Goal: Task Accomplishment & Management: Manage account settings

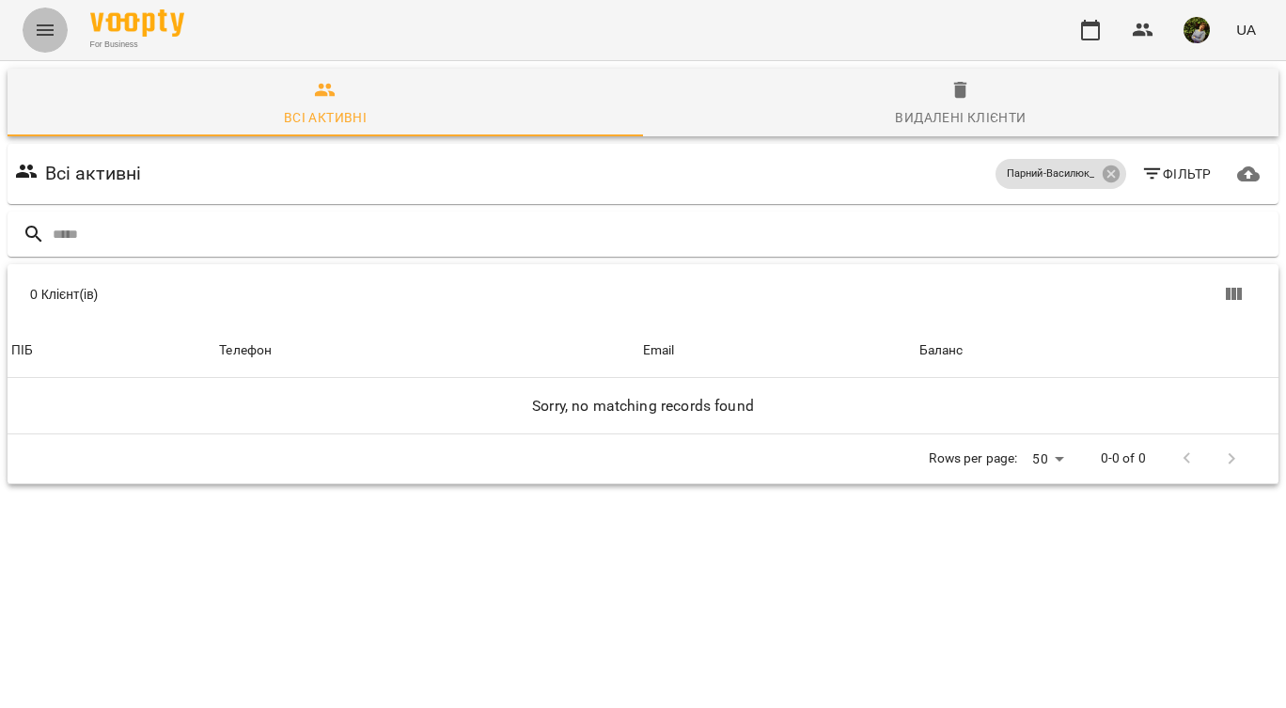
click at [46, 36] on icon "Menu" at bounding box center [45, 30] width 23 height 23
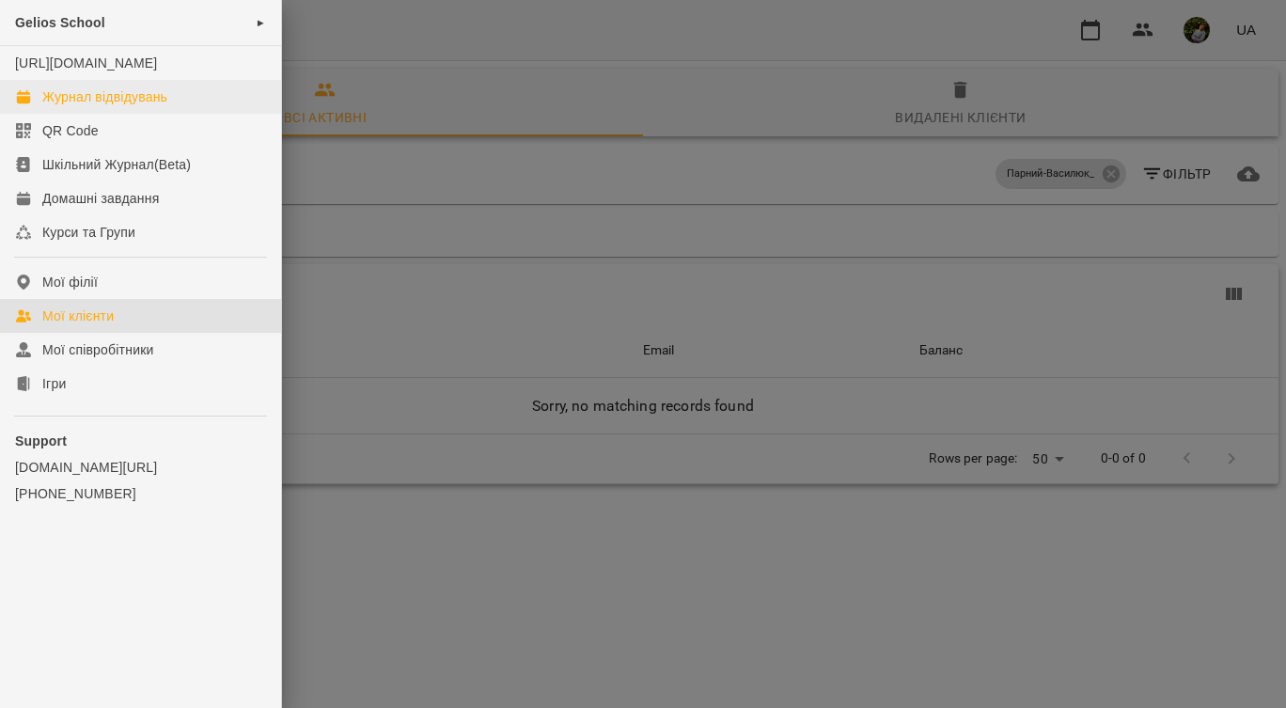
click at [103, 106] on div "Журнал відвідувань" at bounding box center [104, 96] width 125 height 19
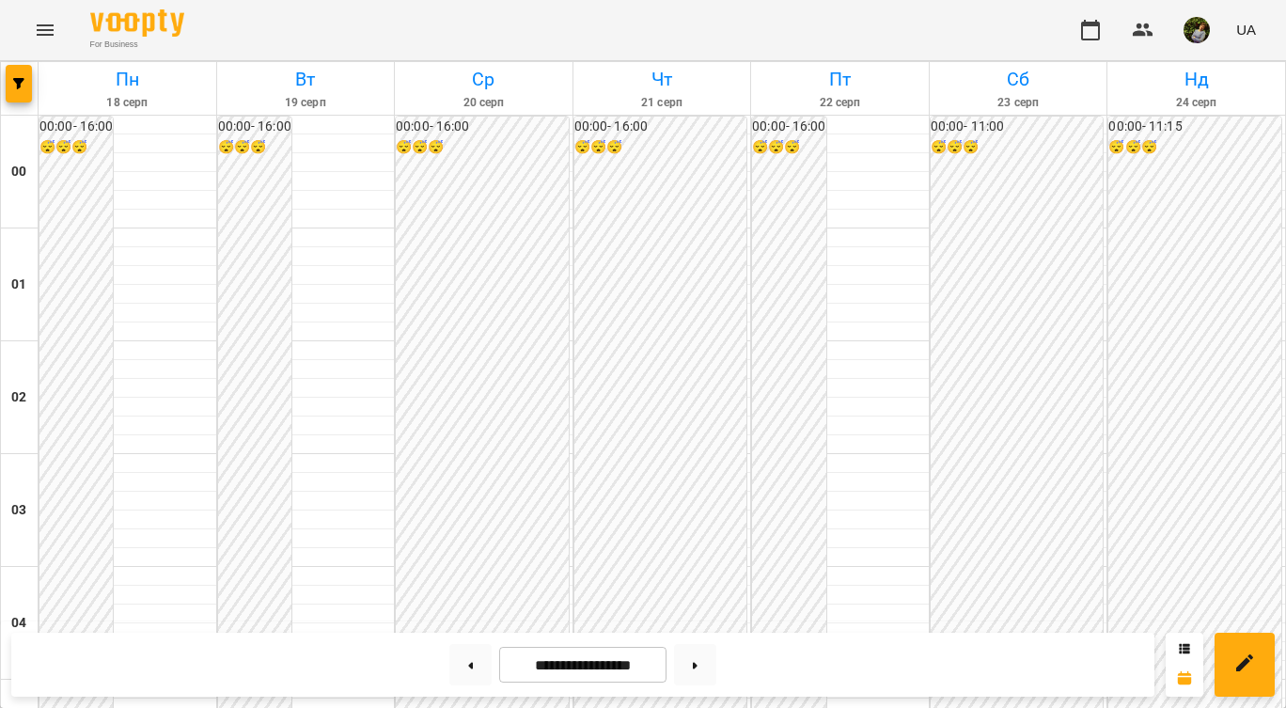
scroll to position [1785, 0]
click at [466, 668] on button at bounding box center [470, 664] width 42 height 41
type input "**********"
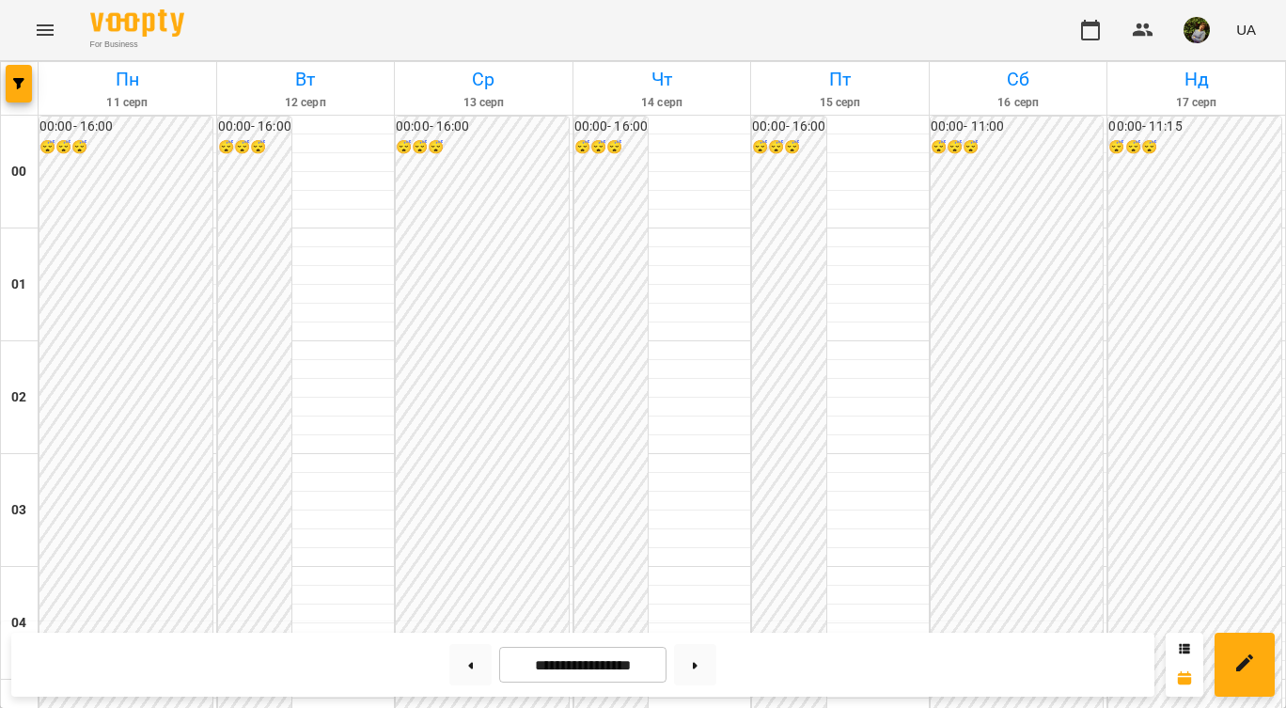
scroll to position [2198, 0]
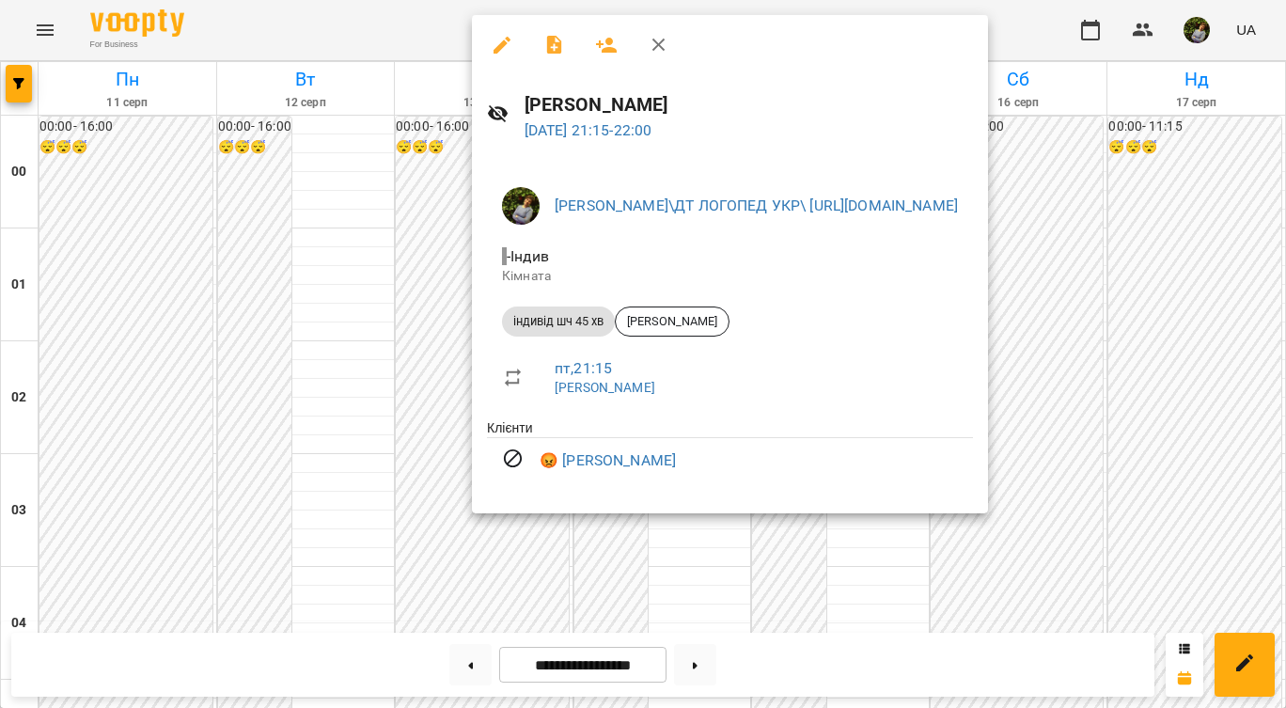
click at [706, 559] on div at bounding box center [643, 354] width 1286 height 708
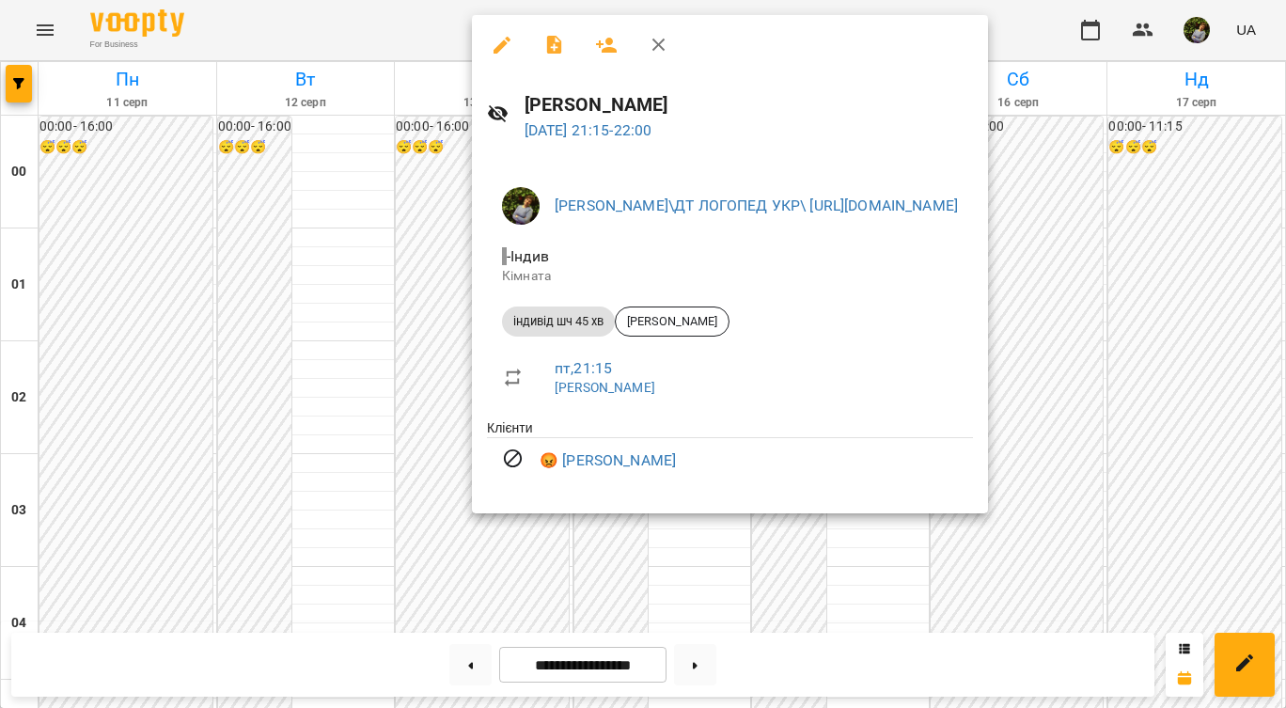
click at [715, 565] on div at bounding box center [643, 354] width 1286 height 708
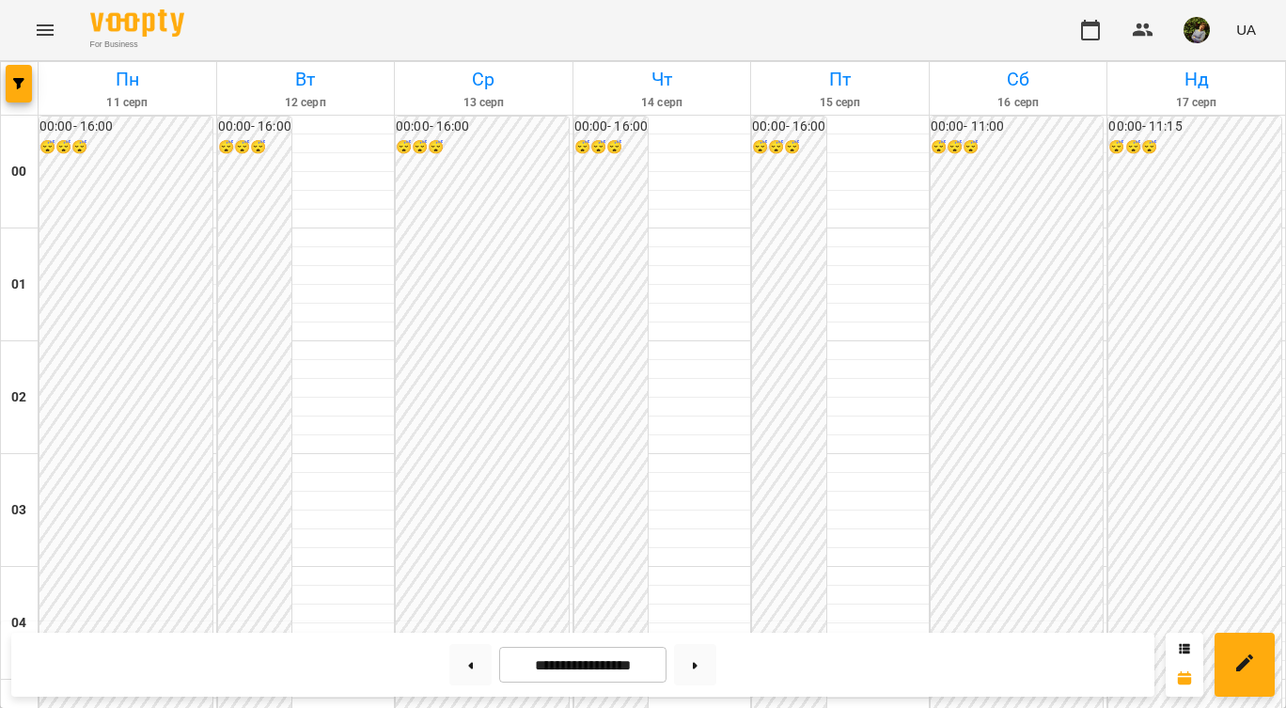
scroll to position [988, 0]
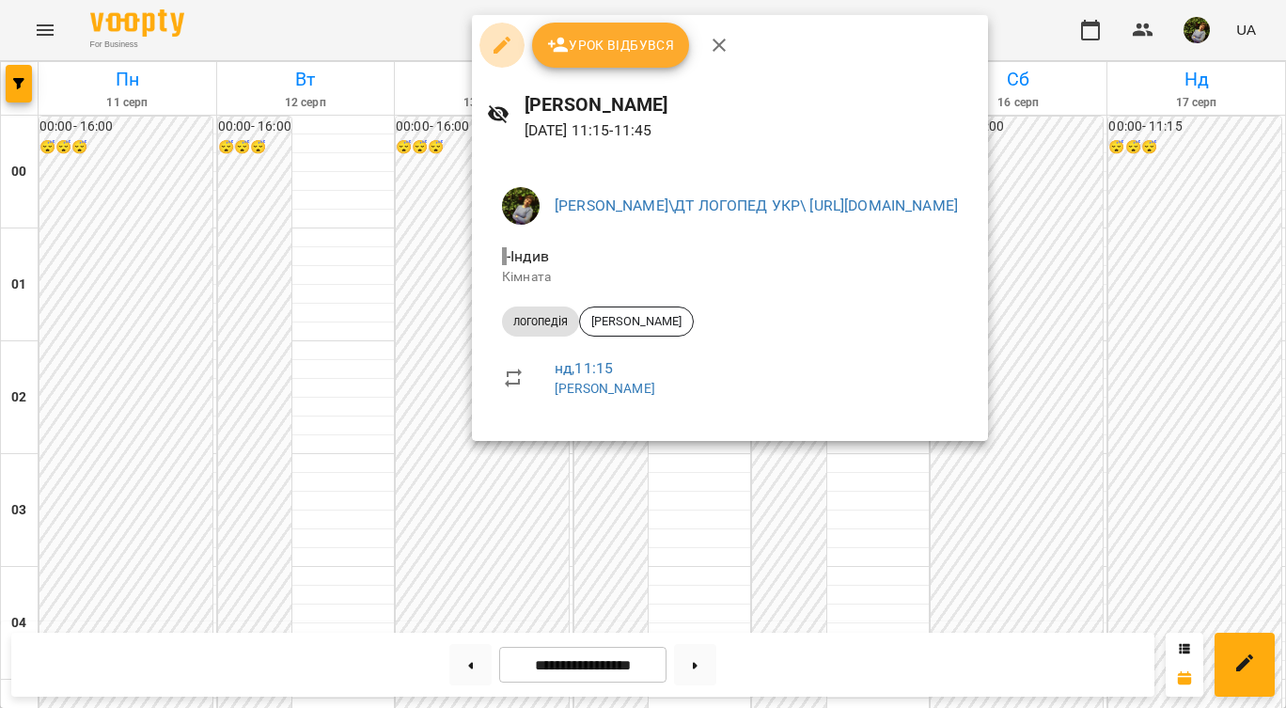
click at [504, 47] on icon "button" at bounding box center [502, 45] width 23 height 23
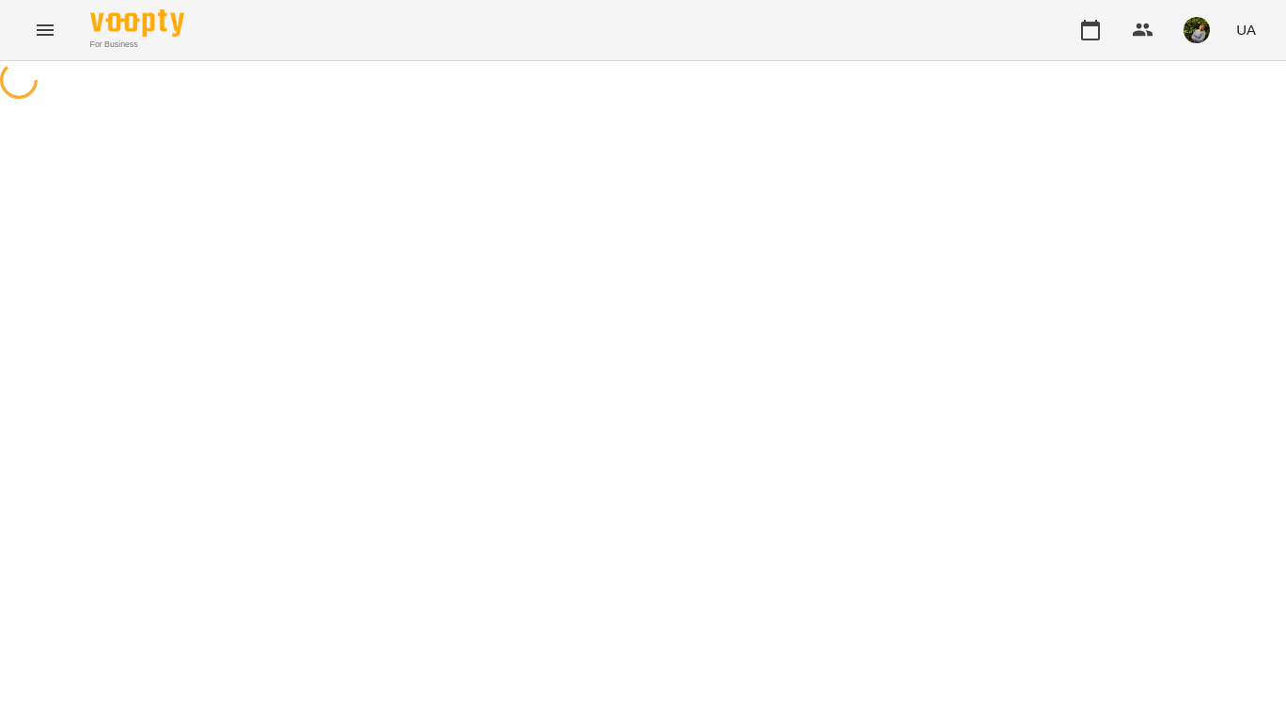
select select "*********"
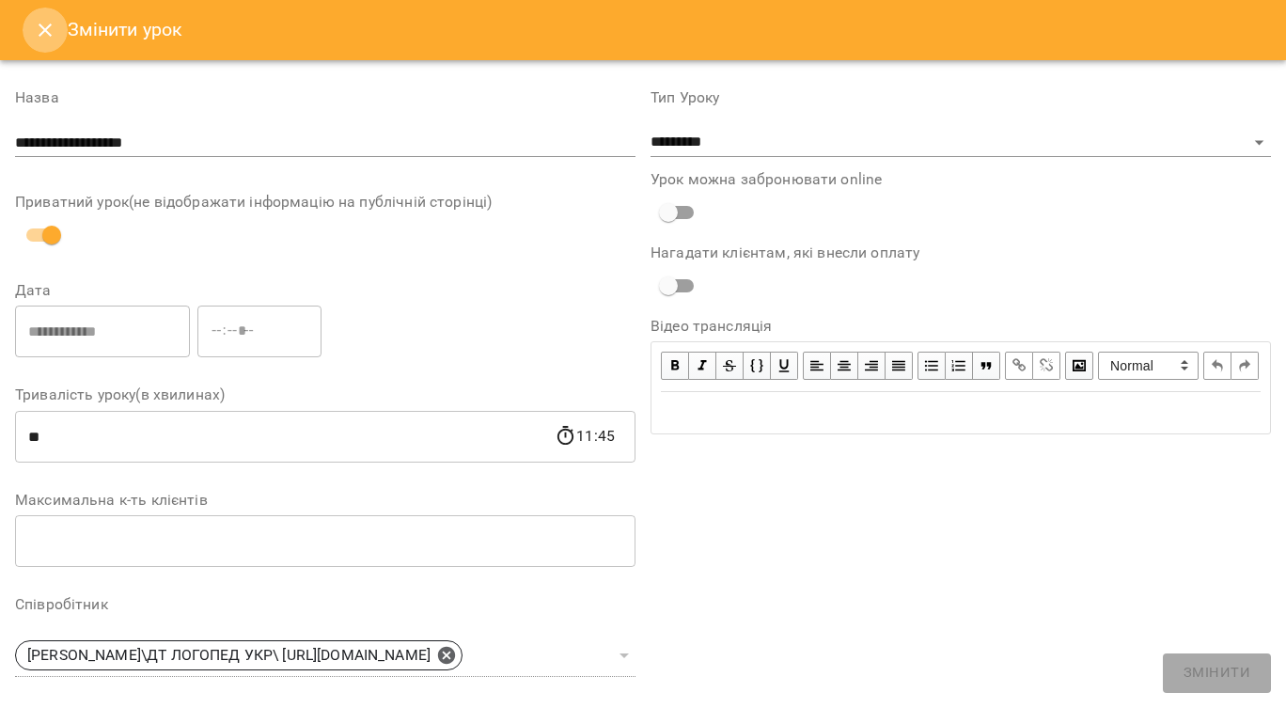
click at [35, 28] on icon "Close" at bounding box center [45, 30] width 23 height 23
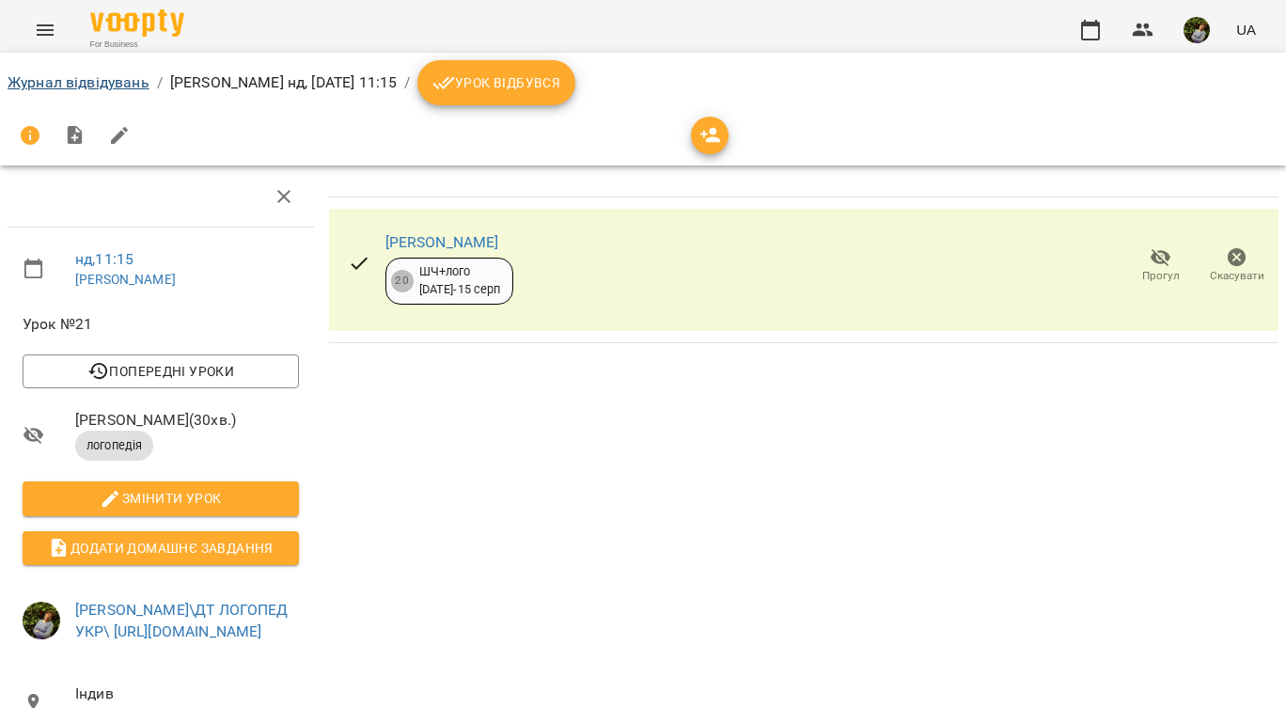
click at [102, 79] on link "Журнал відвідувань" at bounding box center [79, 82] width 142 height 18
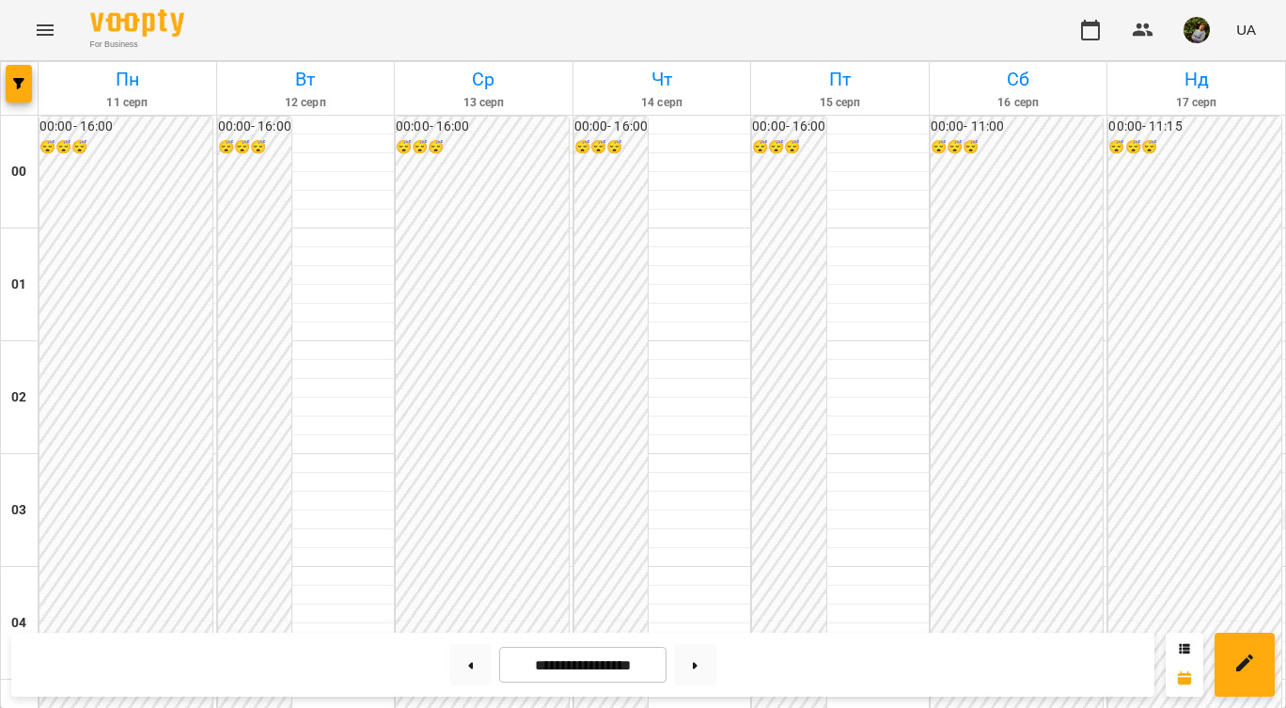
scroll to position [1158, 0]
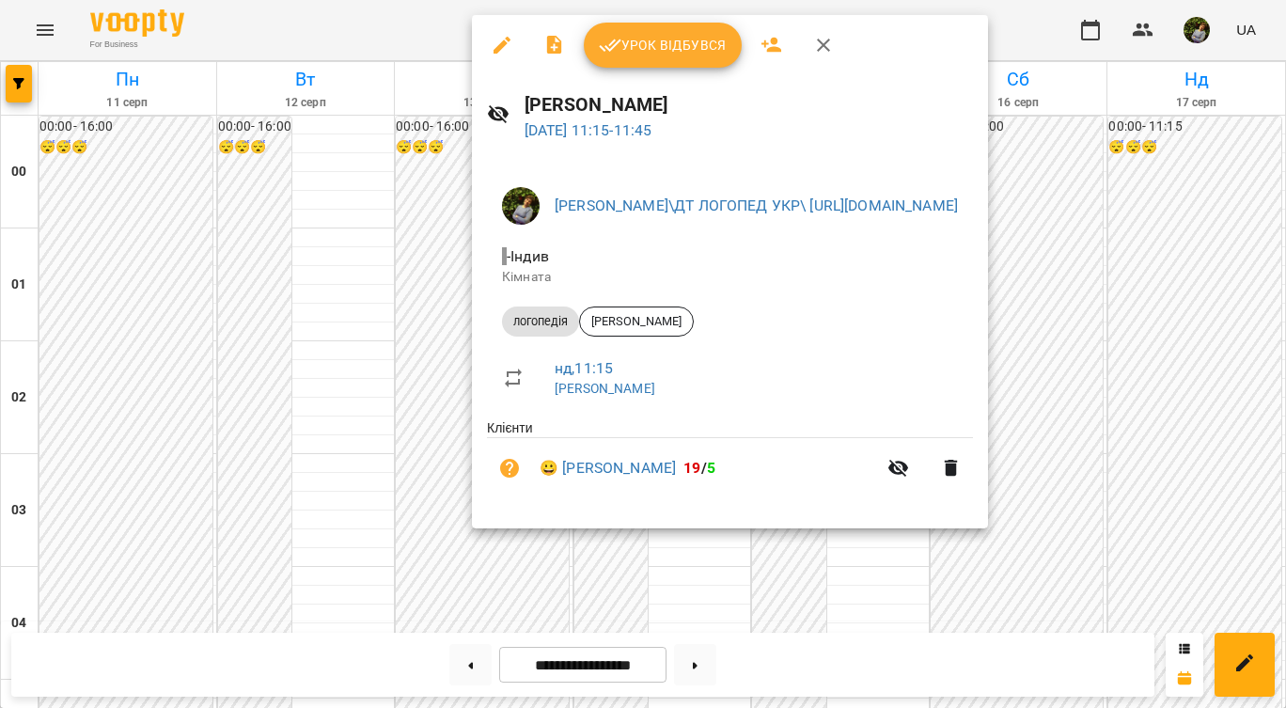
click at [900, 591] on div at bounding box center [643, 354] width 1286 height 708
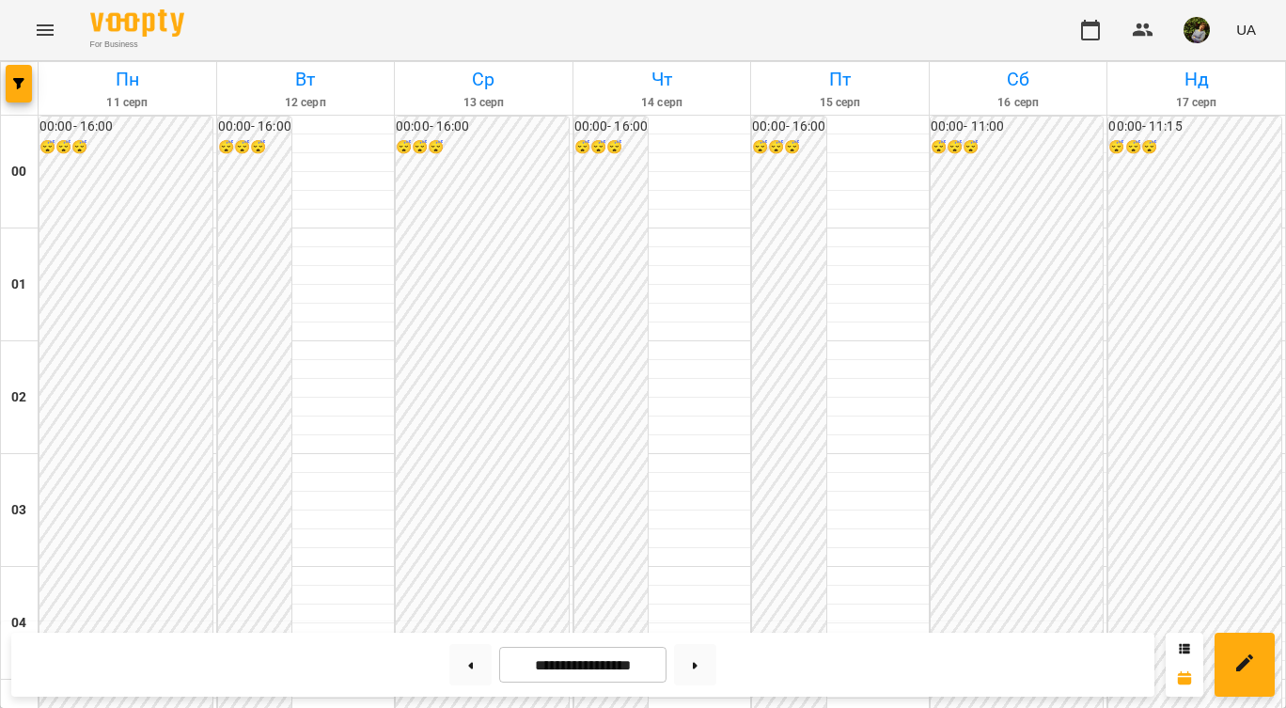
scroll to position [1066, 0]
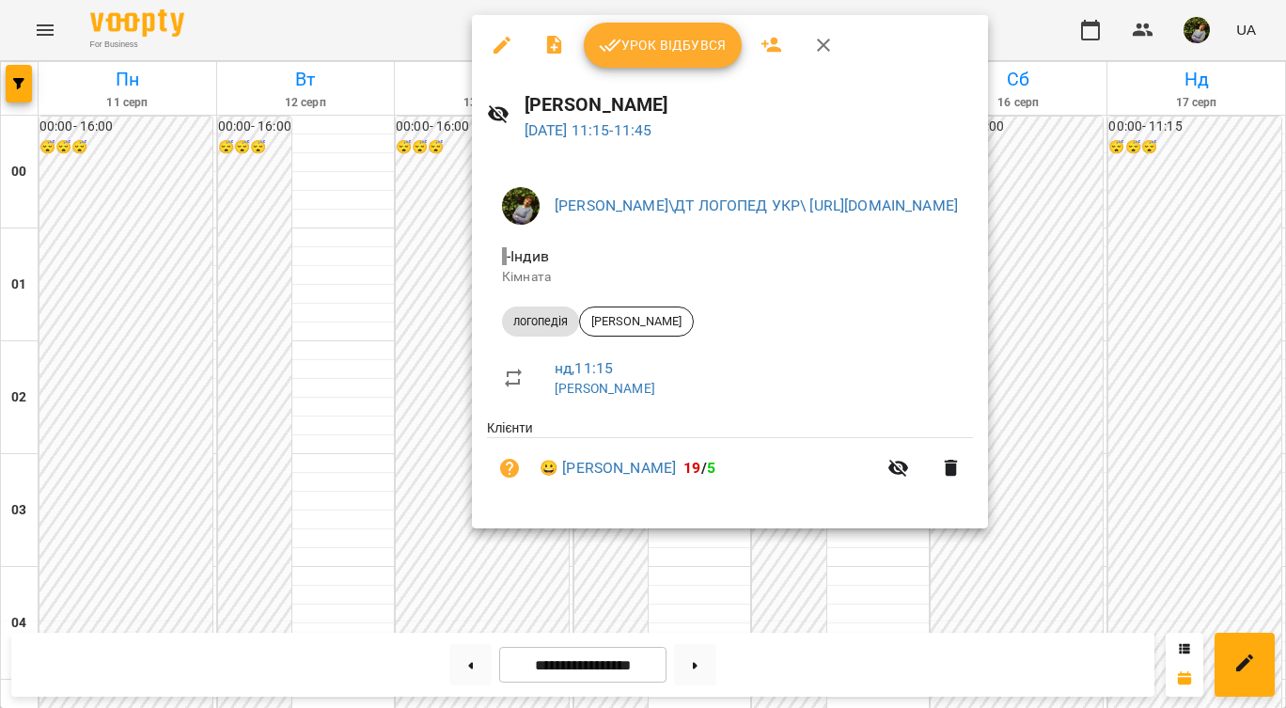
click at [872, 565] on div at bounding box center [643, 354] width 1286 height 708
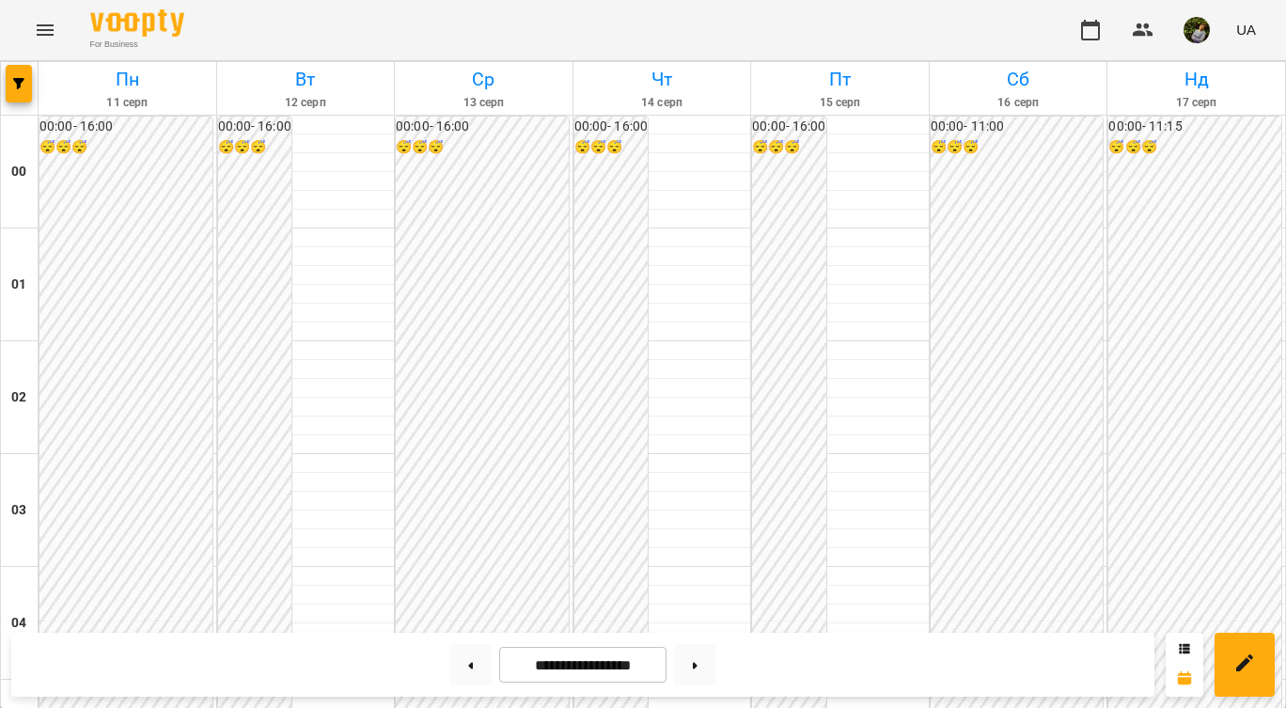
scroll to position [1787, 0]
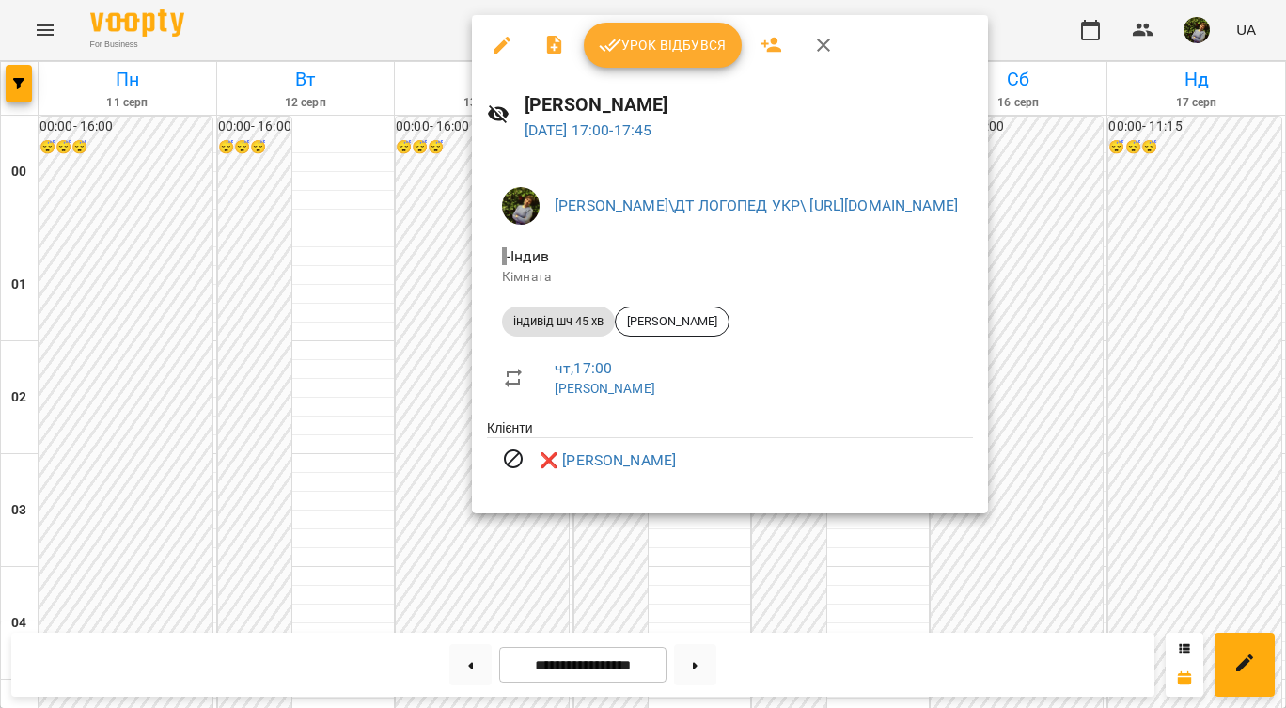
click at [681, 546] on div at bounding box center [643, 354] width 1286 height 708
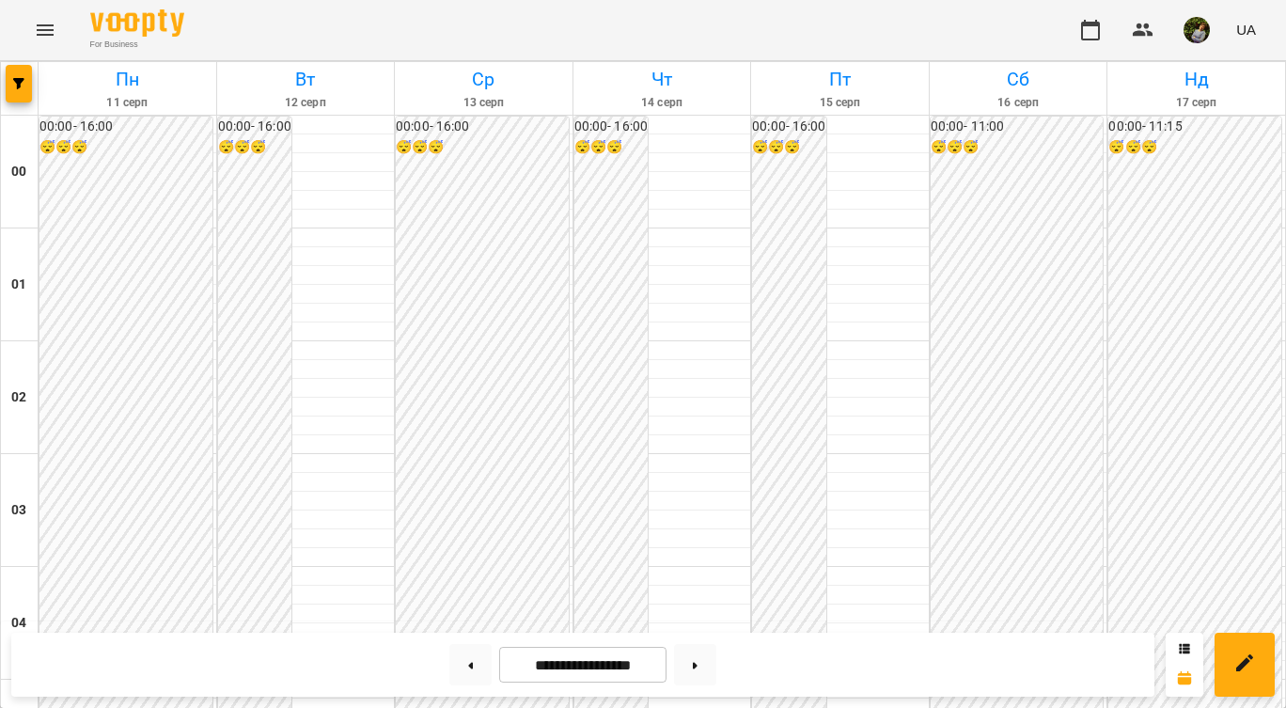
scroll to position [1984, 0]
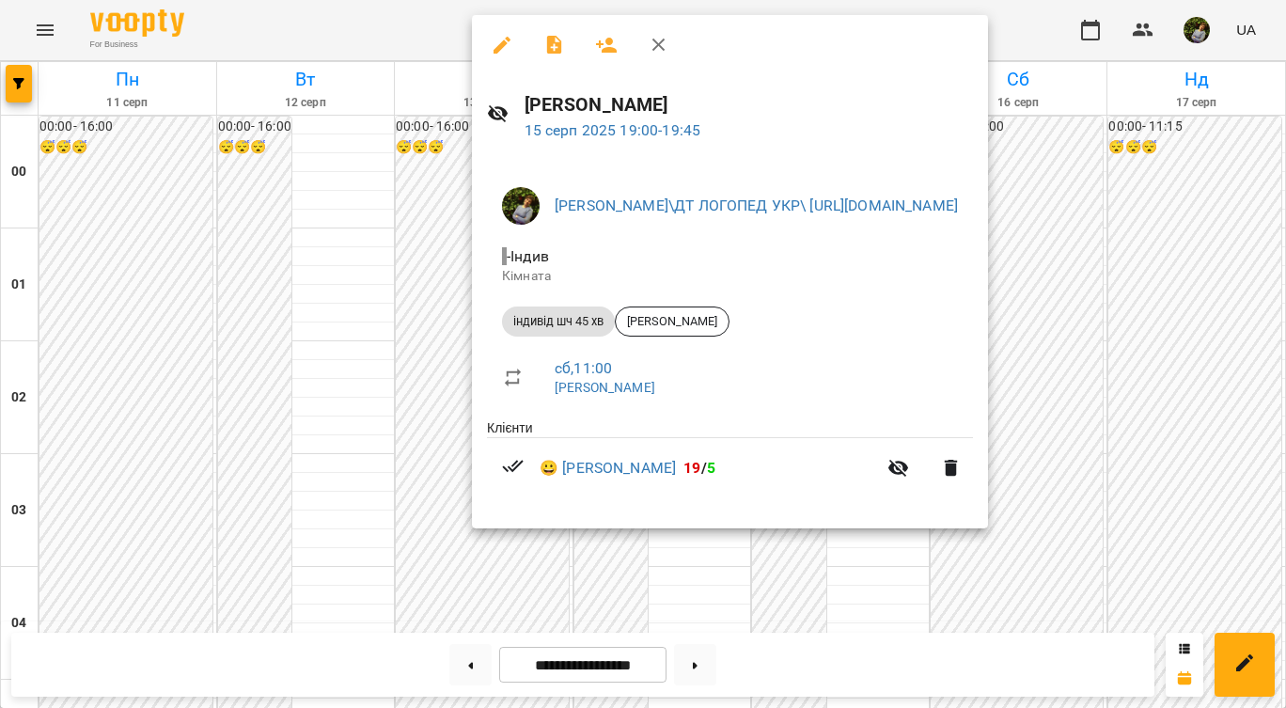
click at [698, 558] on div at bounding box center [643, 354] width 1286 height 708
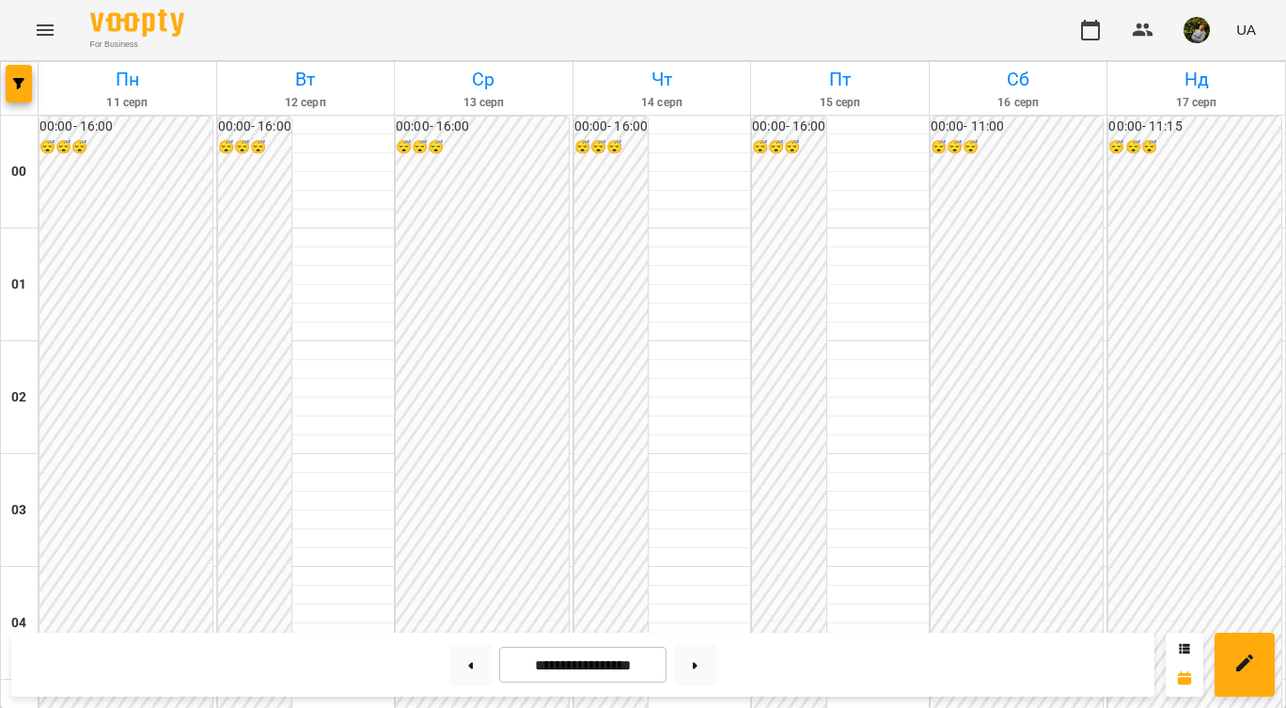
scroll to position [2130, 0]
click at [701, 673] on button at bounding box center [695, 664] width 42 height 41
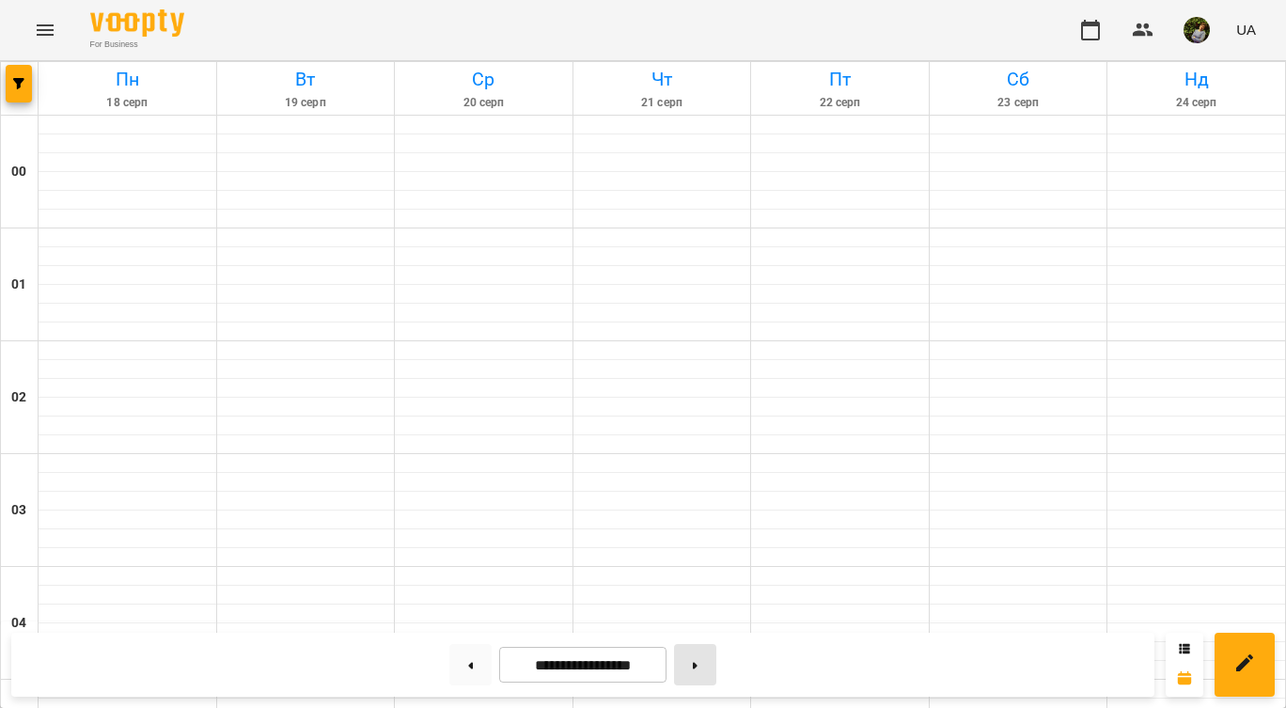
type input "**********"
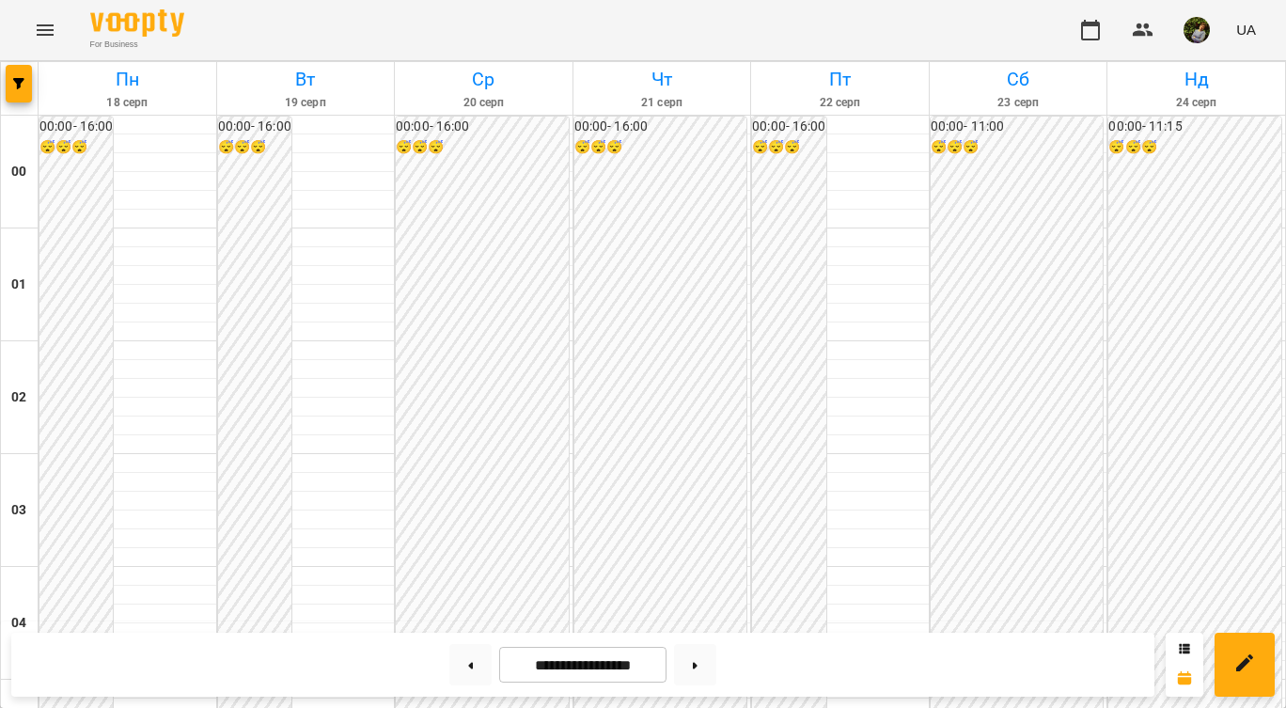
scroll to position [1711, 0]
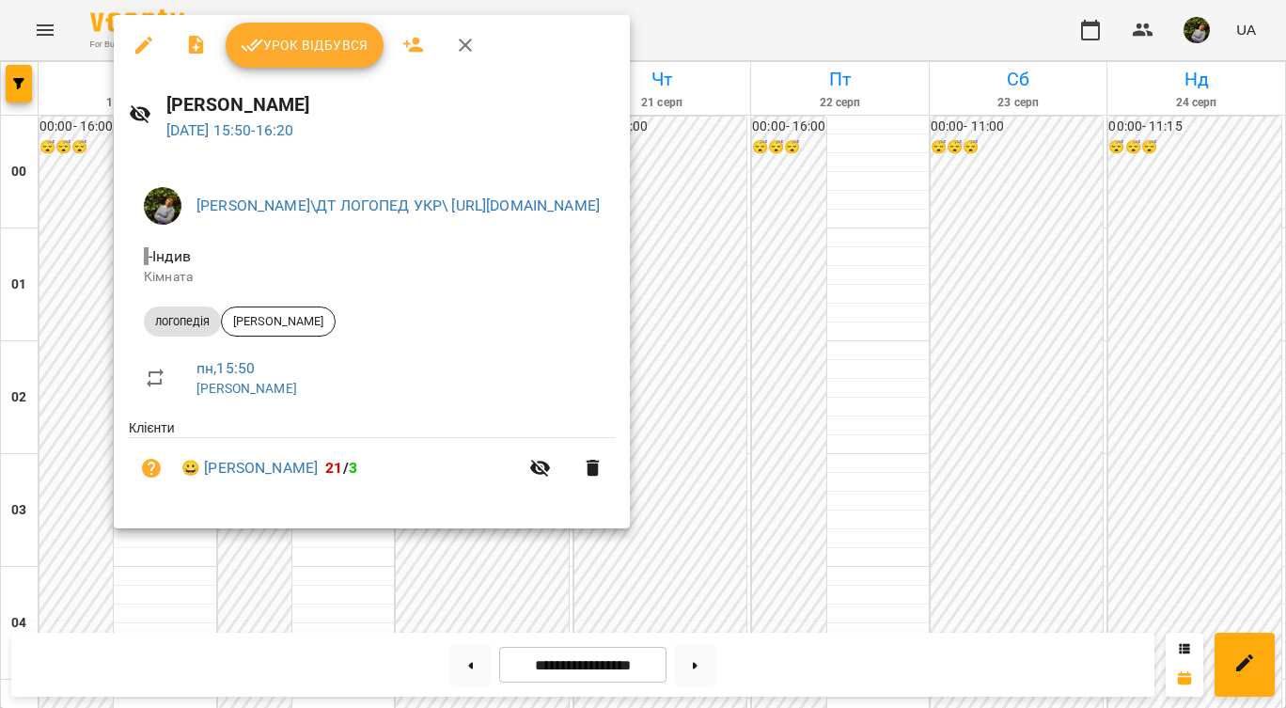
click at [70, 491] on div at bounding box center [643, 354] width 1286 height 708
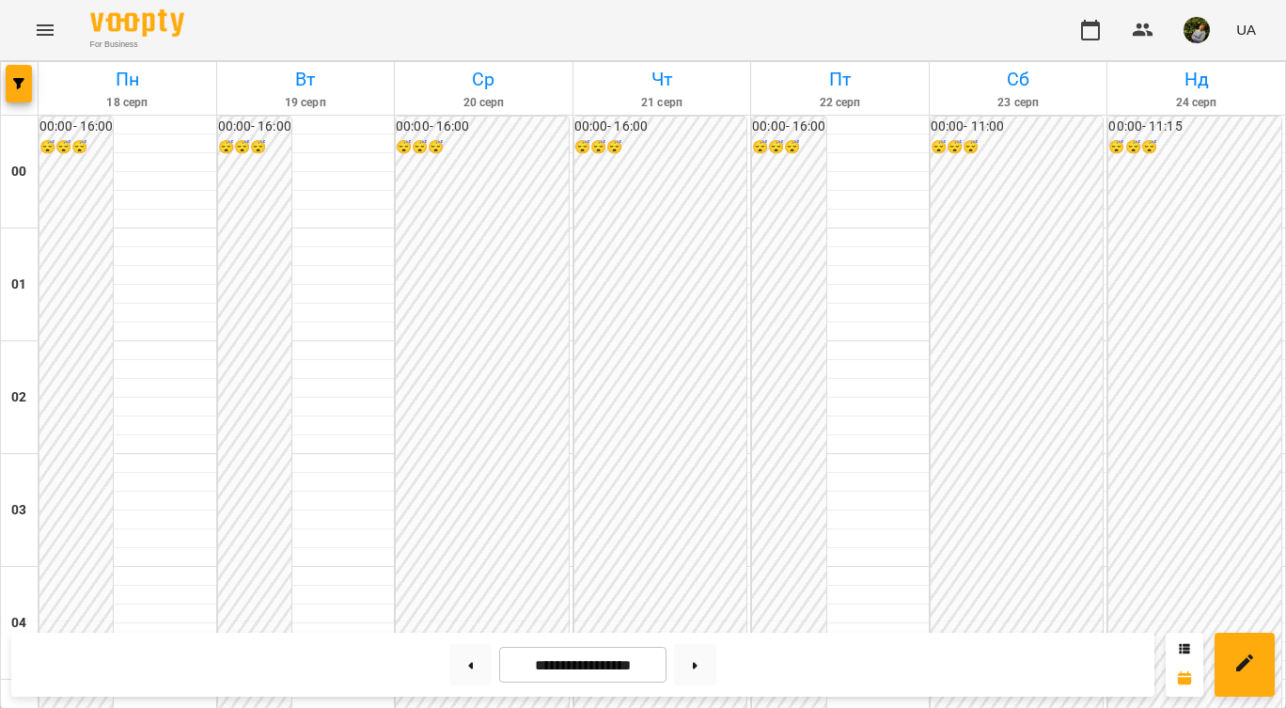
scroll to position [1774, 0]
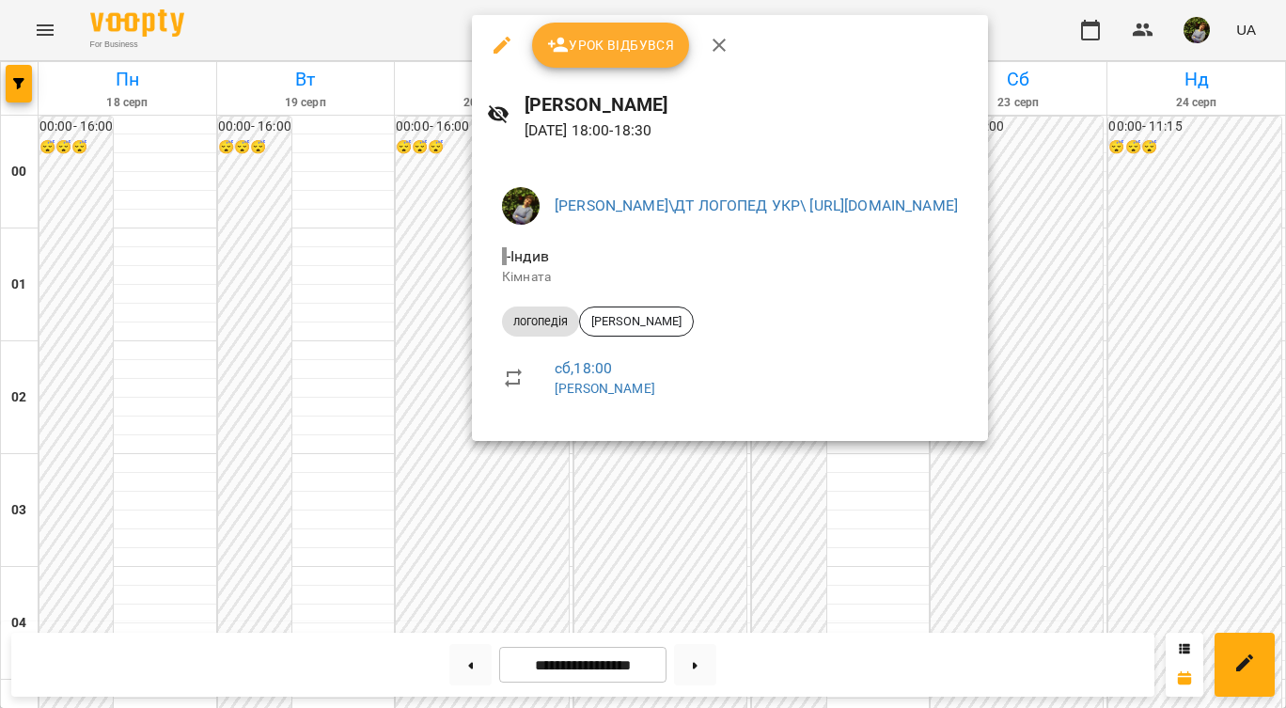
click at [710, 539] on div at bounding box center [643, 354] width 1286 height 708
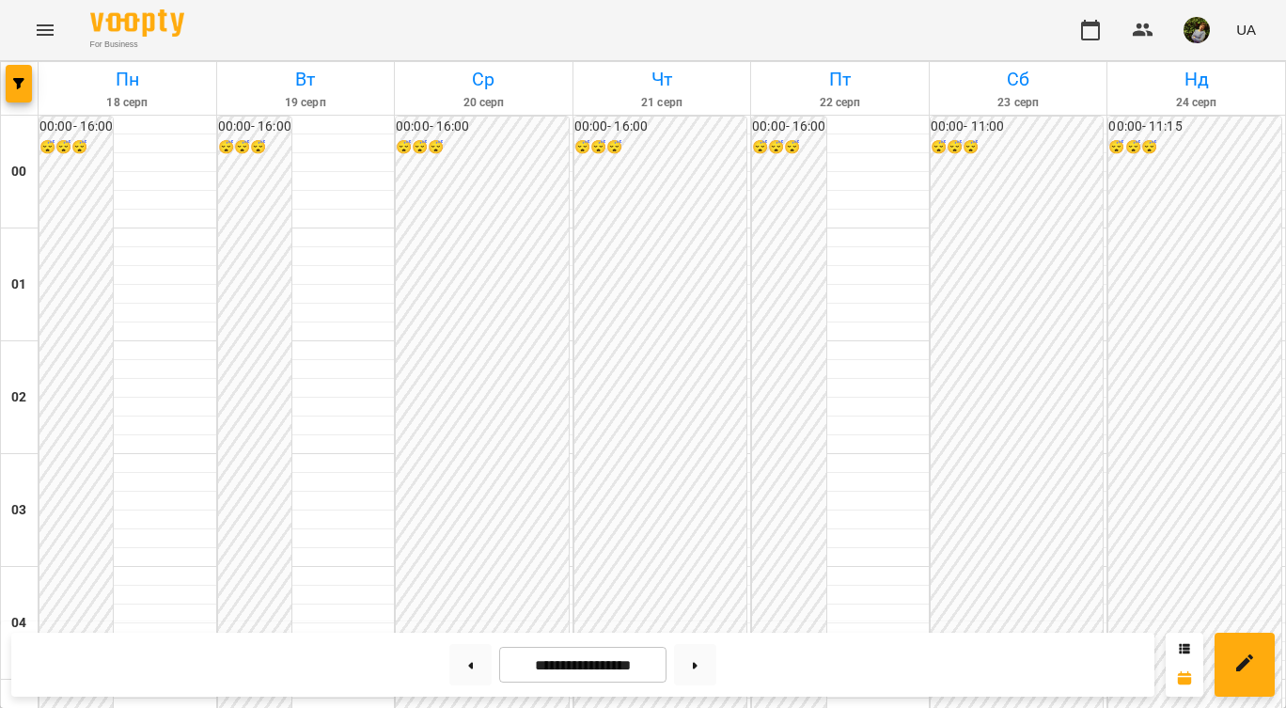
scroll to position [1043, 0]
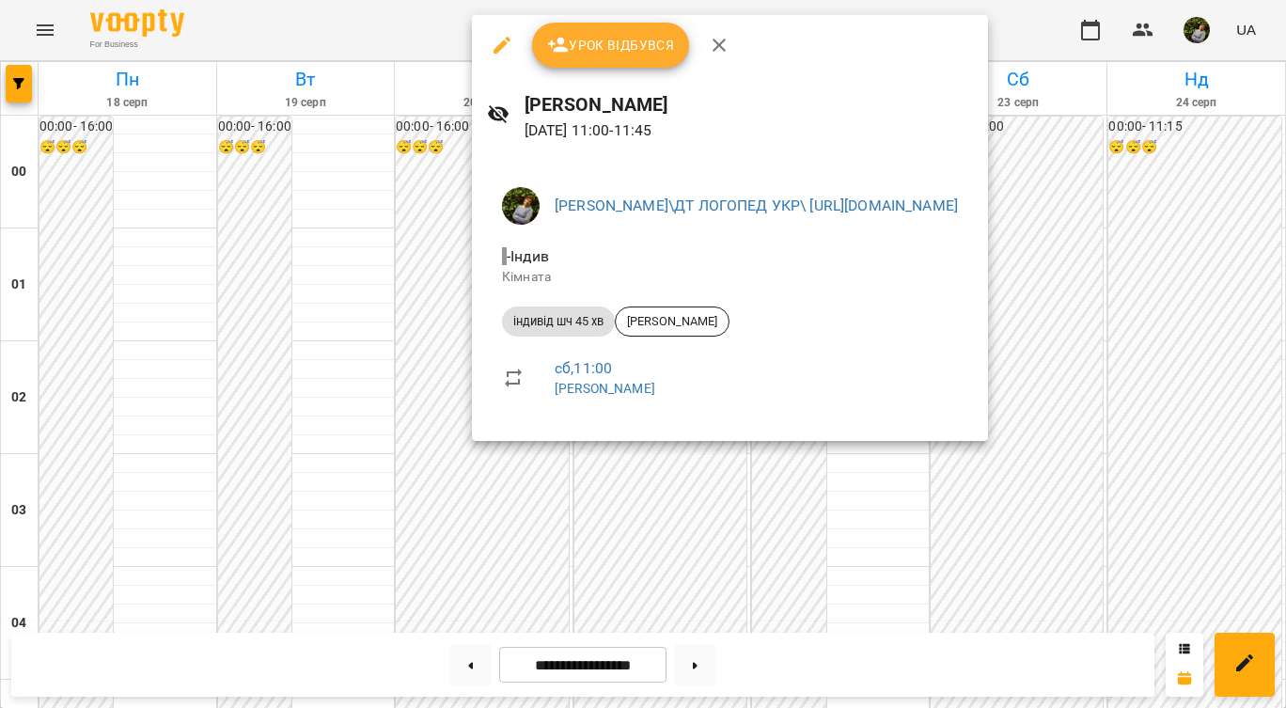
click at [899, 573] on div at bounding box center [643, 354] width 1286 height 708
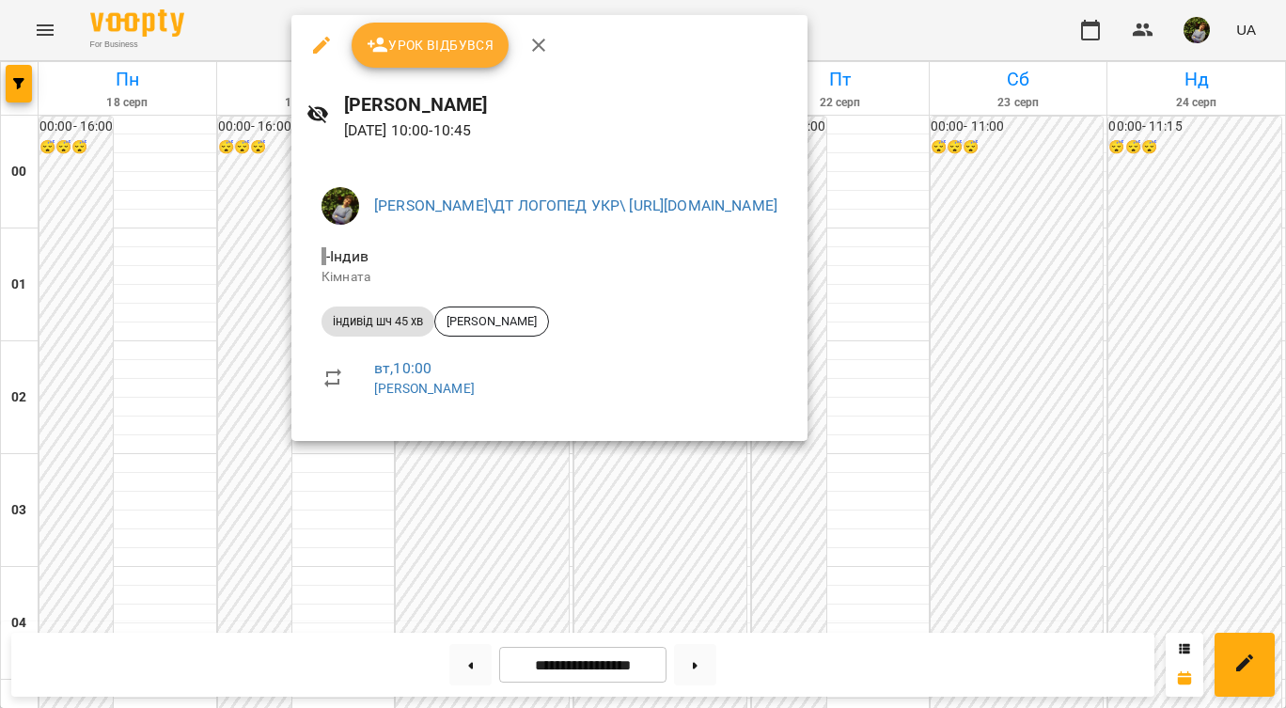
click at [375, 497] on div at bounding box center [643, 354] width 1286 height 708
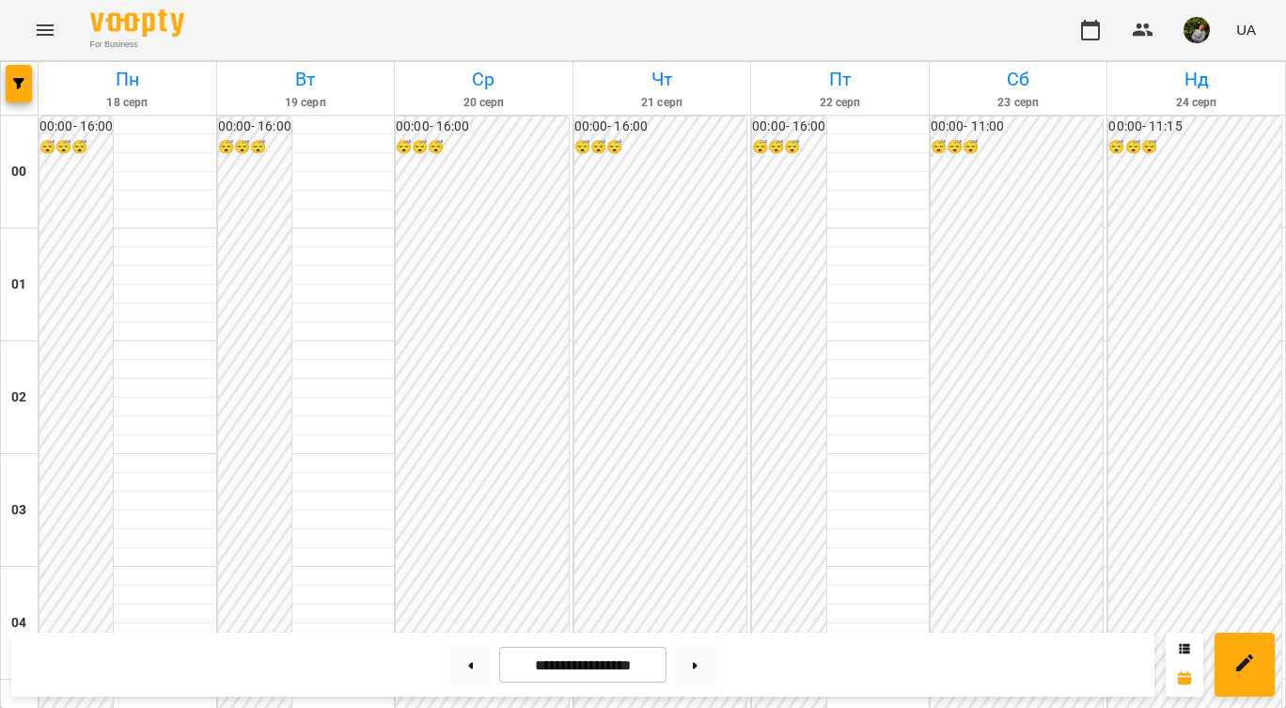
scroll to position [0, 0]
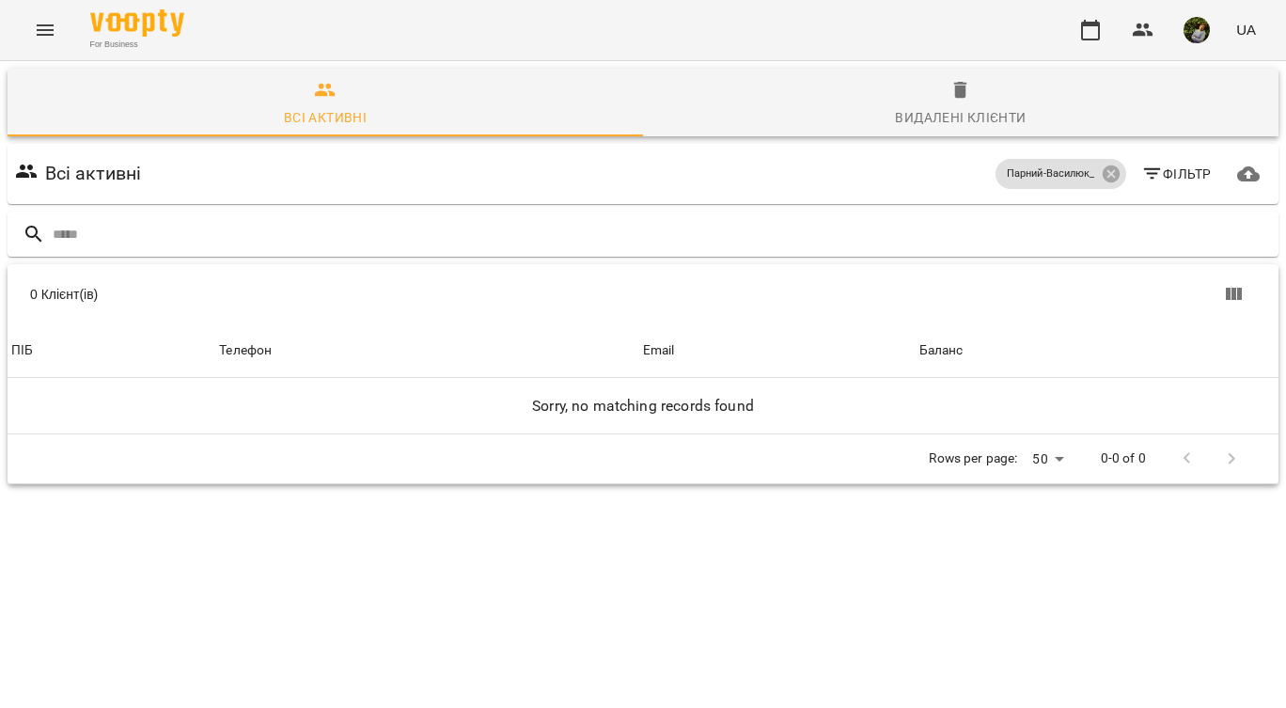
click at [50, 33] on icon "Menu" at bounding box center [45, 30] width 23 height 23
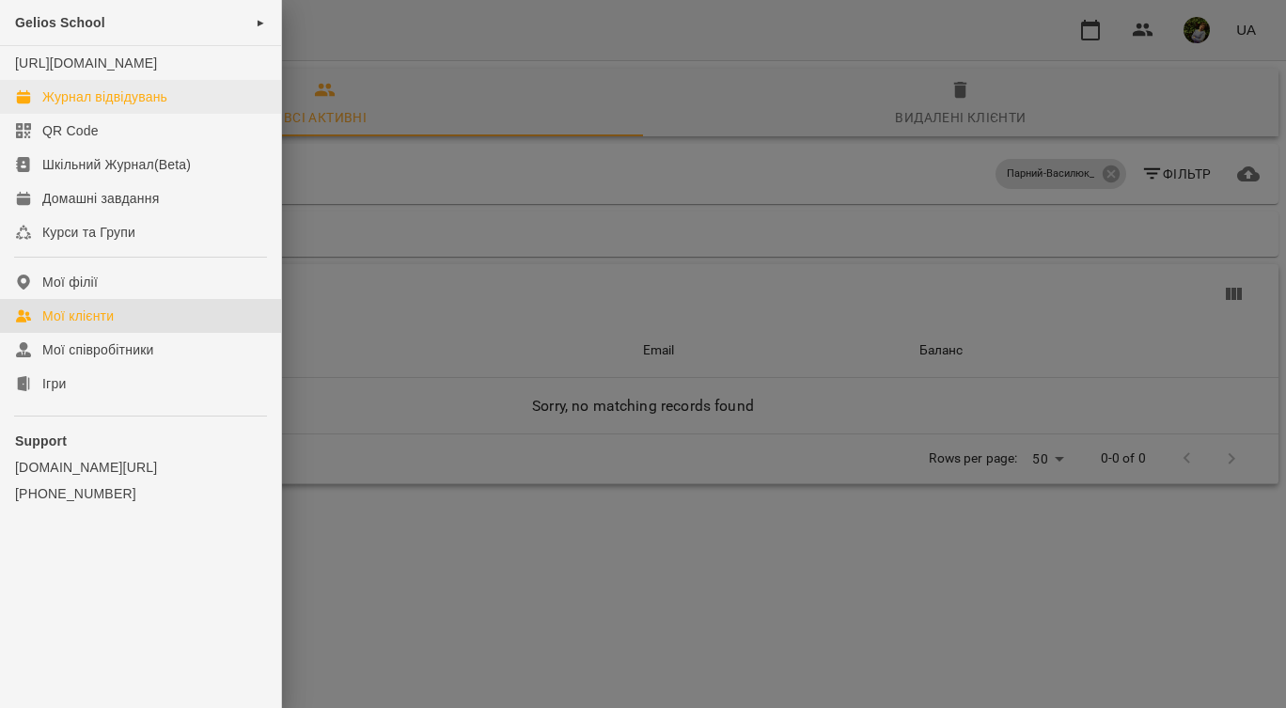
click at [97, 106] on div "Журнал відвідувань" at bounding box center [104, 96] width 125 height 19
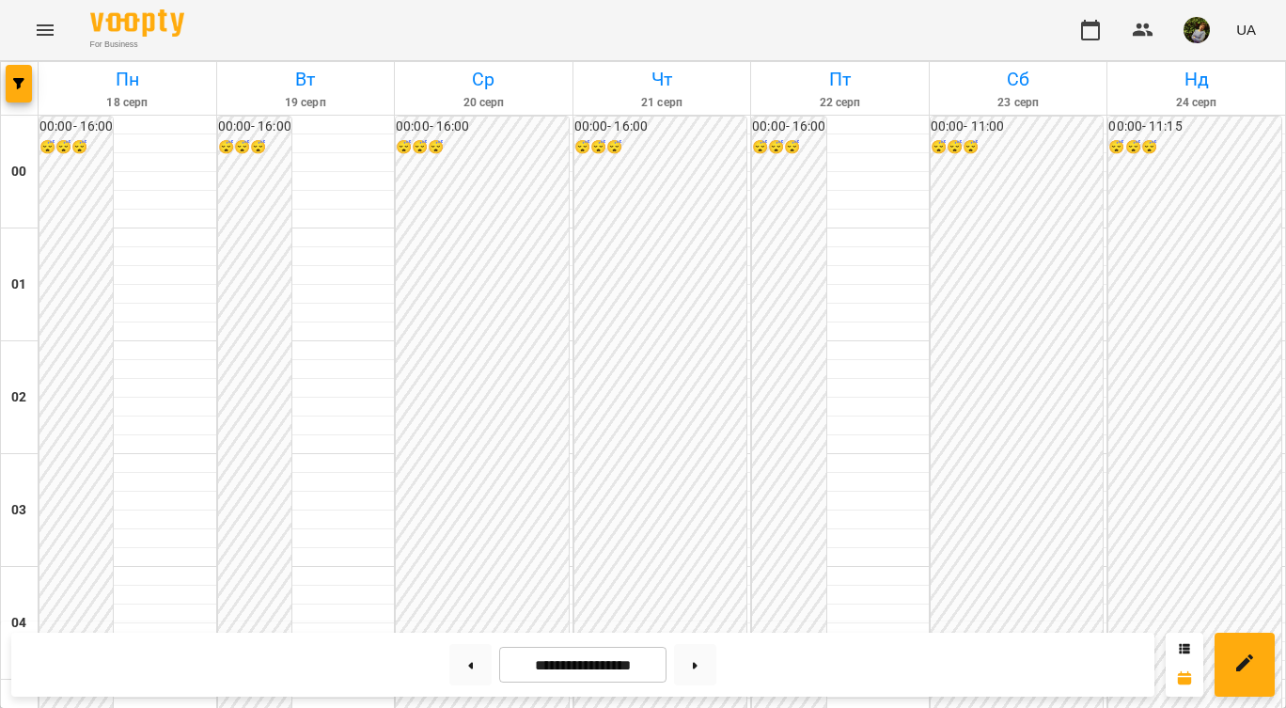
scroll to position [1063, 0]
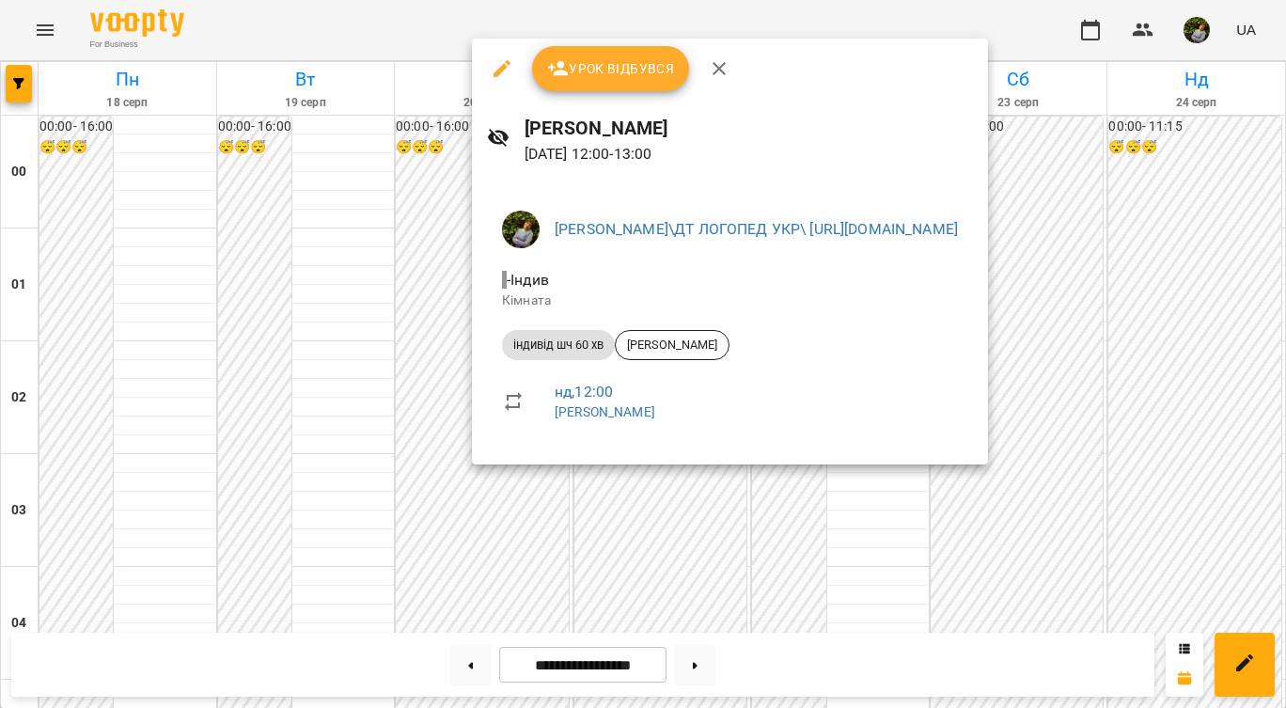
click at [1024, 539] on div at bounding box center [643, 354] width 1286 height 708
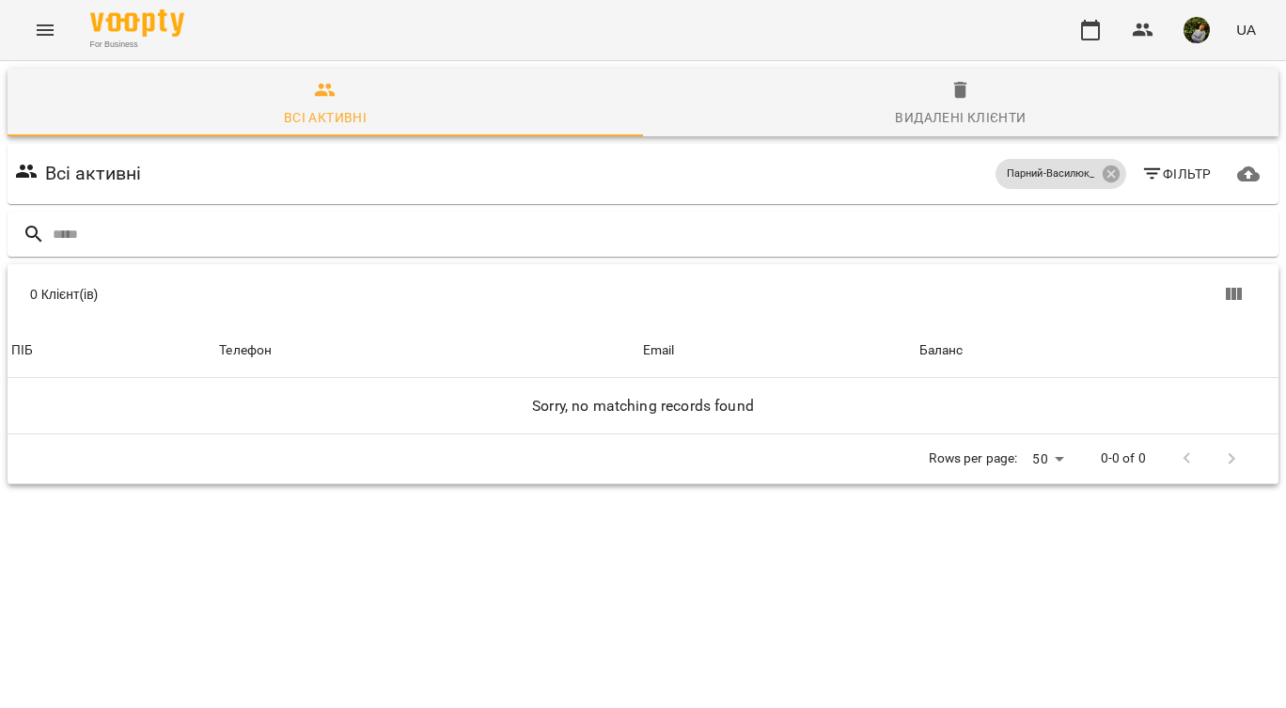
click at [37, 29] on icon "Menu" at bounding box center [45, 30] width 23 height 23
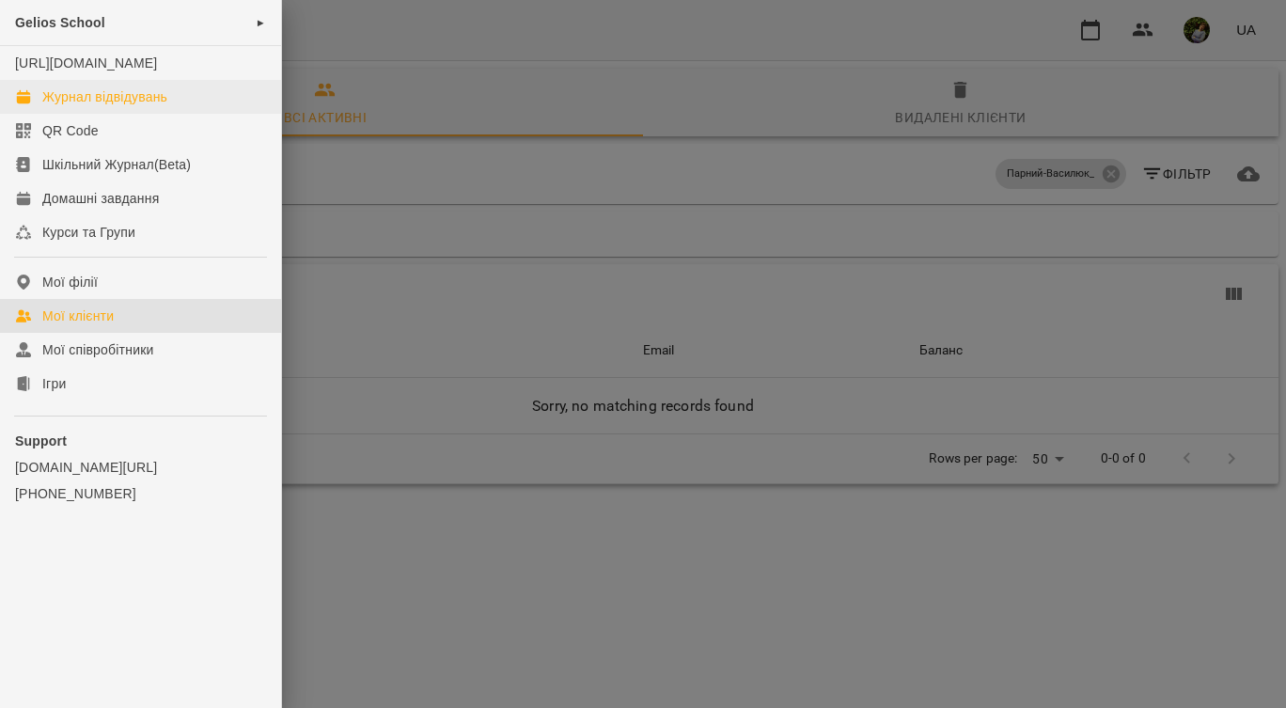
click at [108, 106] on div "Журнал відвідувань" at bounding box center [104, 96] width 125 height 19
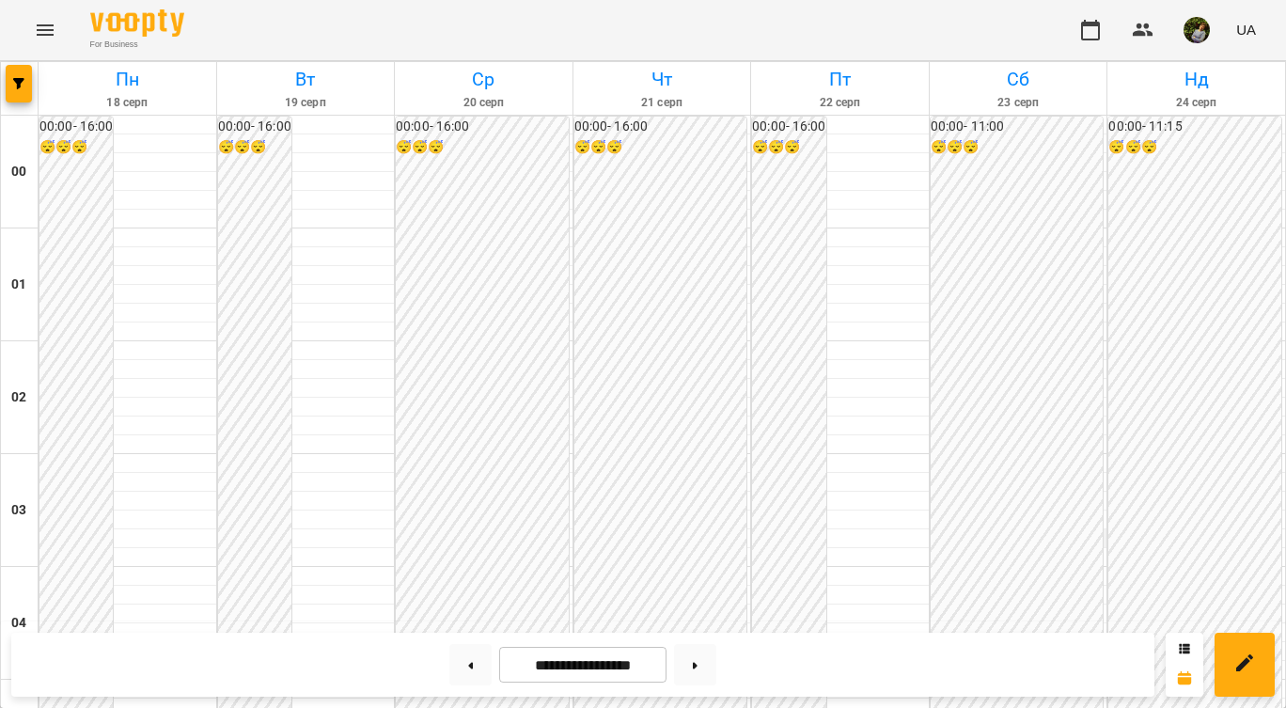
scroll to position [1012, 0]
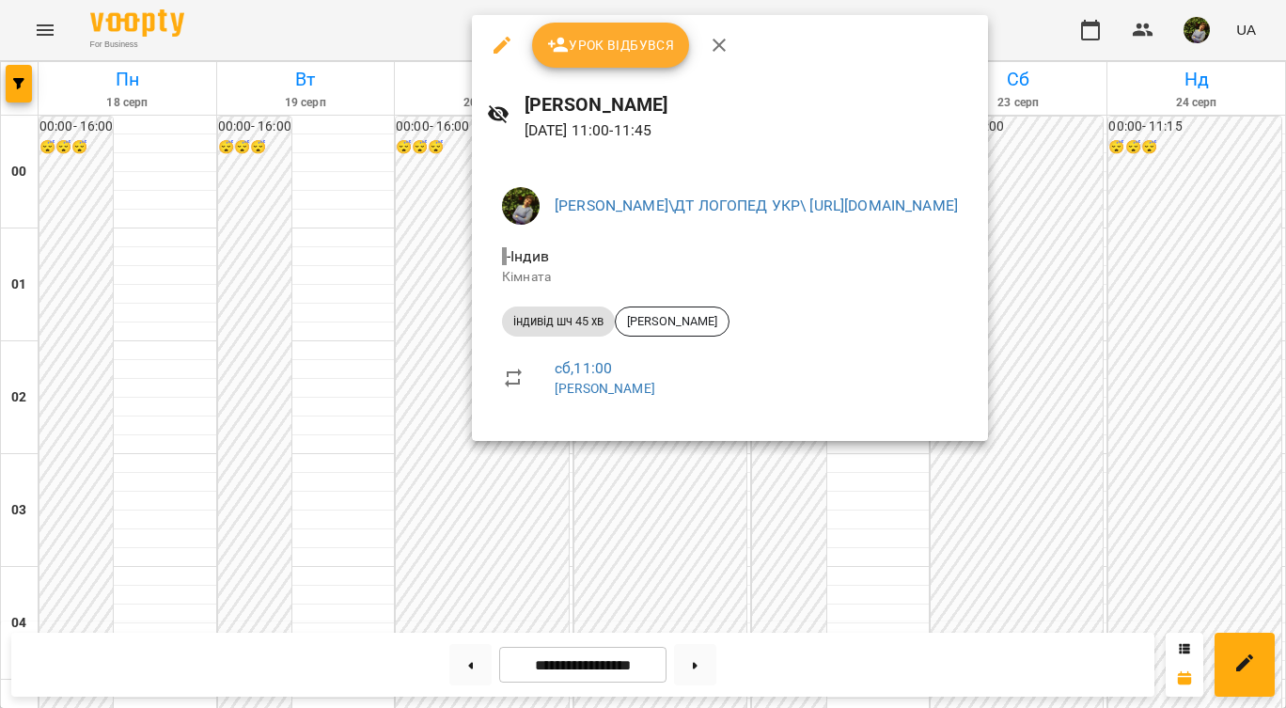
click at [864, 578] on div at bounding box center [643, 354] width 1286 height 708
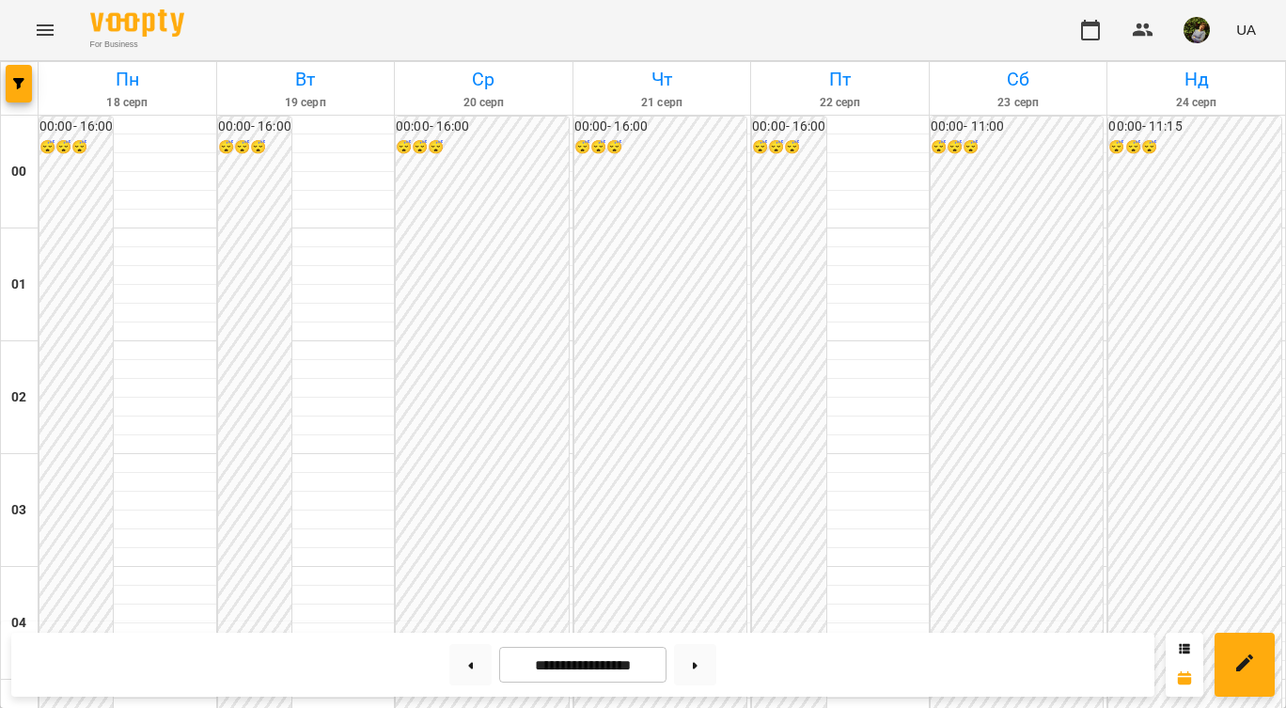
scroll to position [1148, 0]
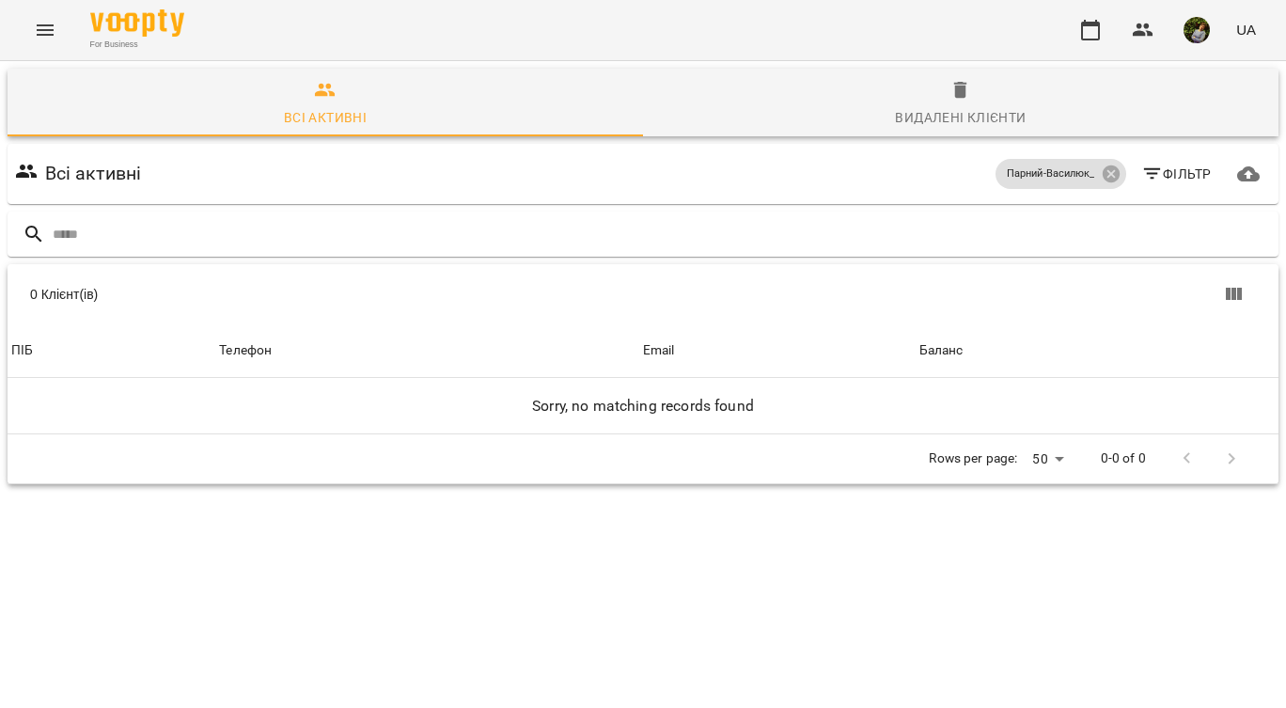
click at [52, 39] on icon "Menu" at bounding box center [45, 30] width 23 height 23
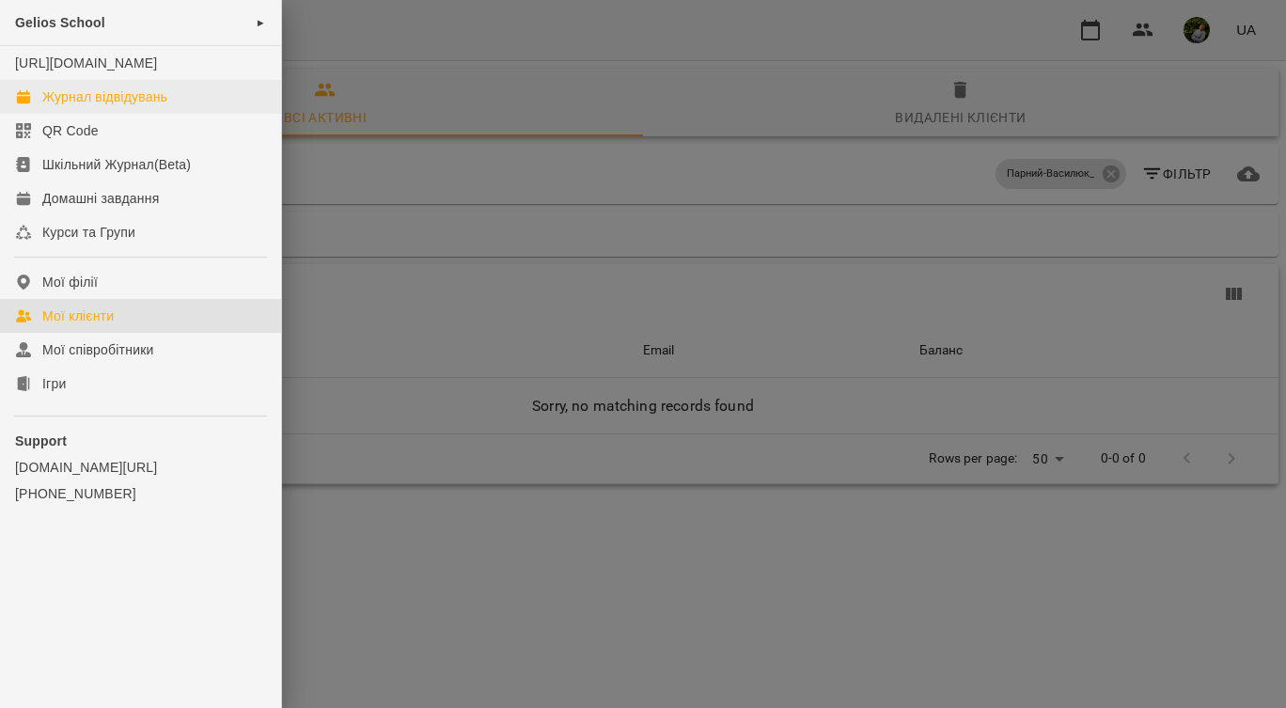
click at [86, 106] on div "Журнал відвідувань" at bounding box center [104, 96] width 125 height 19
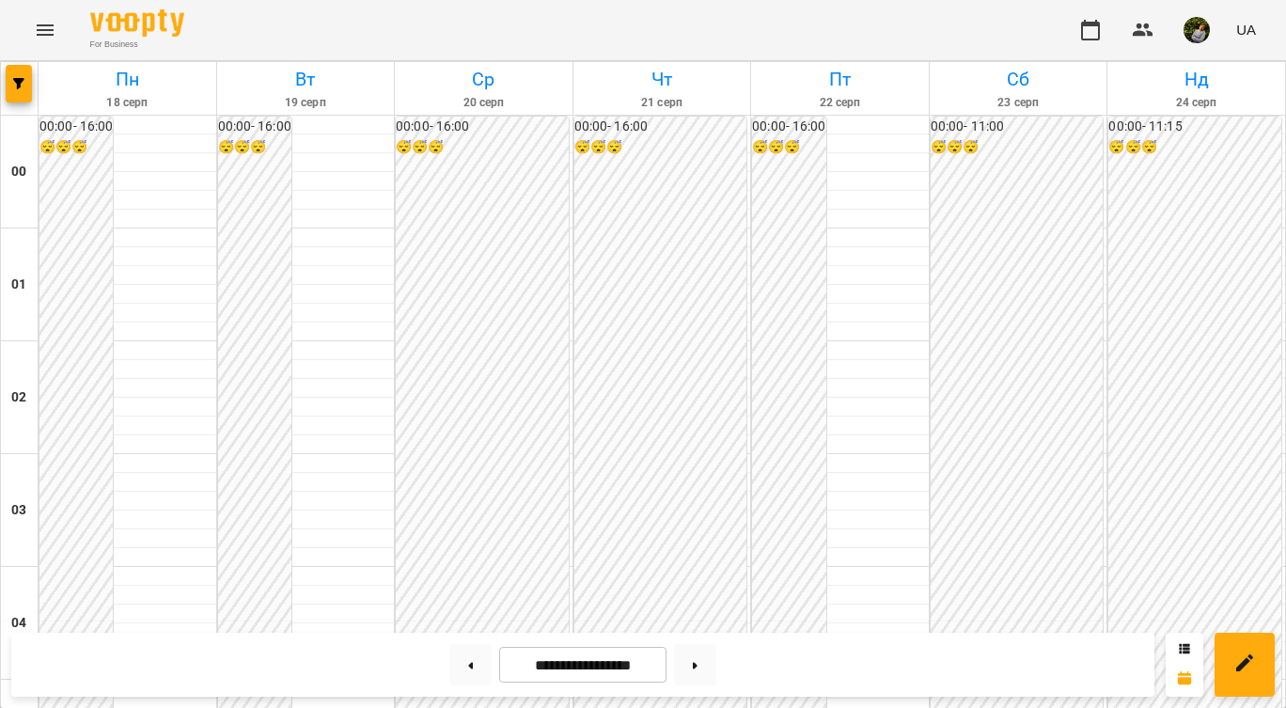
scroll to position [1747, 0]
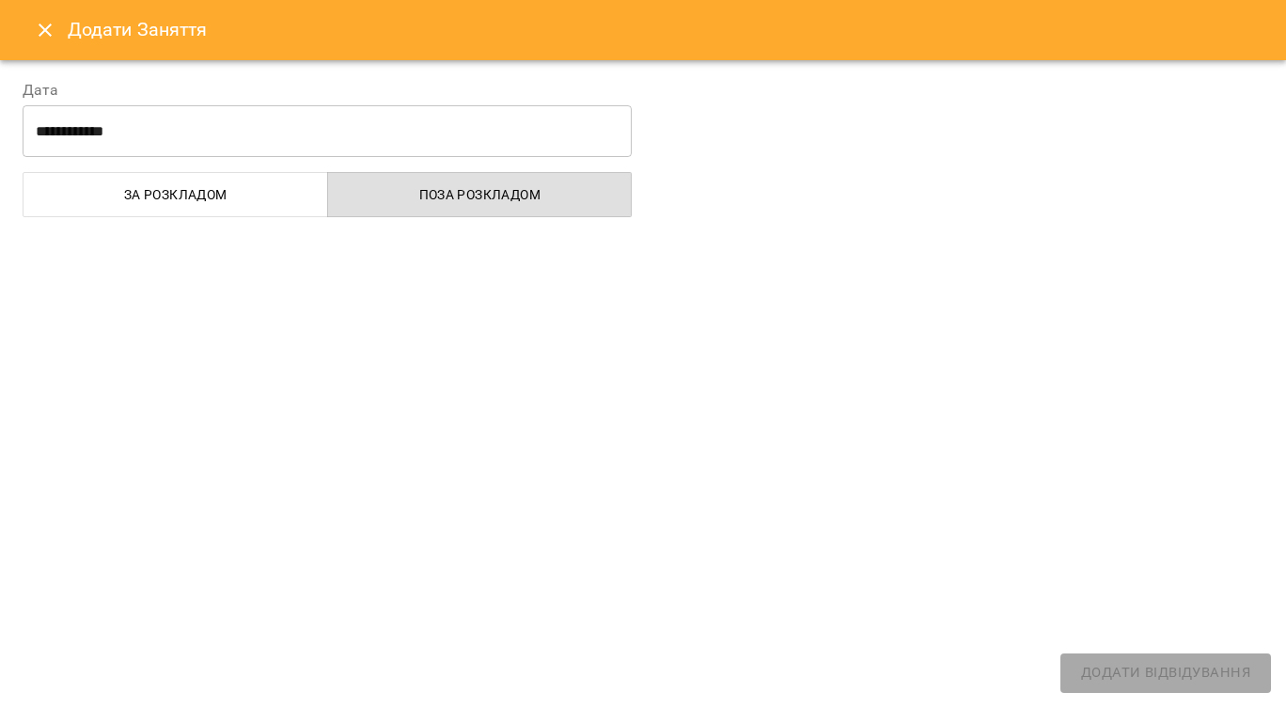
select select "**********"
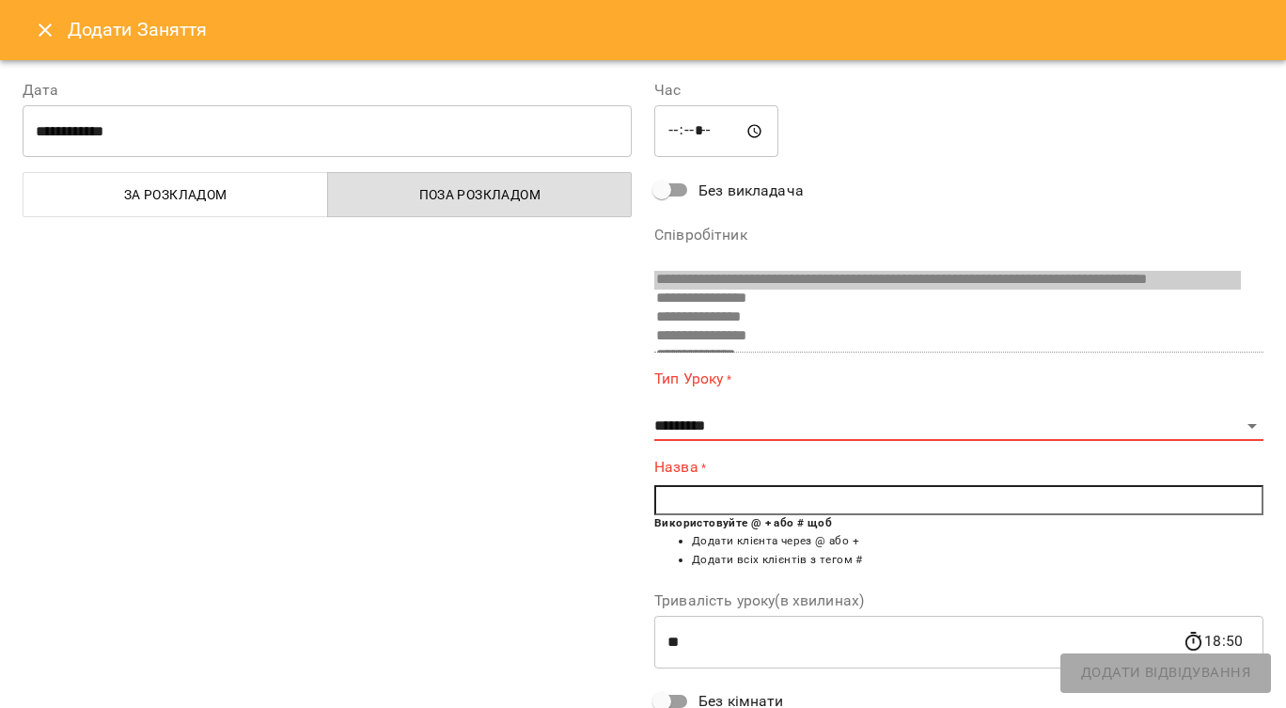
click at [58, 32] on button "Close" at bounding box center [45, 30] width 45 height 45
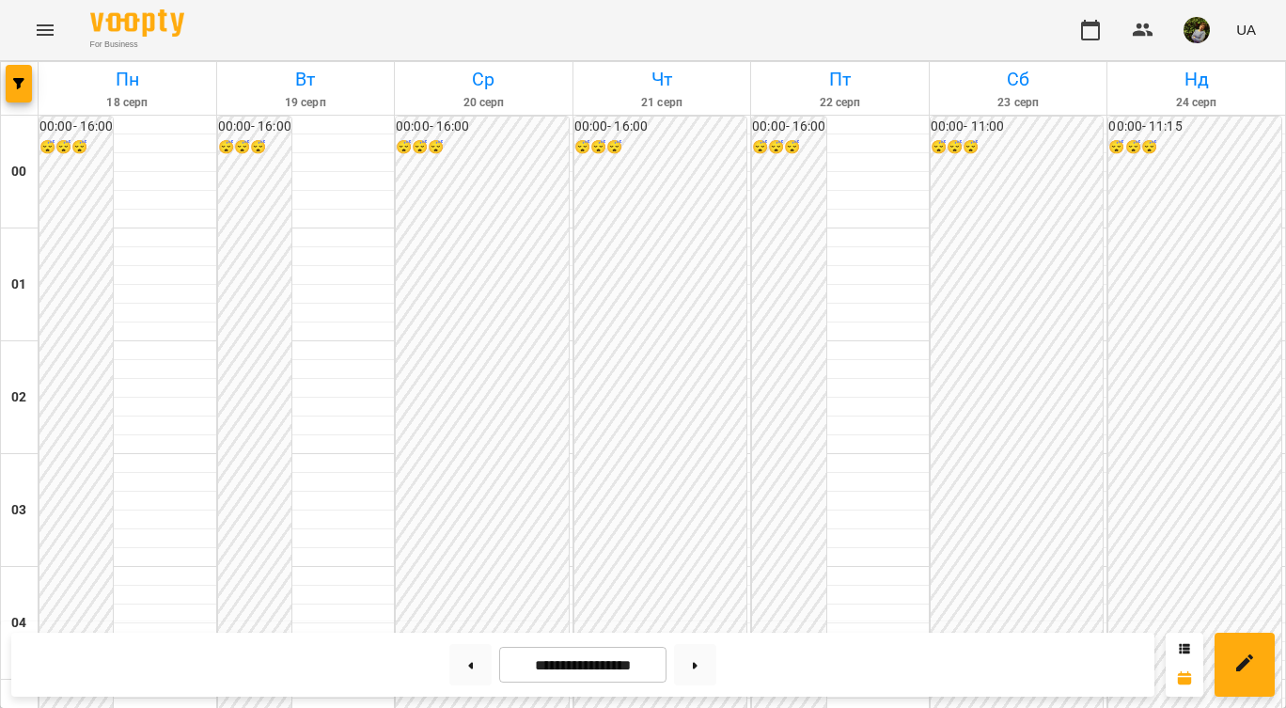
scroll to position [1025, 0]
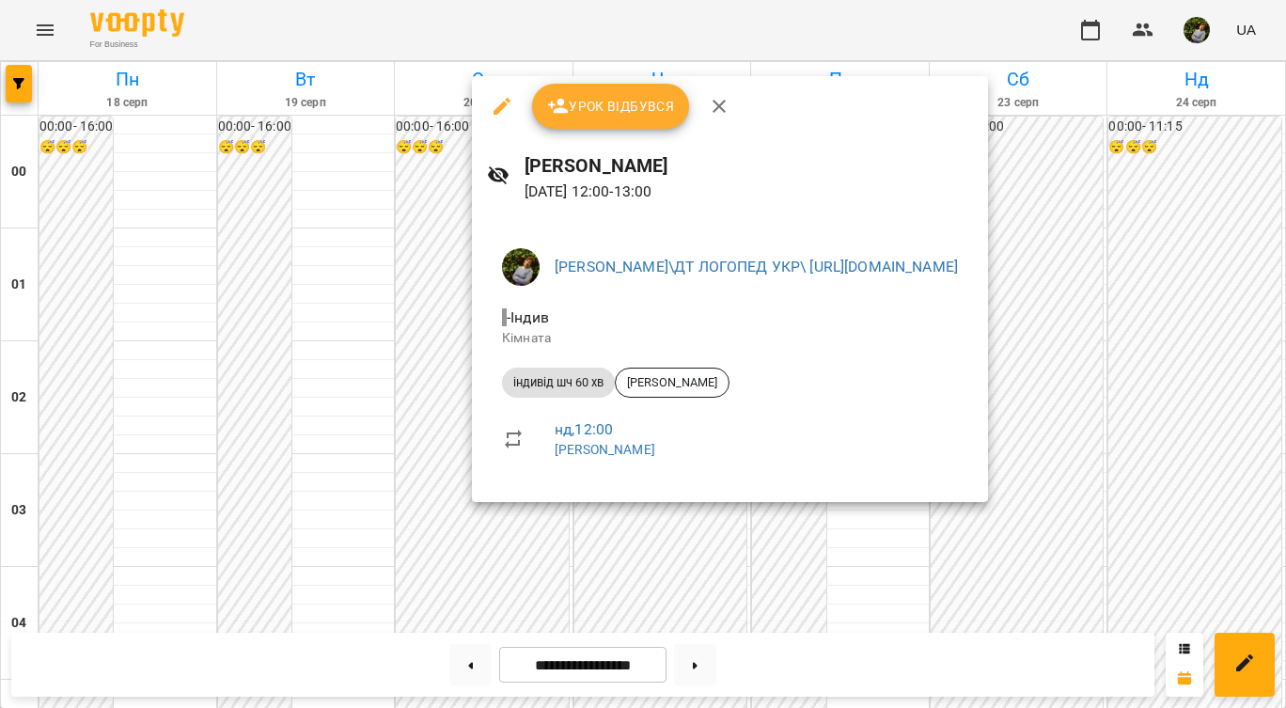
click at [497, 92] on button "button" at bounding box center [501, 106] width 45 height 45
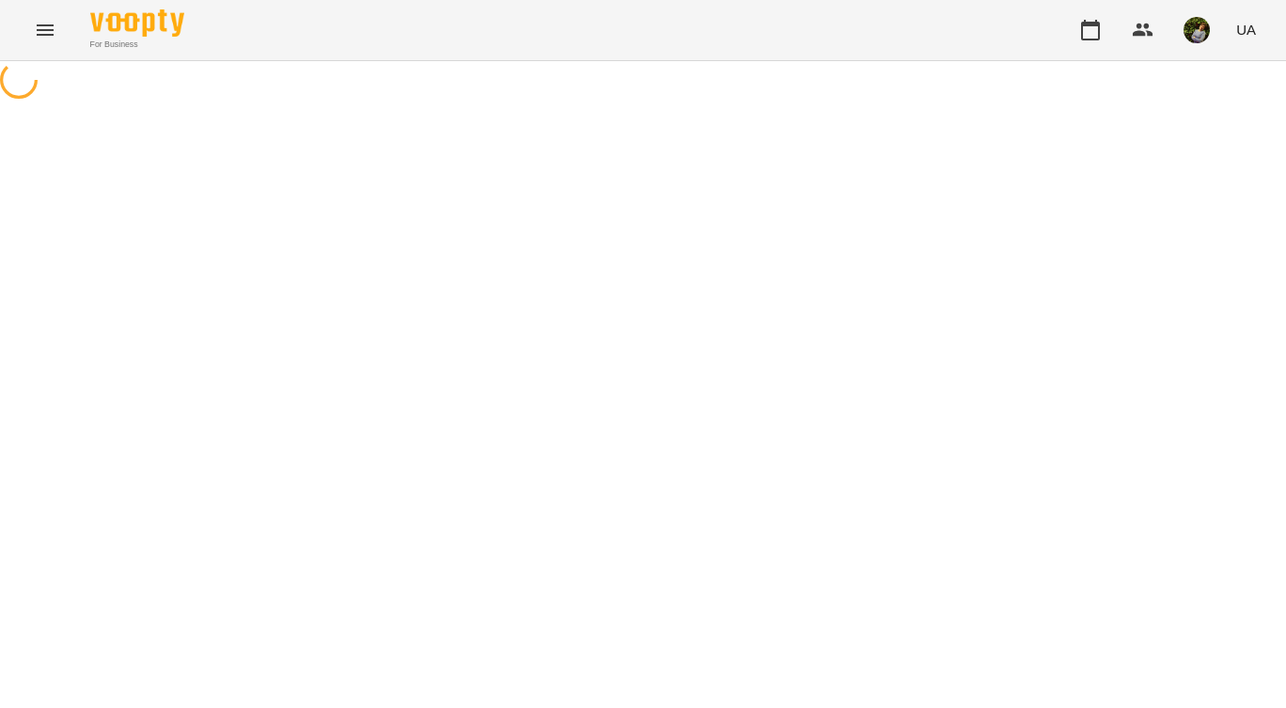
select select "**********"
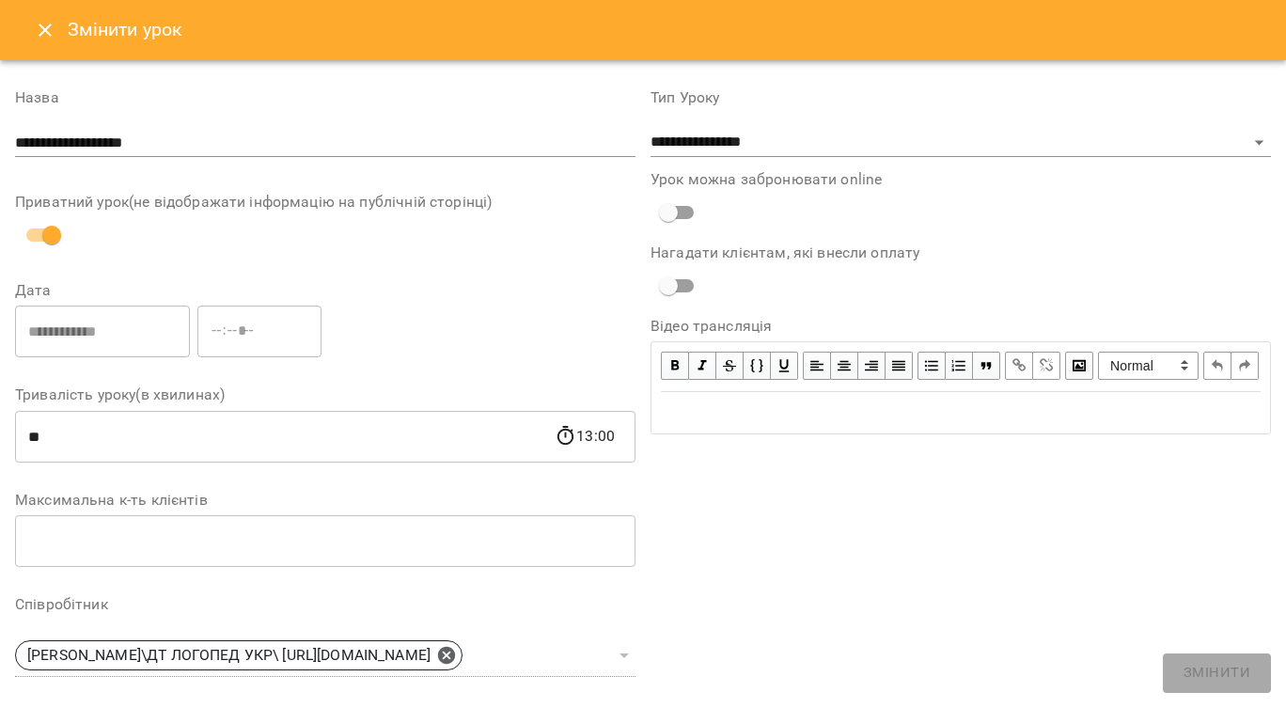
click at [49, 27] on icon "Close" at bounding box center [45, 29] width 13 height 13
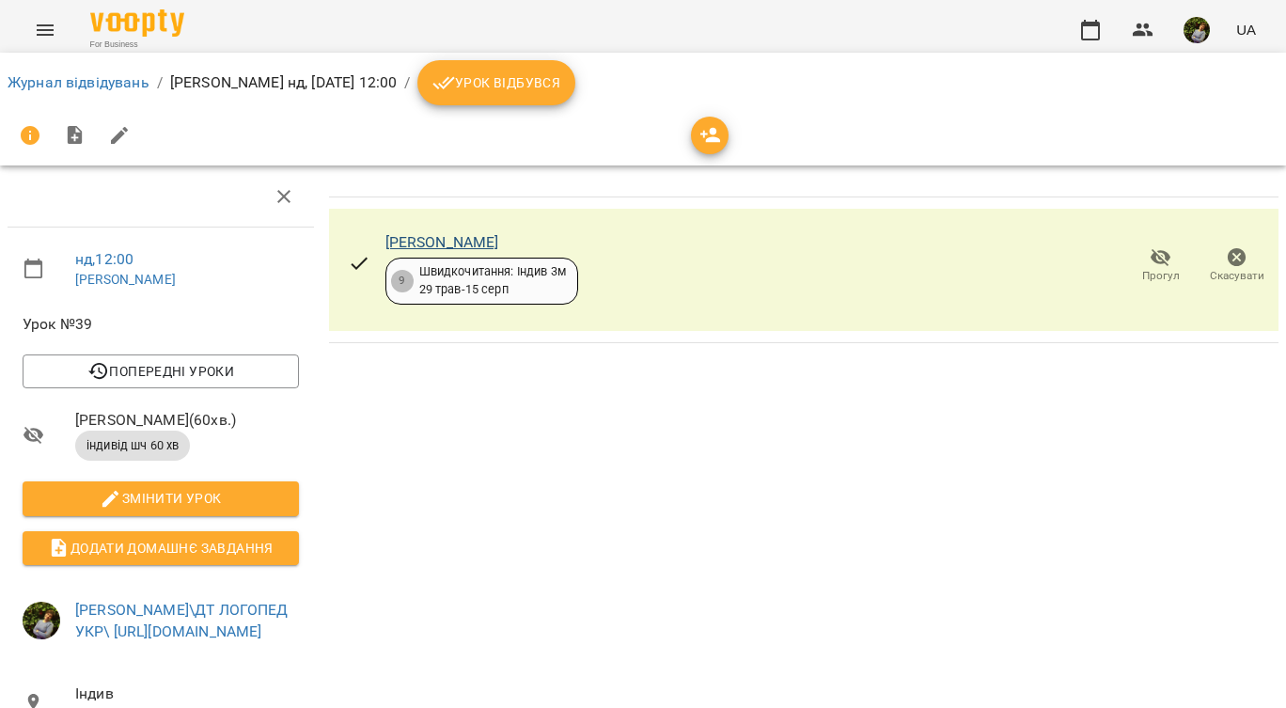
click at [480, 236] on link "[PERSON_NAME]" at bounding box center [442, 242] width 114 height 18
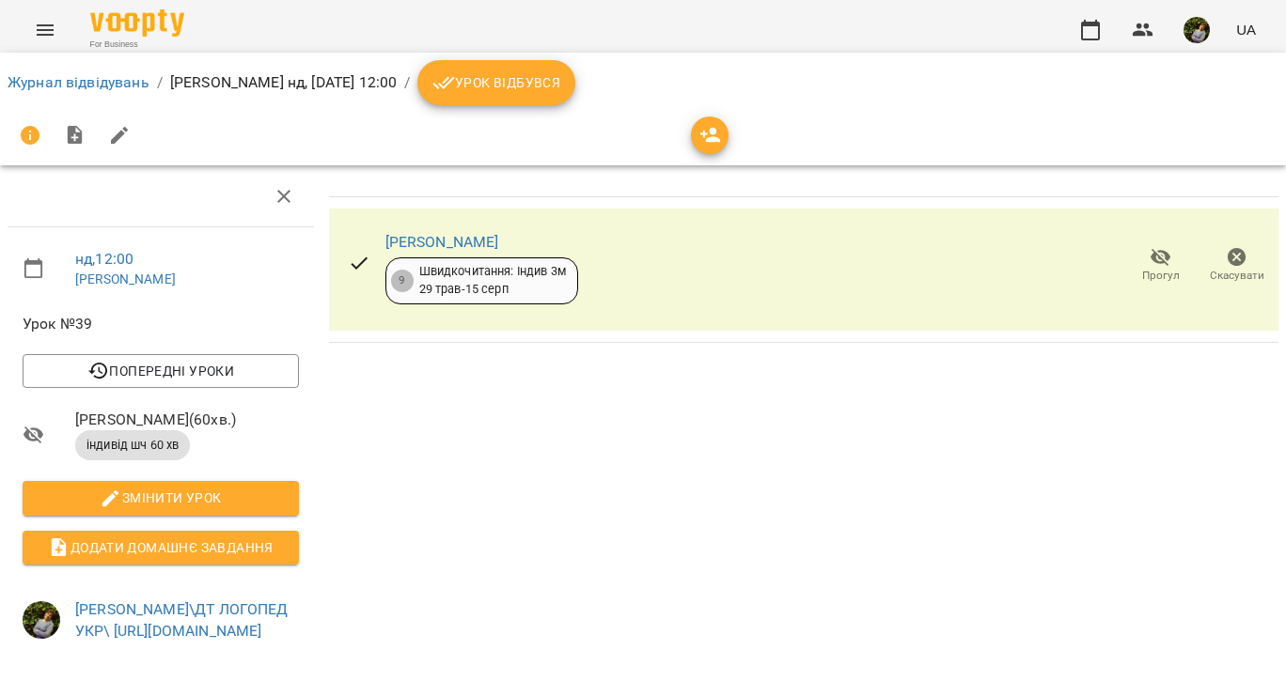
click at [39, 30] on icon "Menu" at bounding box center [45, 29] width 17 height 11
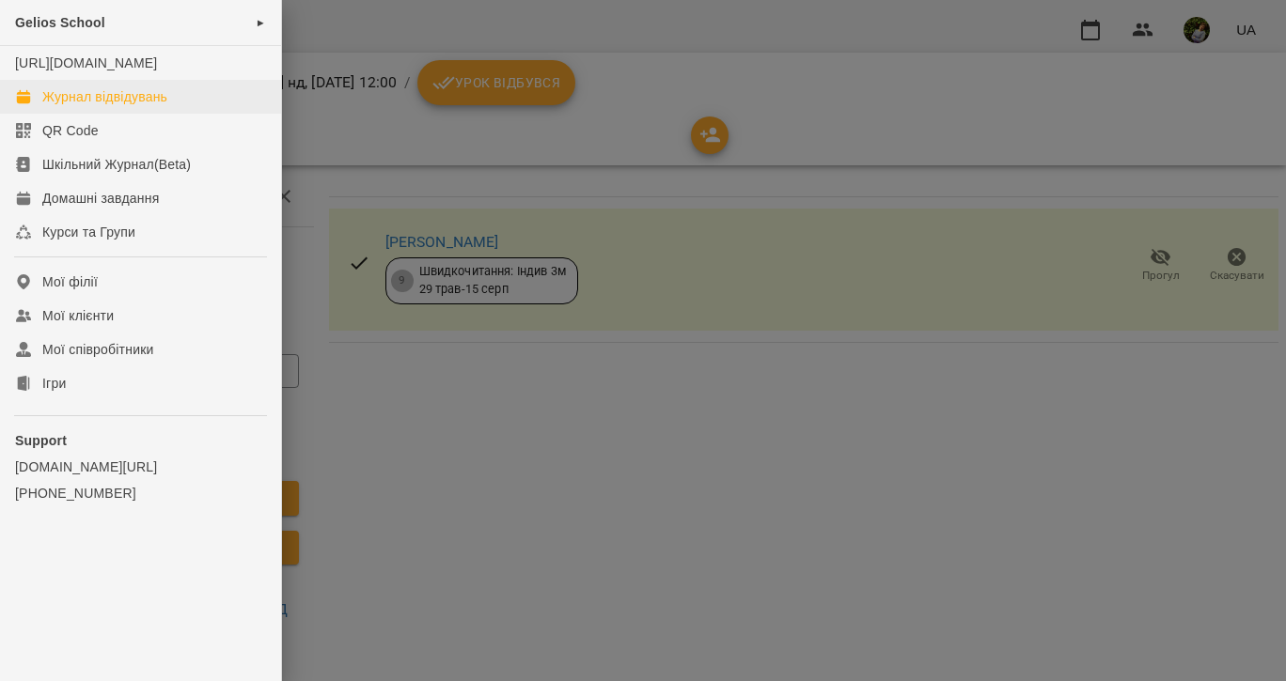
click at [68, 106] on div "Журнал відвідувань" at bounding box center [104, 96] width 125 height 19
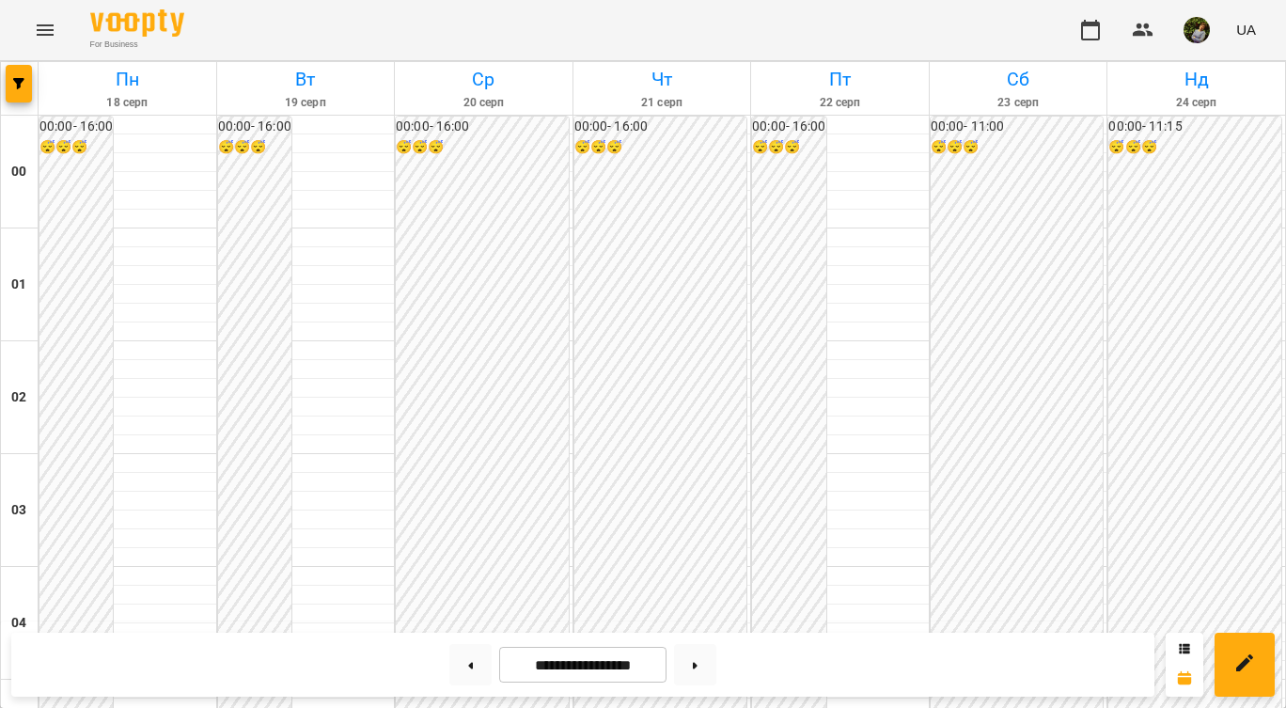
scroll to position [1029, 0]
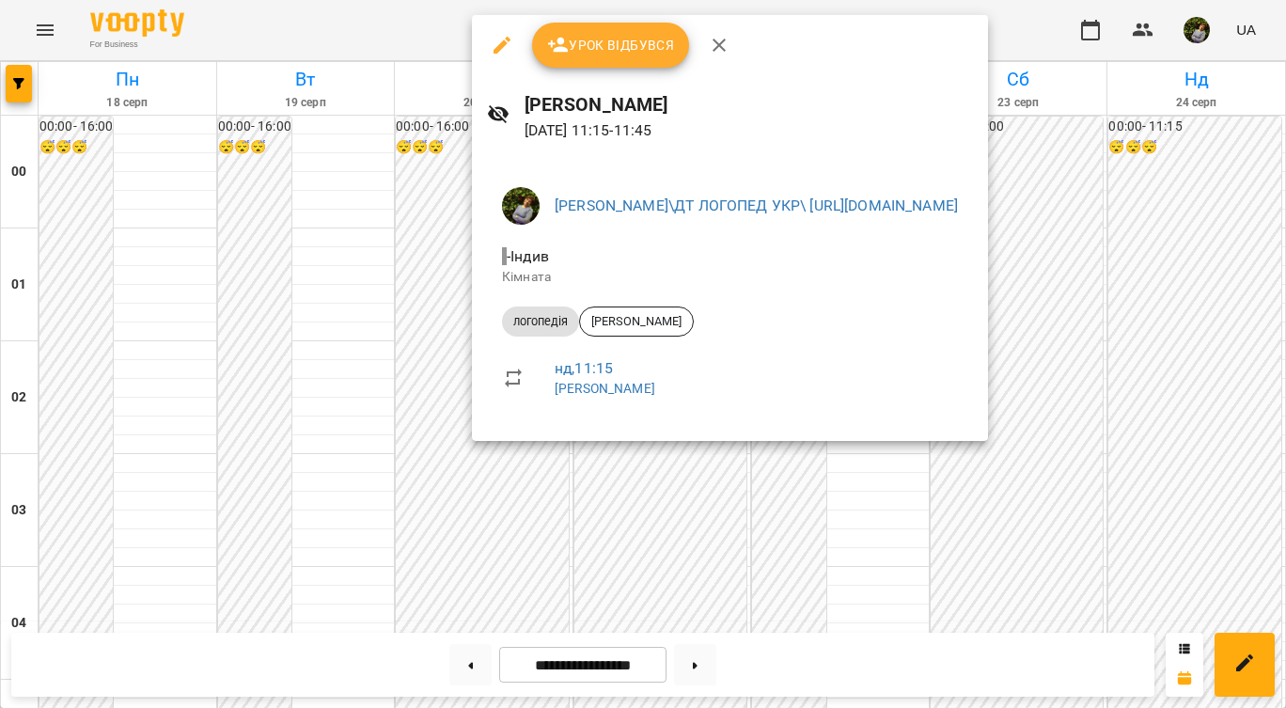
click at [905, 579] on div at bounding box center [643, 354] width 1286 height 708
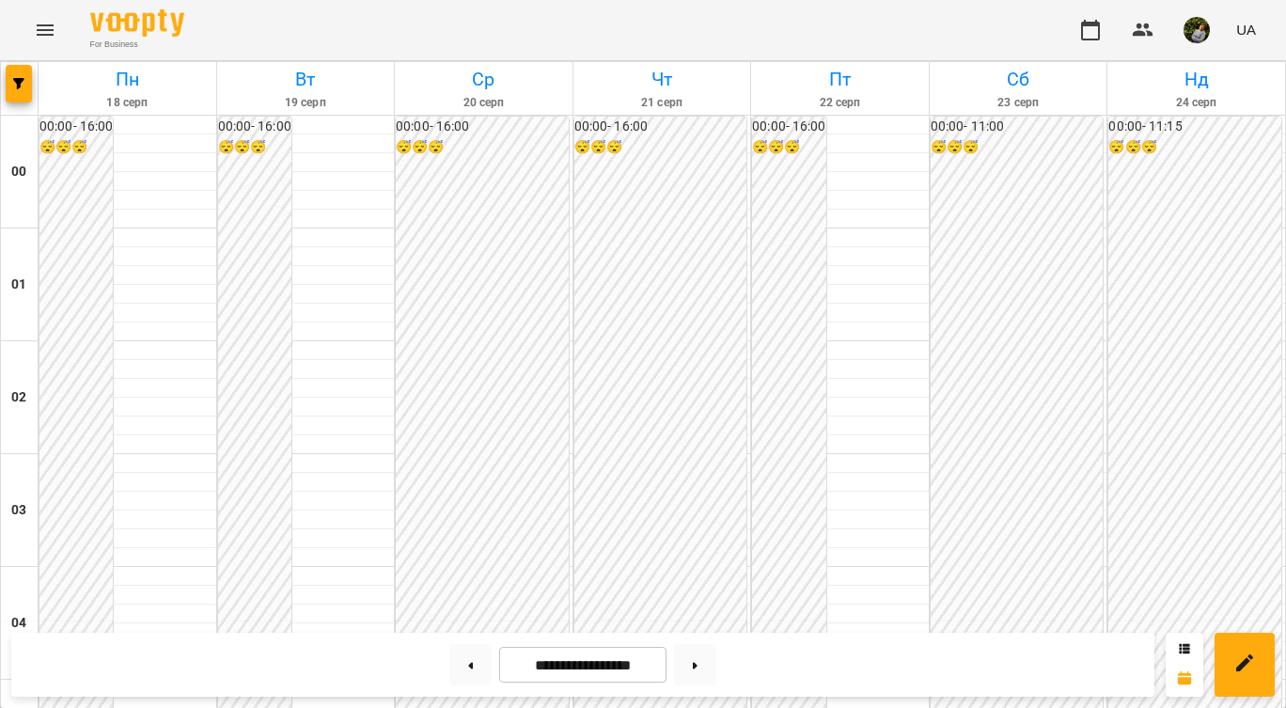
scroll to position [2134, 0]
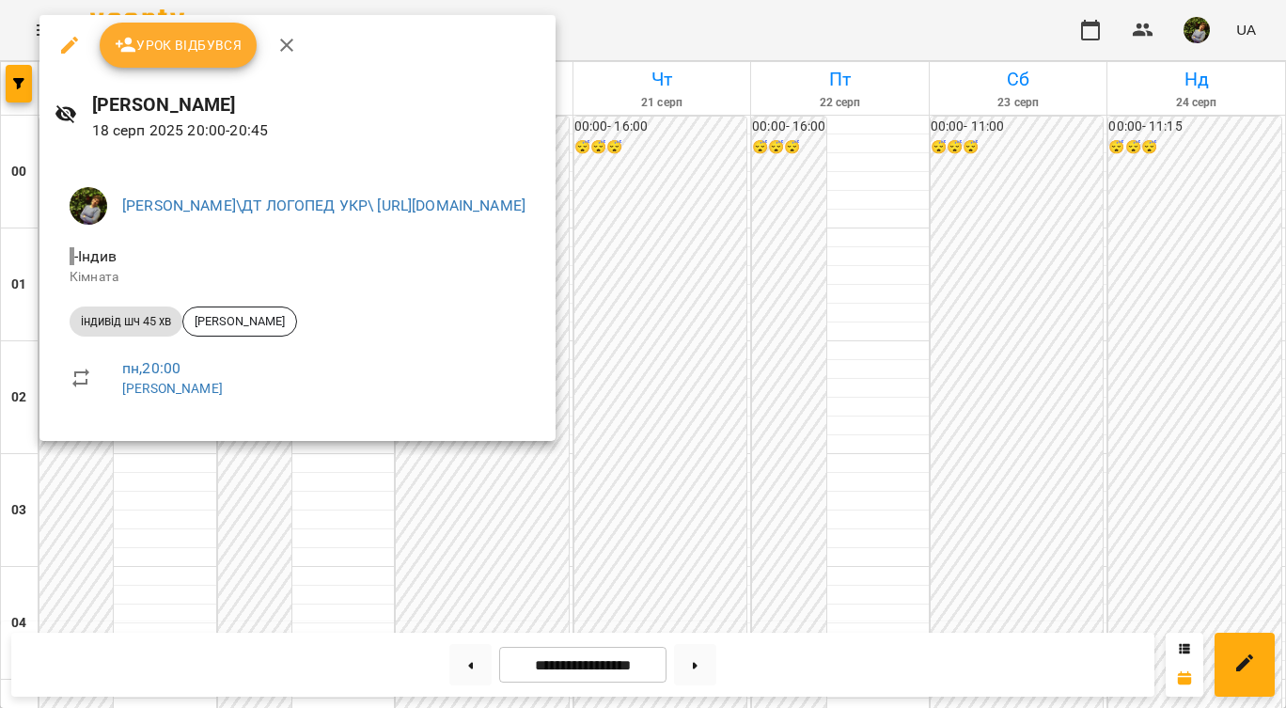
click at [1209, 218] on div at bounding box center [643, 354] width 1286 height 708
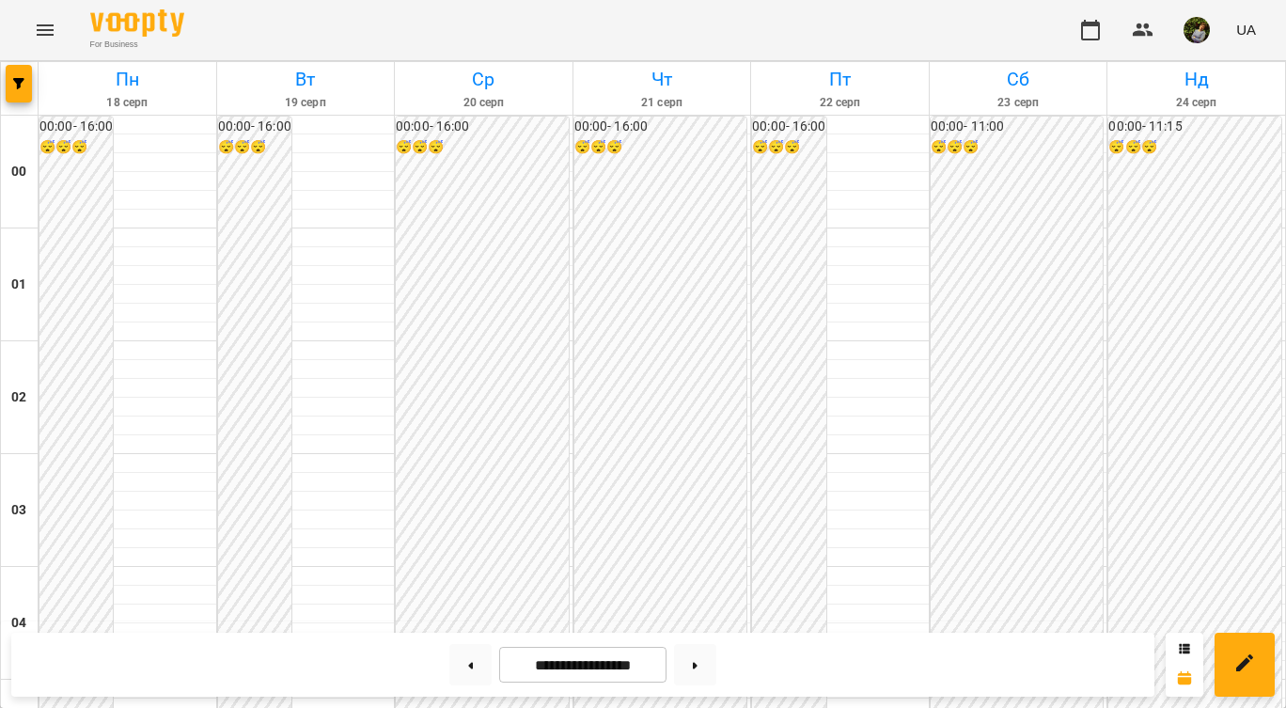
scroll to position [1730, 0]
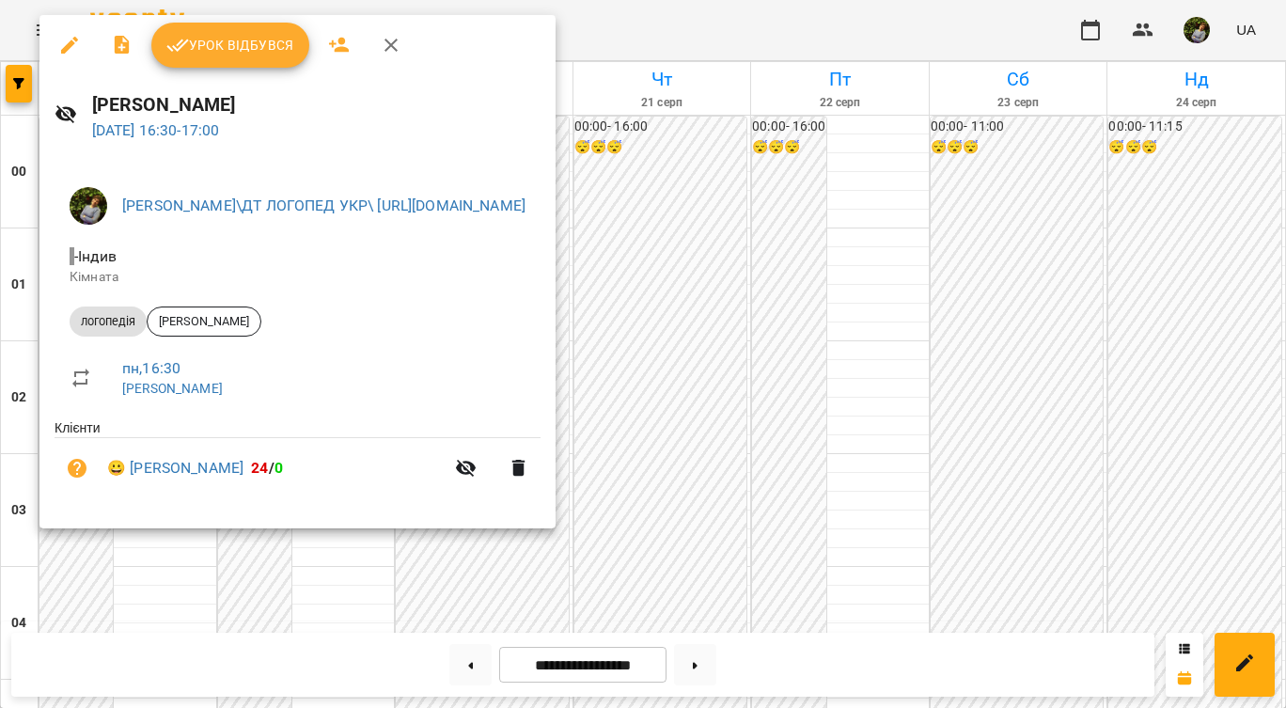
click at [1039, 259] on div at bounding box center [643, 354] width 1286 height 708
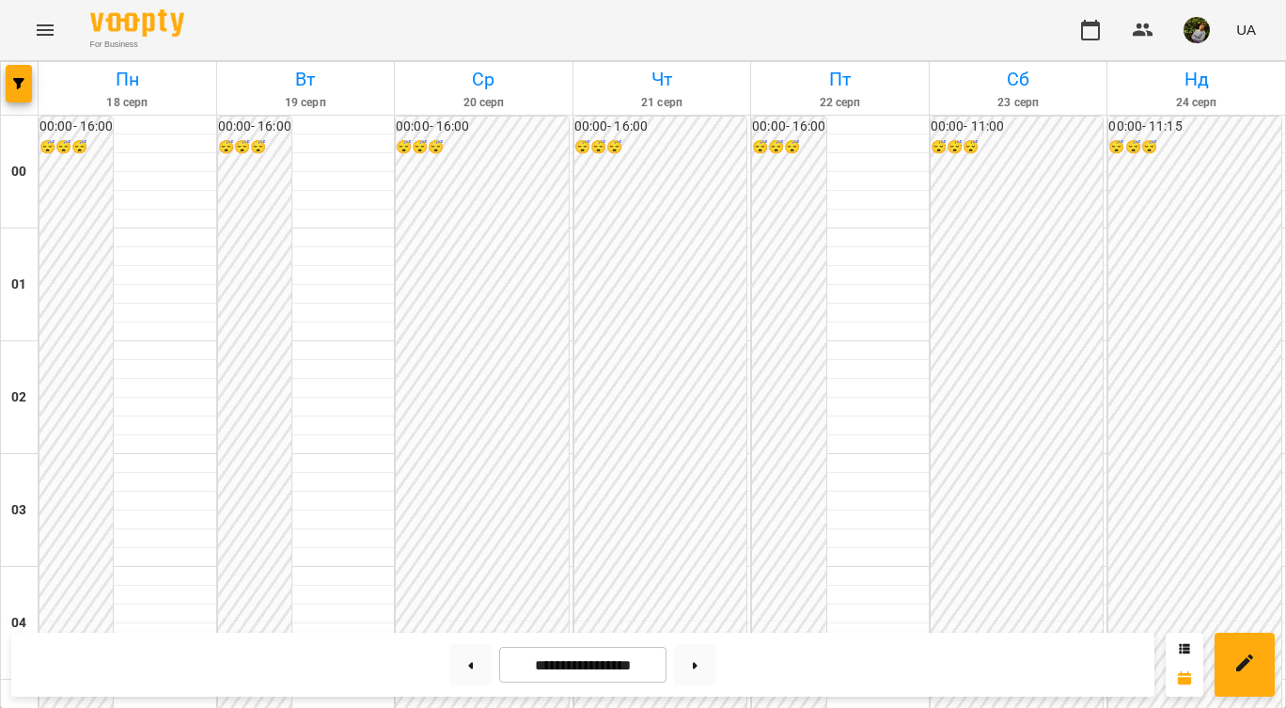
scroll to position [1776, 0]
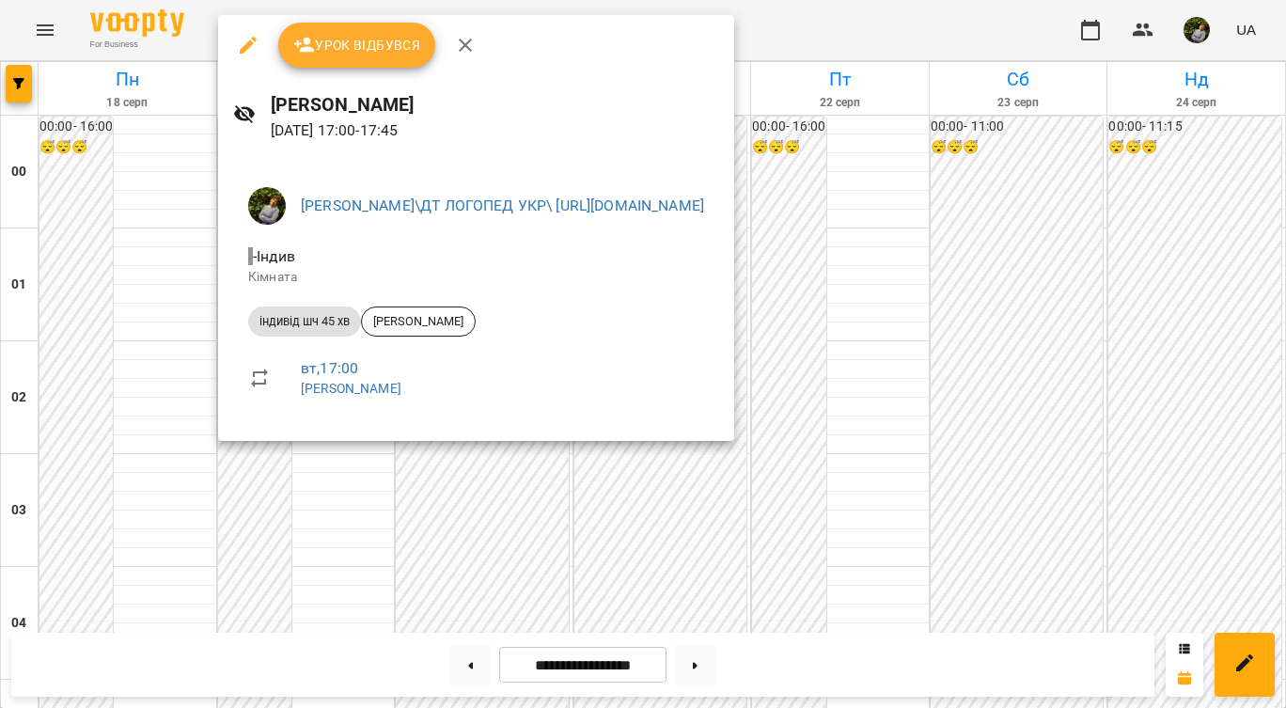
click at [162, 409] on div at bounding box center [643, 354] width 1286 height 708
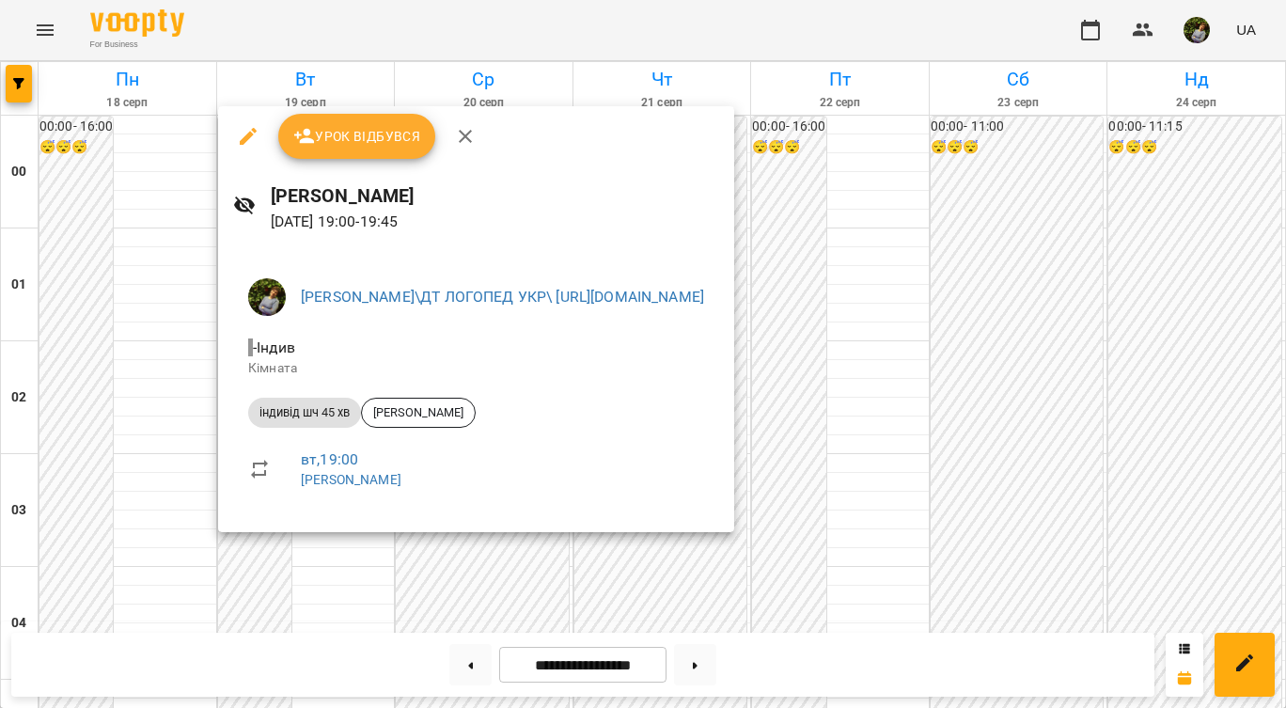
click at [89, 396] on div at bounding box center [643, 354] width 1286 height 708
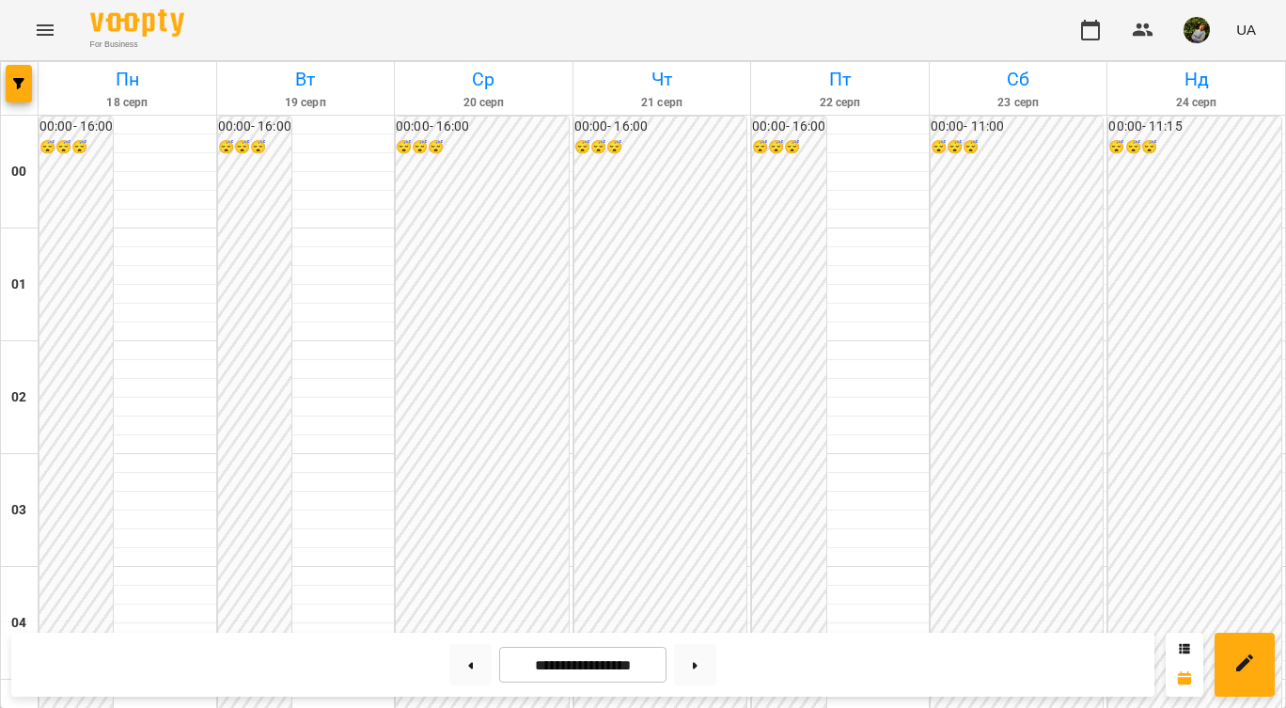
scroll to position [764, 0]
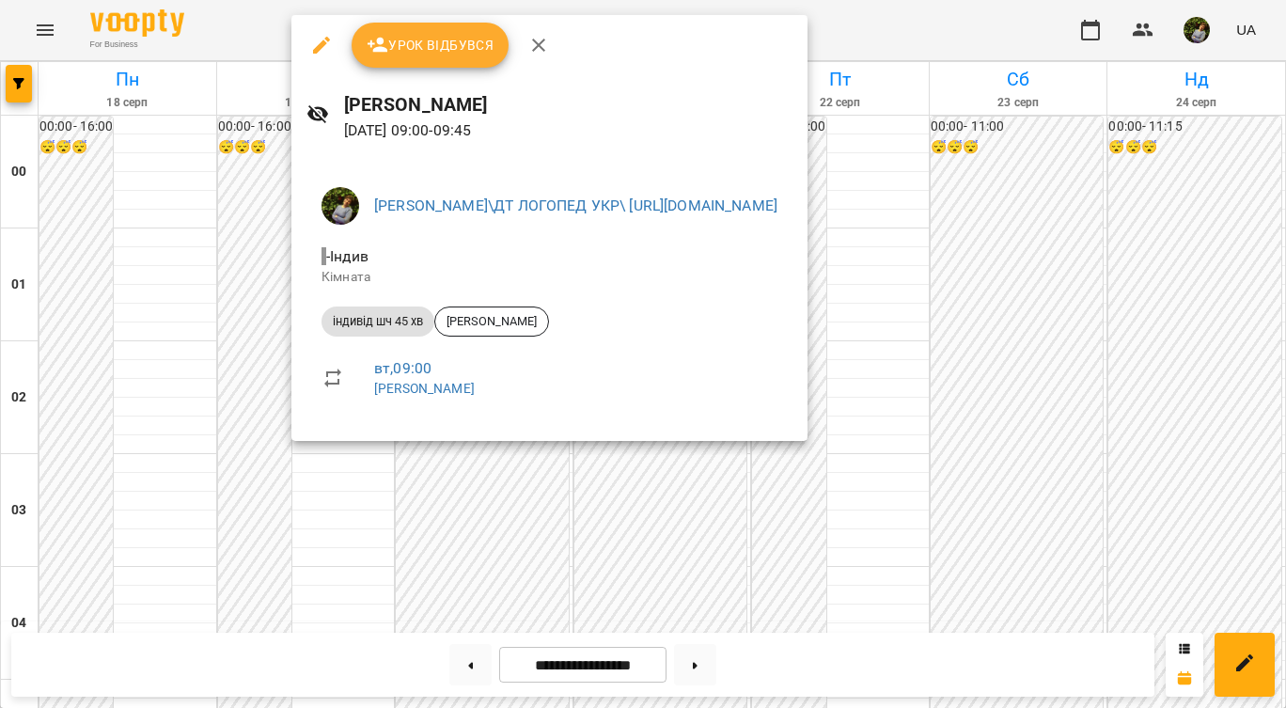
click at [357, 592] on div at bounding box center [643, 354] width 1286 height 708
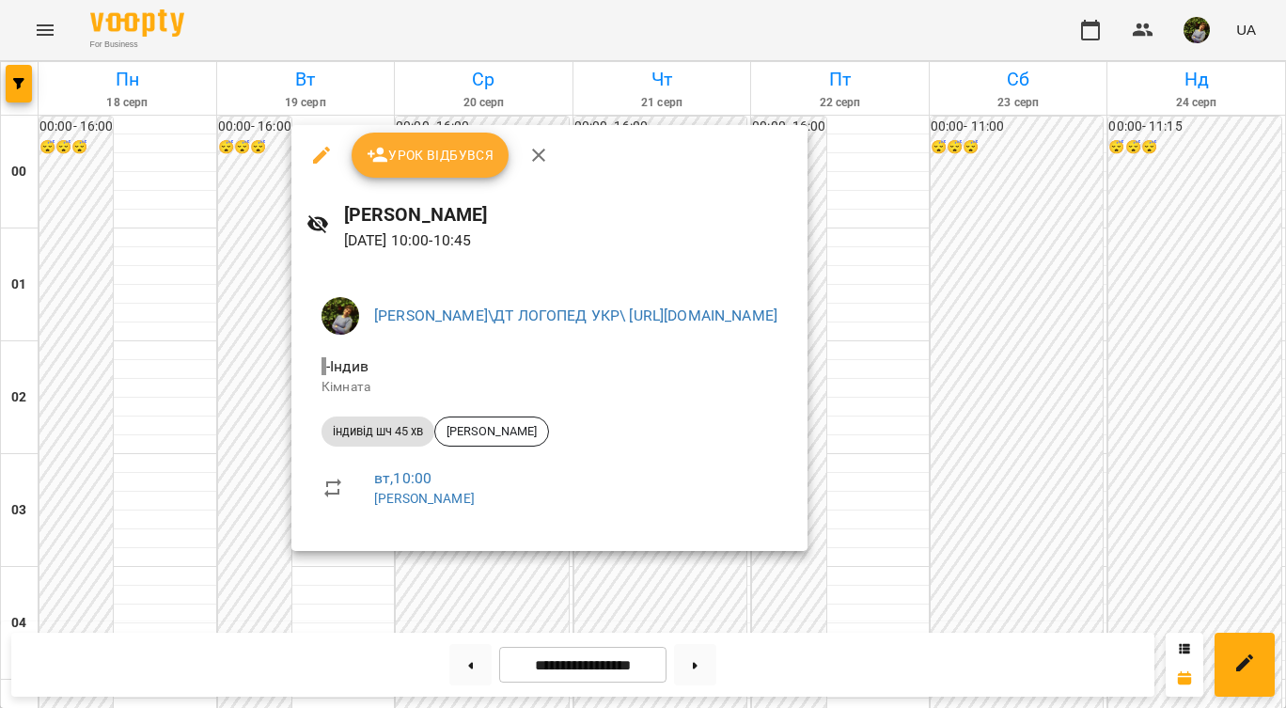
click at [360, 582] on div at bounding box center [643, 354] width 1286 height 708
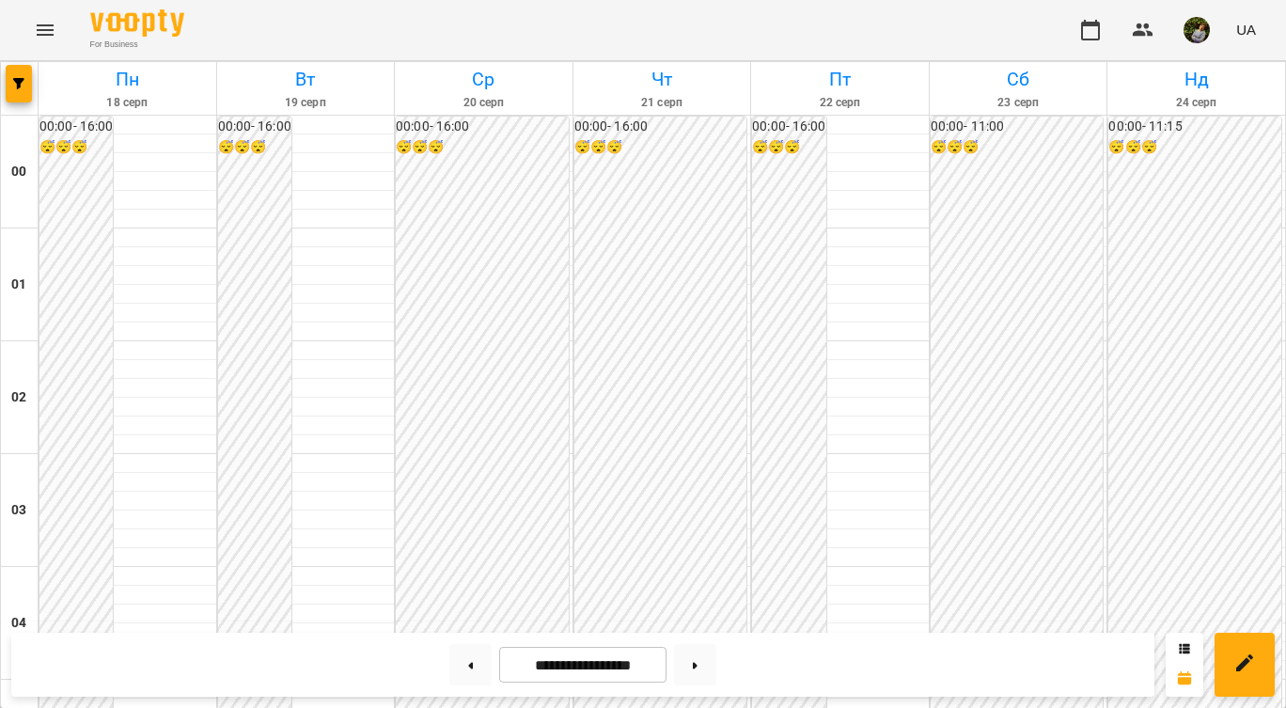
scroll to position [1798, 0]
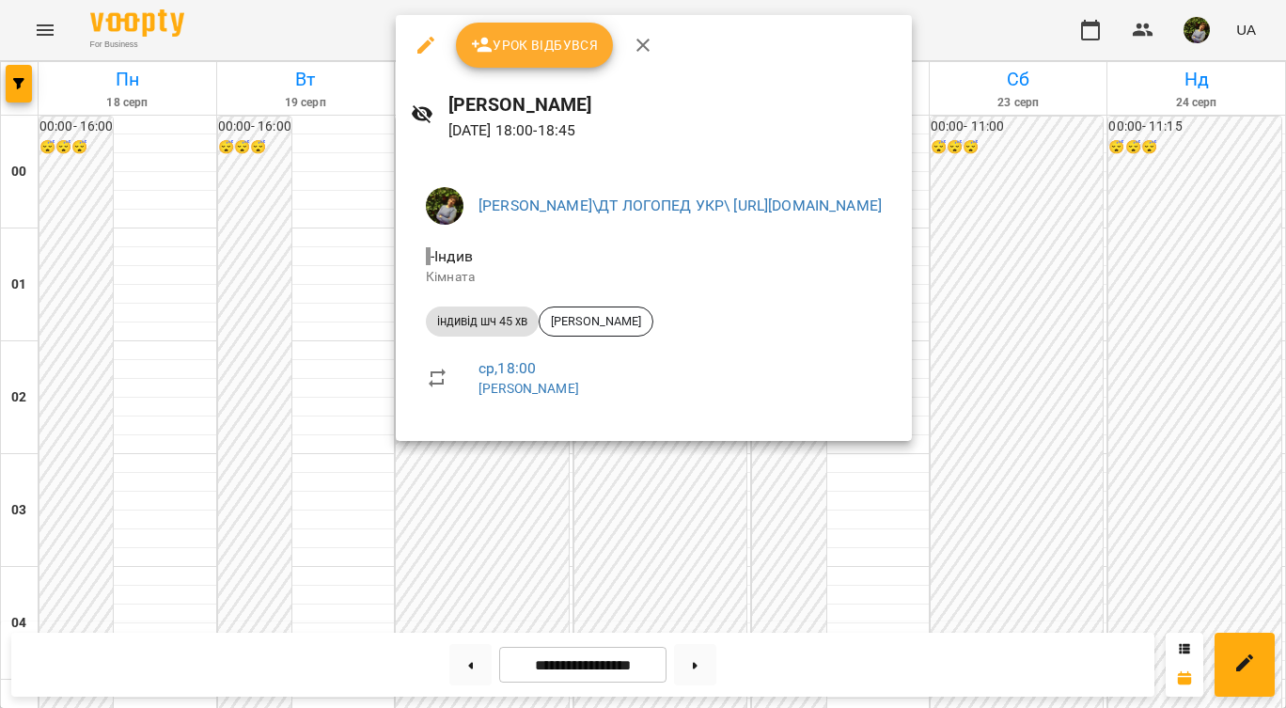
click at [264, 362] on div at bounding box center [643, 354] width 1286 height 708
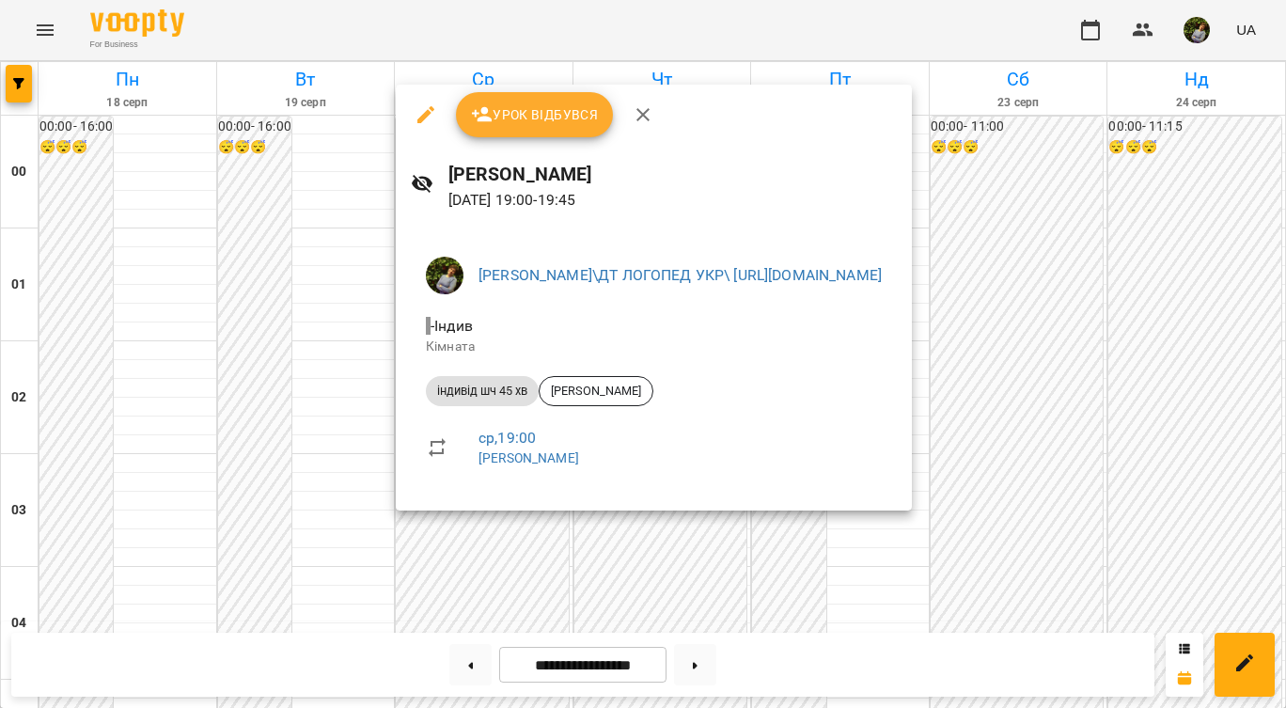
click at [258, 347] on div at bounding box center [643, 354] width 1286 height 708
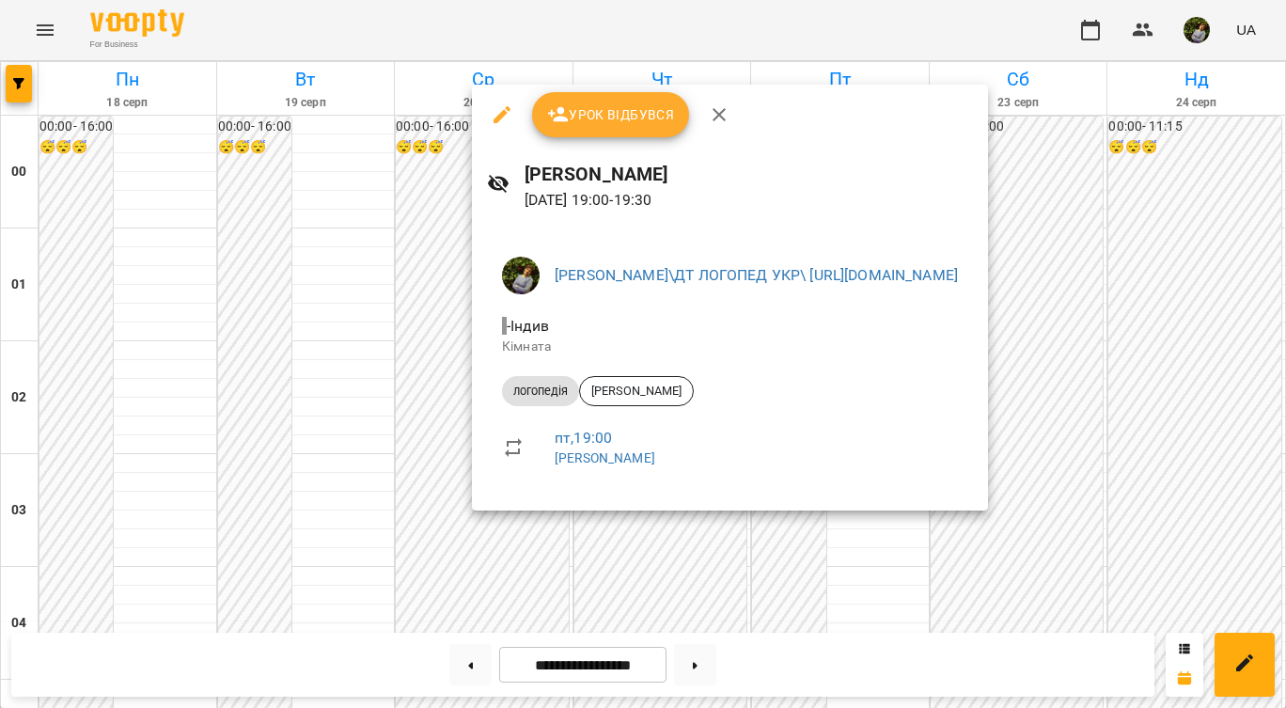
click at [659, 536] on div at bounding box center [643, 354] width 1286 height 708
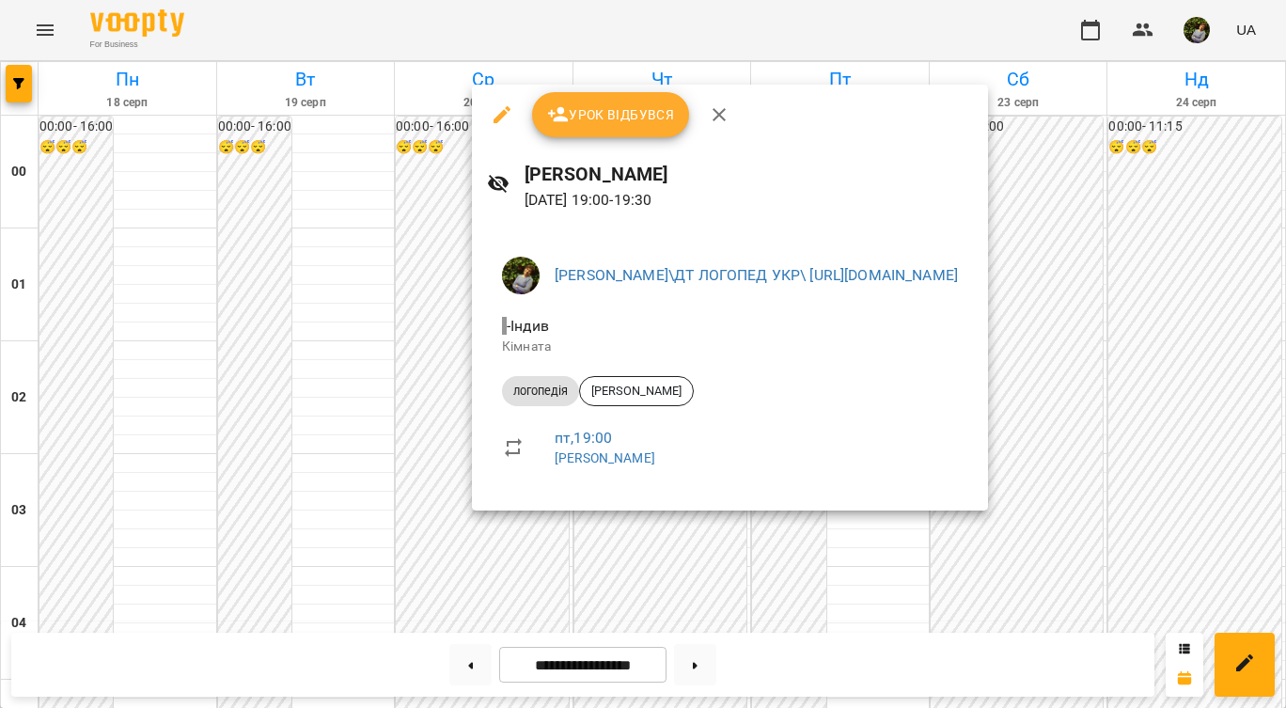
click at [653, 539] on div at bounding box center [643, 354] width 1286 height 708
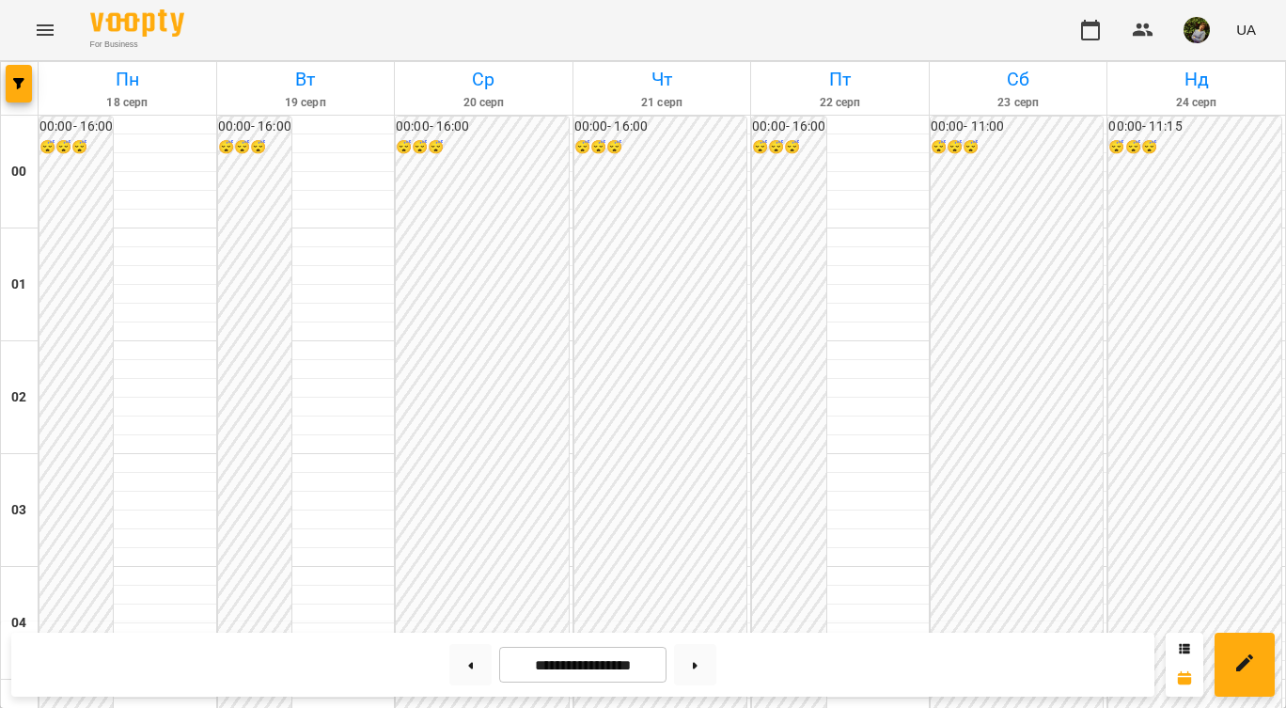
scroll to position [1974, 0]
click at [1204, 23] on img "button" at bounding box center [1196, 30] width 26 height 26
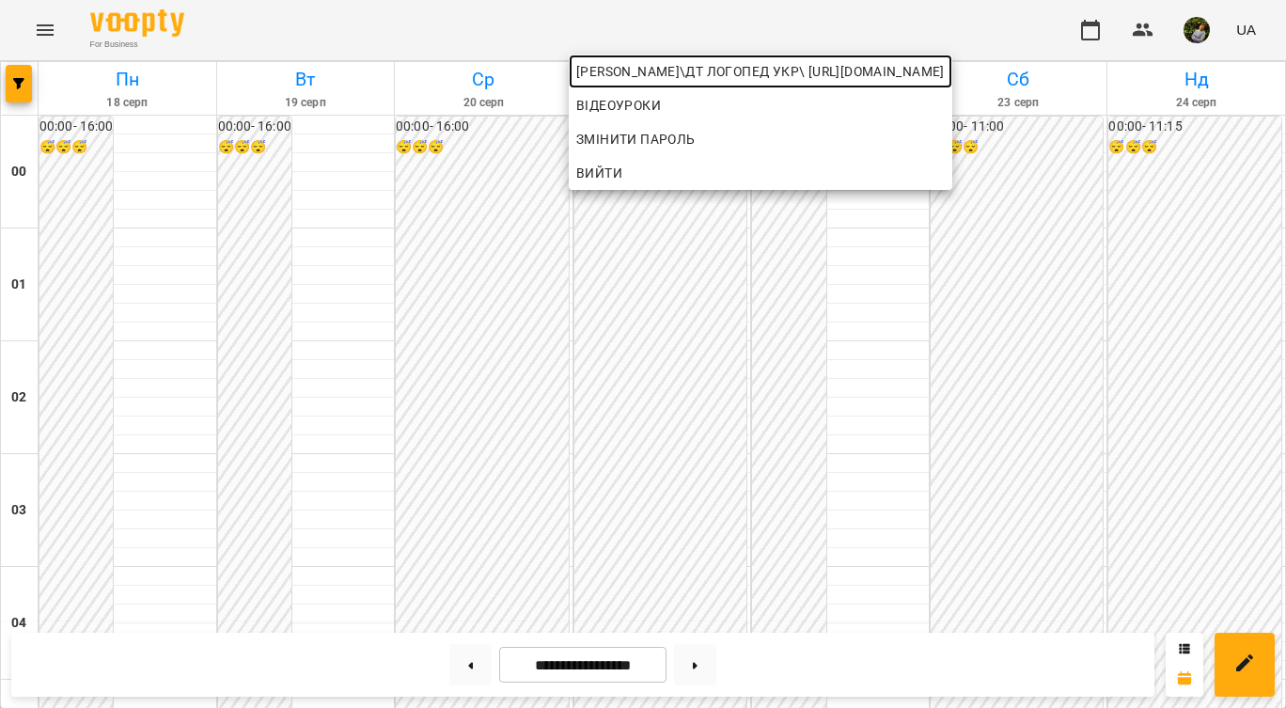
click at [945, 66] on span "[PERSON_NAME]\ДТ ЛОГОПЕД УКР\ [URL][DOMAIN_NAME]" at bounding box center [760, 71] width 368 height 23
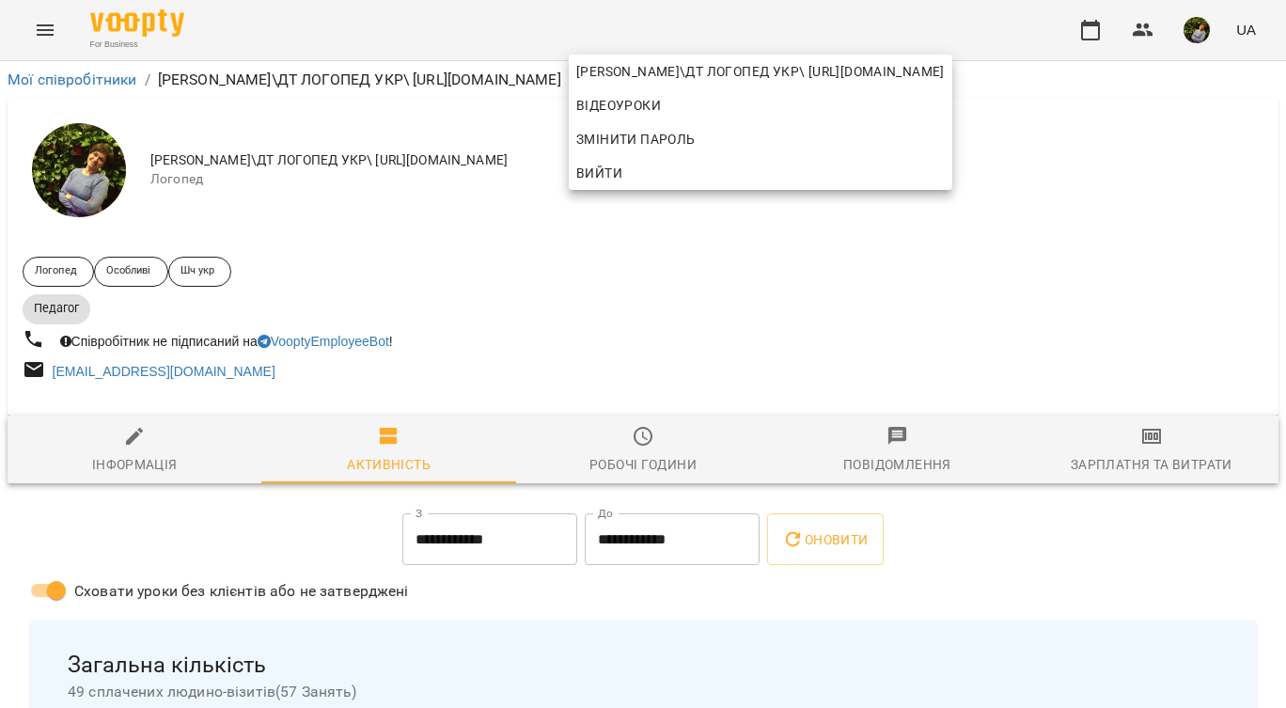
click at [656, 263] on div at bounding box center [643, 354] width 1286 height 708
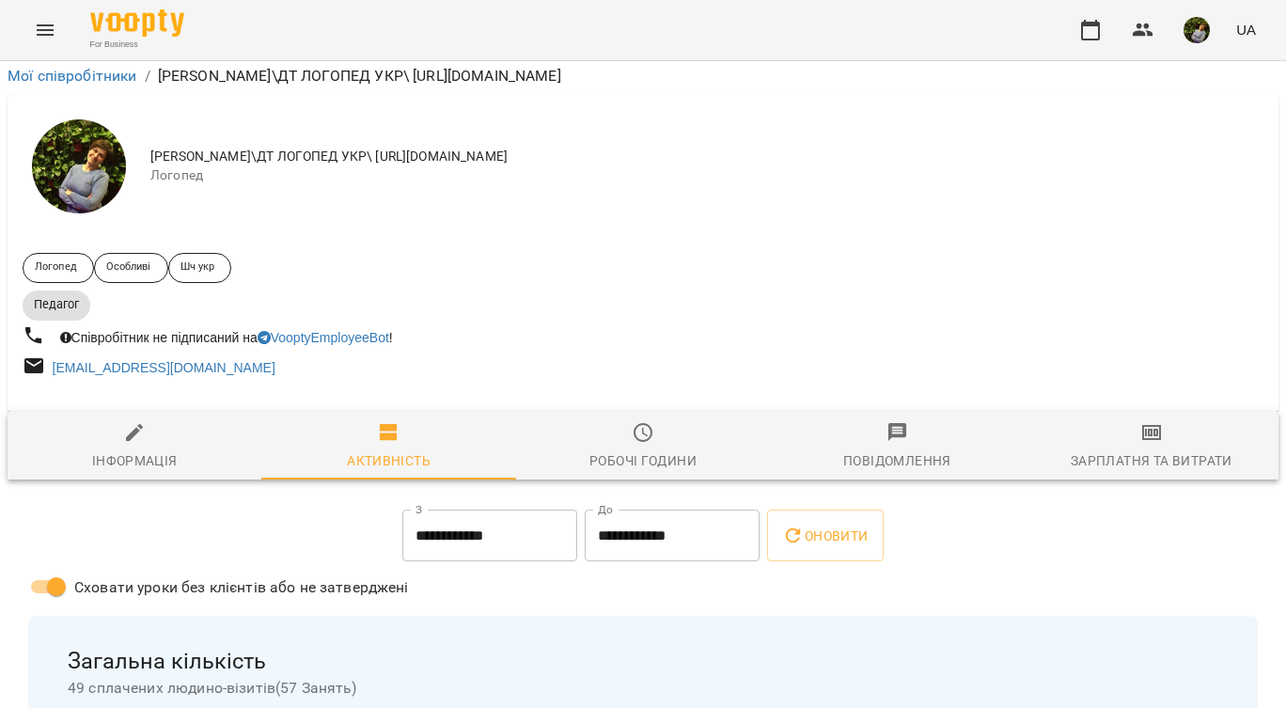
scroll to position [126, 0]
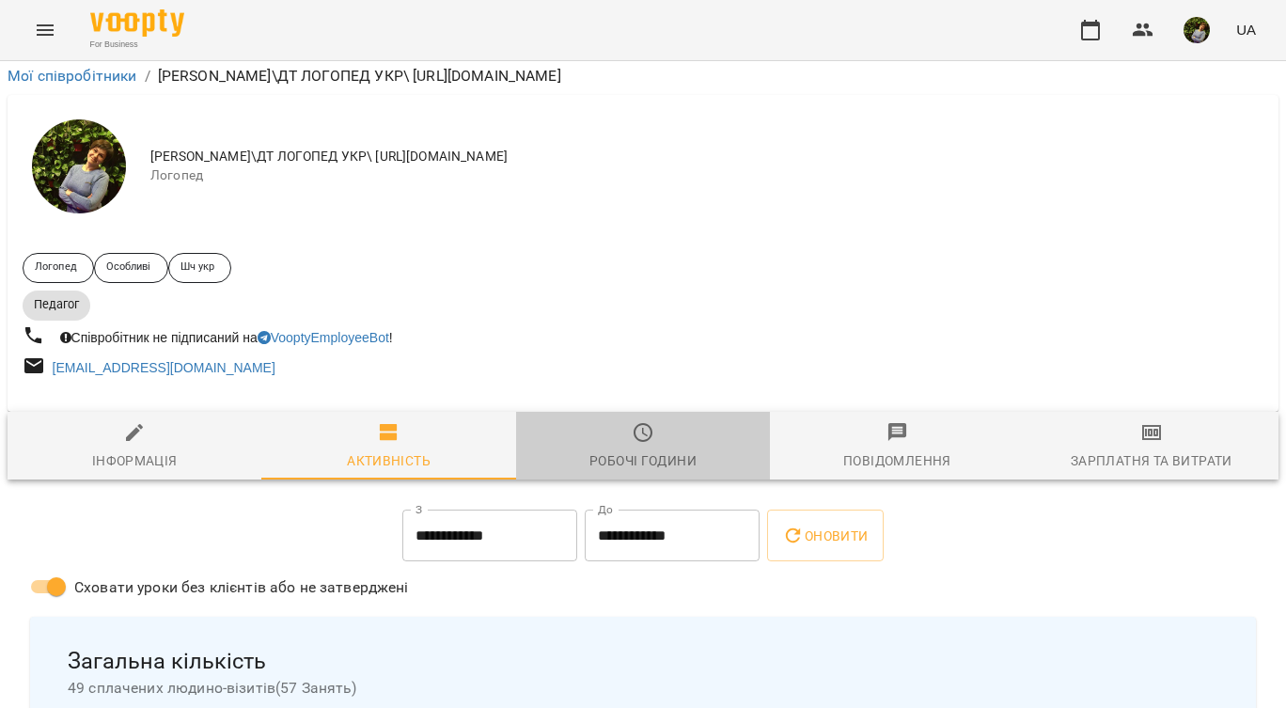
click at [649, 421] on icon "button" at bounding box center [643, 432] width 23 height 23
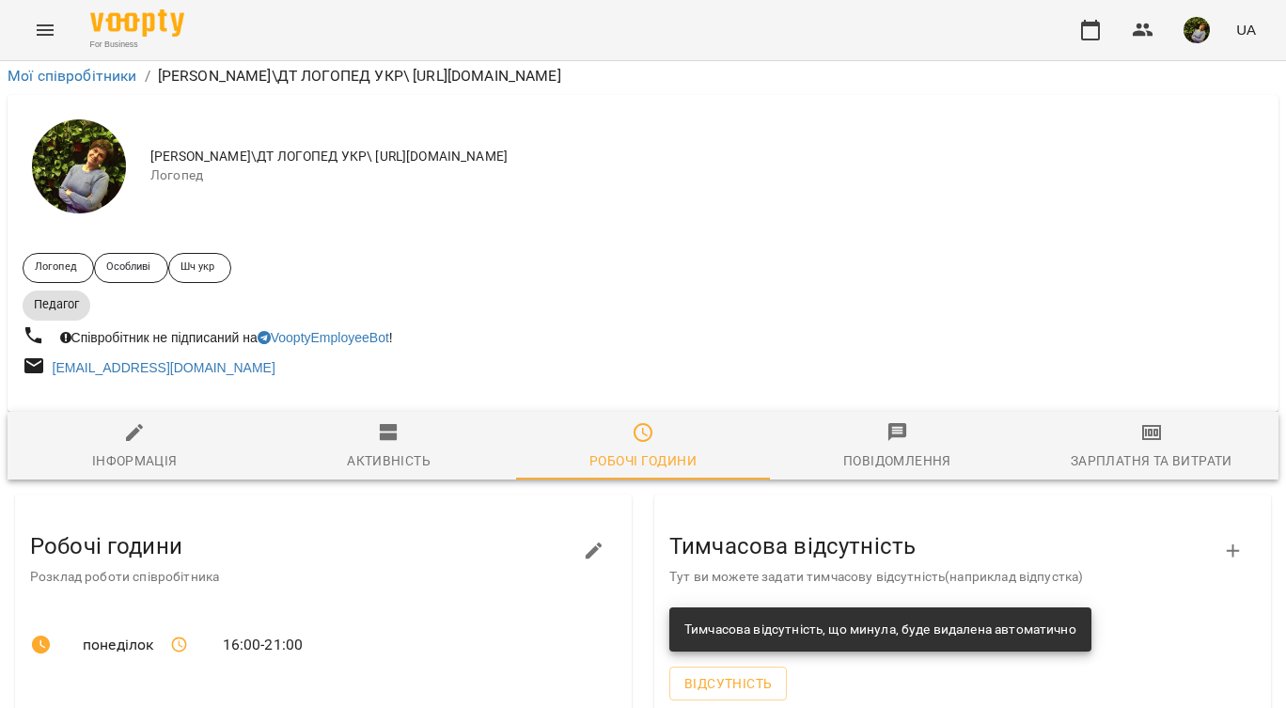
scroll to position [196, 0]
click at [593, 539] on icon "button" at bounding box center [594, 550] width 23 height 23
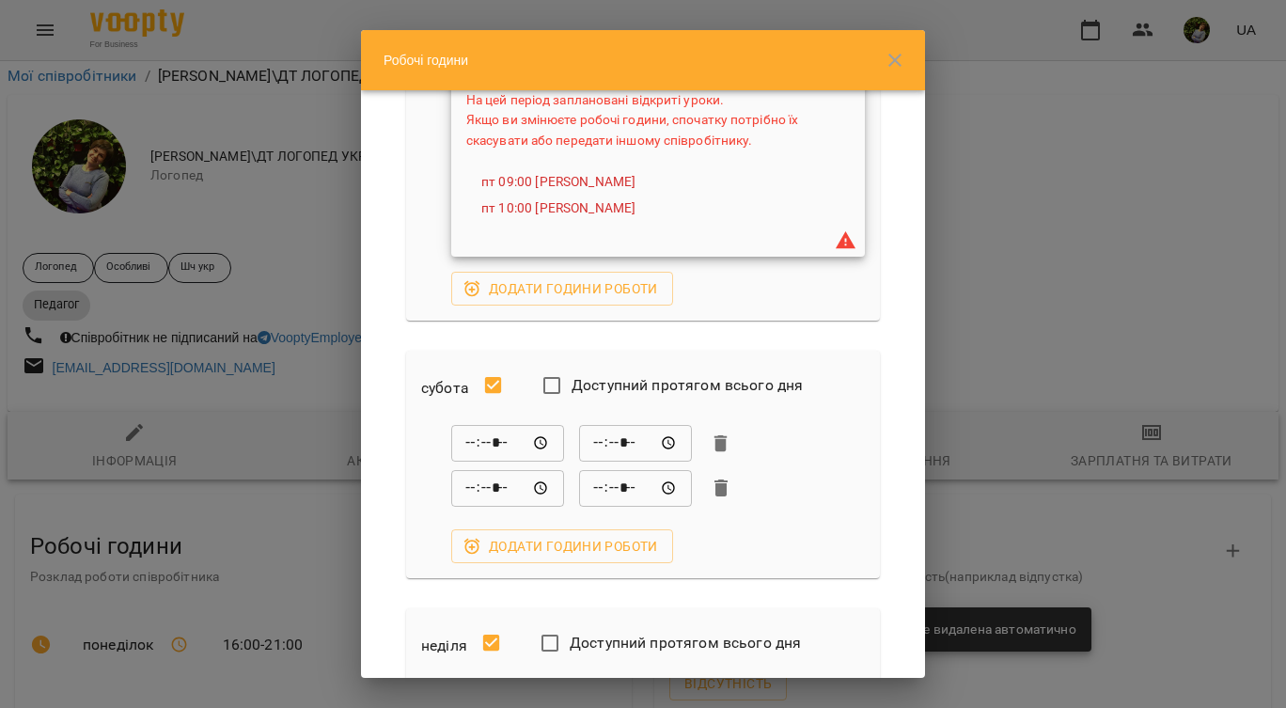
scroll to position [1432, 0]
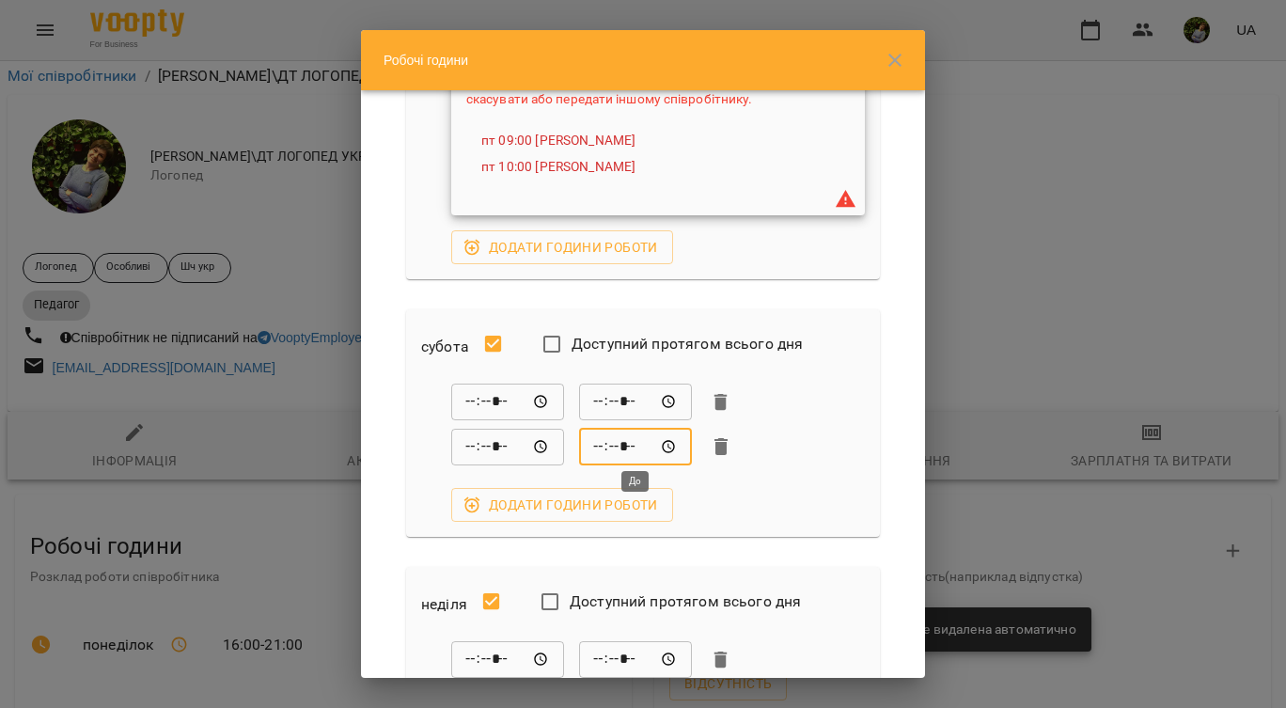
click at [626, 444] on input "*****" at bounding box center [635, 447] width 113 height 38
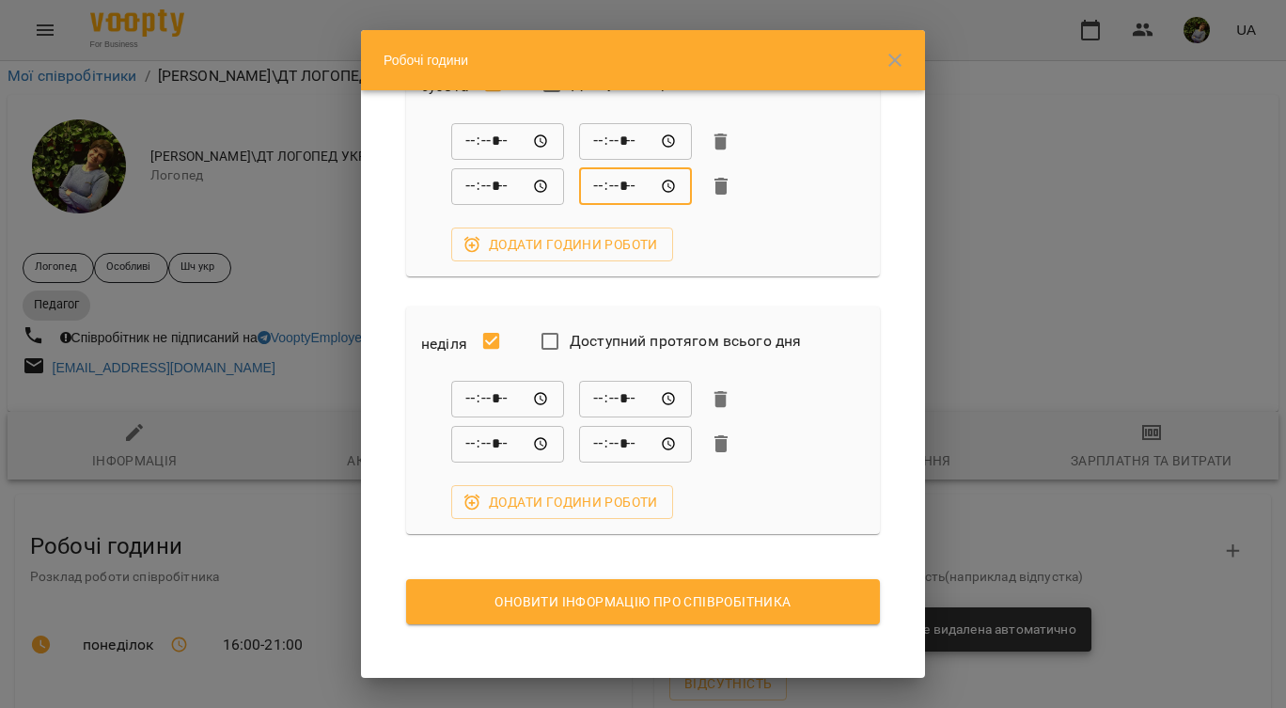
scroll to position [1692, 0]
type input "*****"
click at [615, 591] on span "Оновити інформацію про співробітника" at bounding box center [643, 602] width 444 height 23
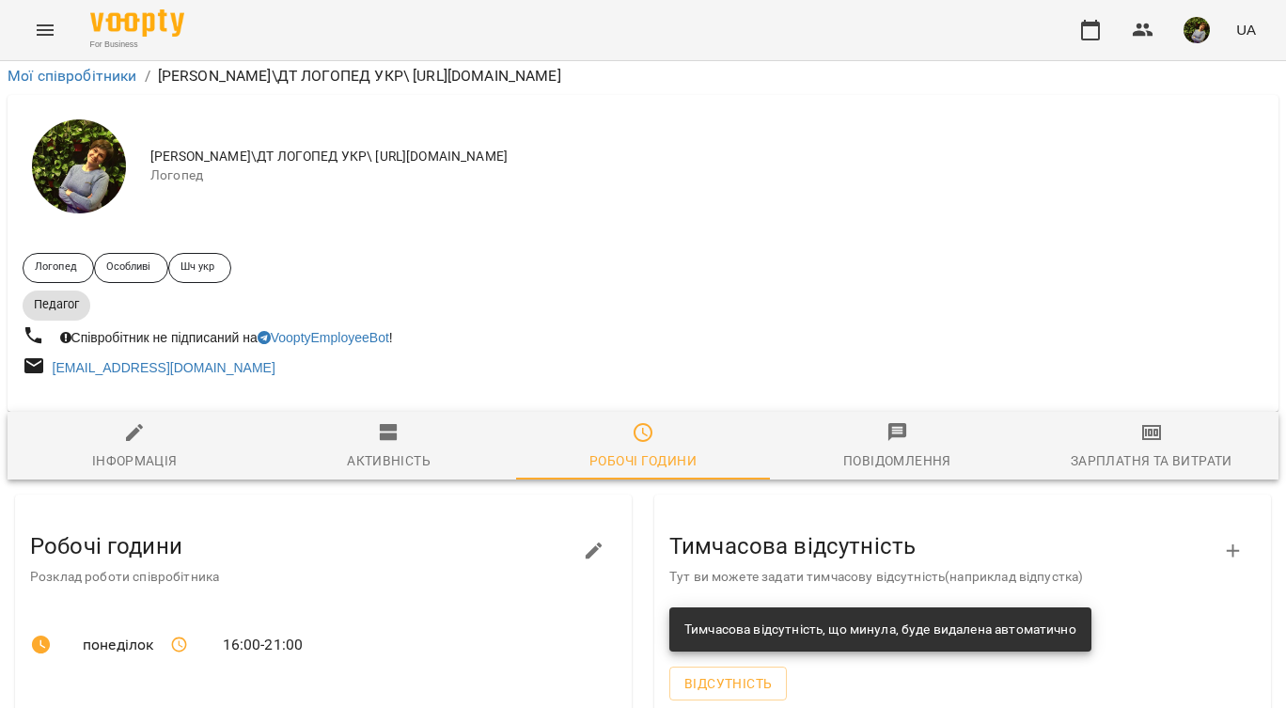
click at [49, 32] on icon "Menu" at bounding box center [45, 30] width 23 height 23
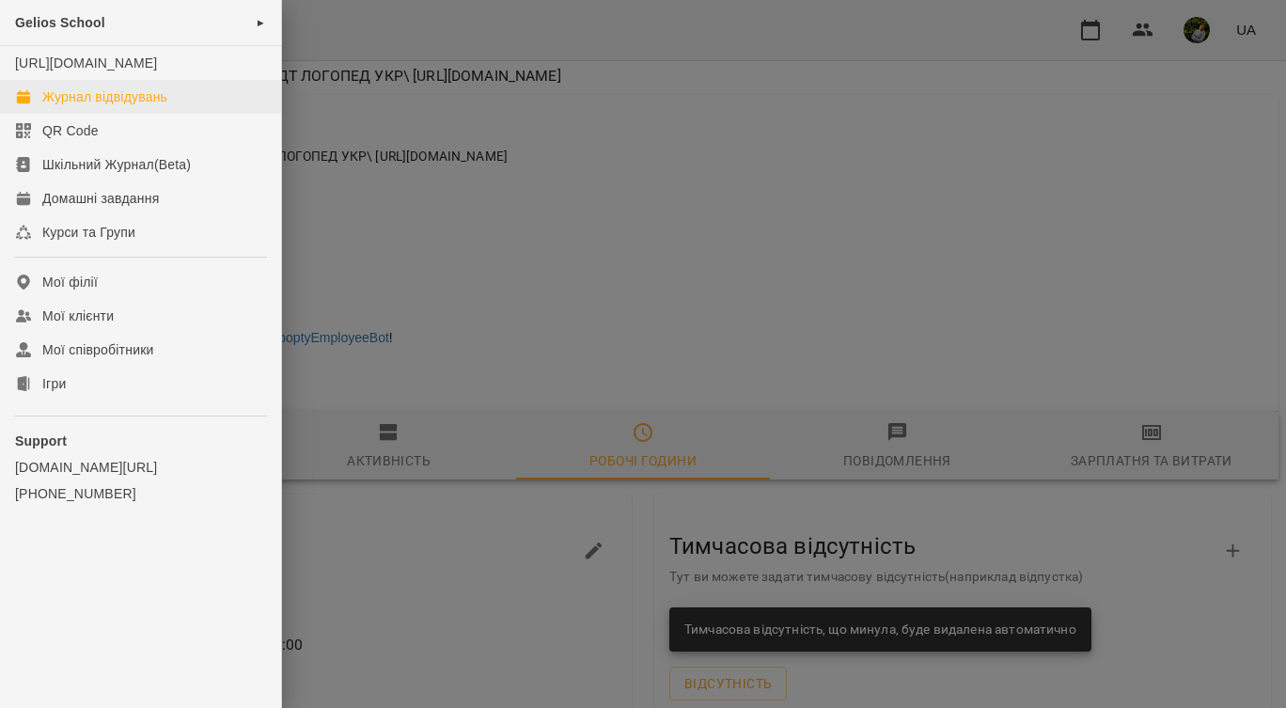
click at [96, 106] on div "Журнал відвідувань" at bounding box center [104, 96] width 125 height 19
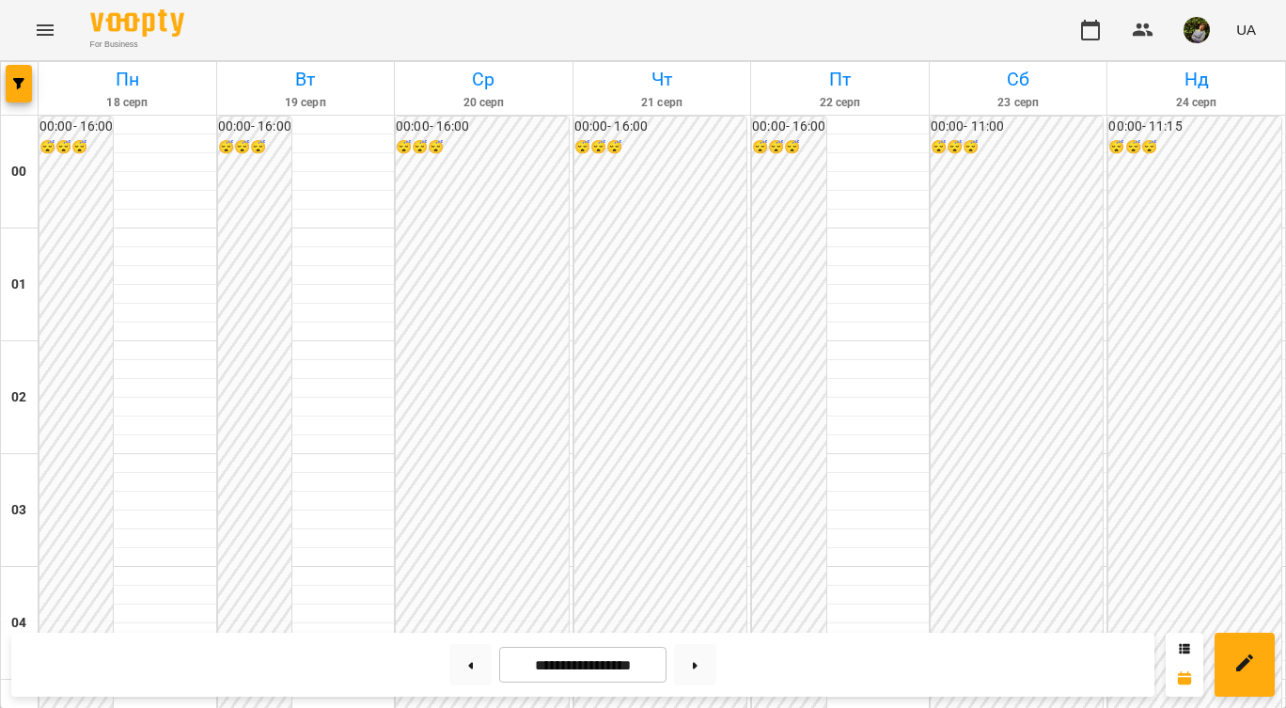
scroll to position [1812, 0]
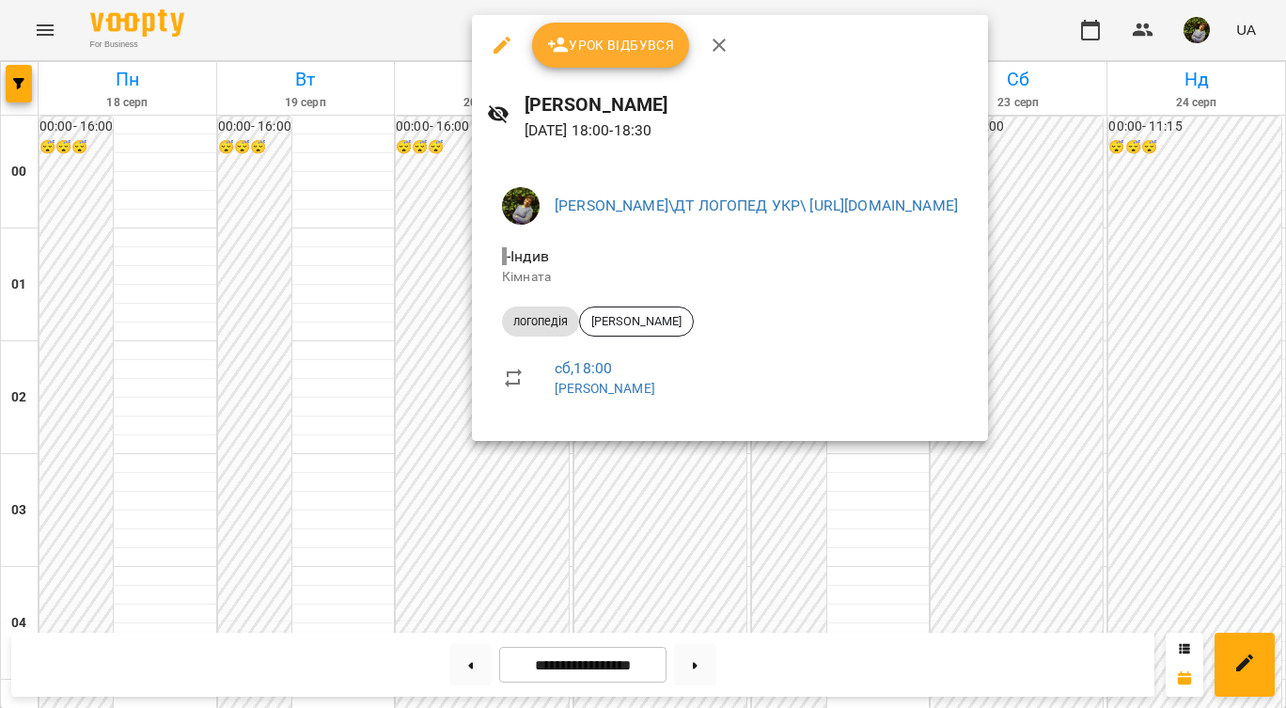
click at [690, 520] on div at bounding box center [643, 354] width 1286 height 708
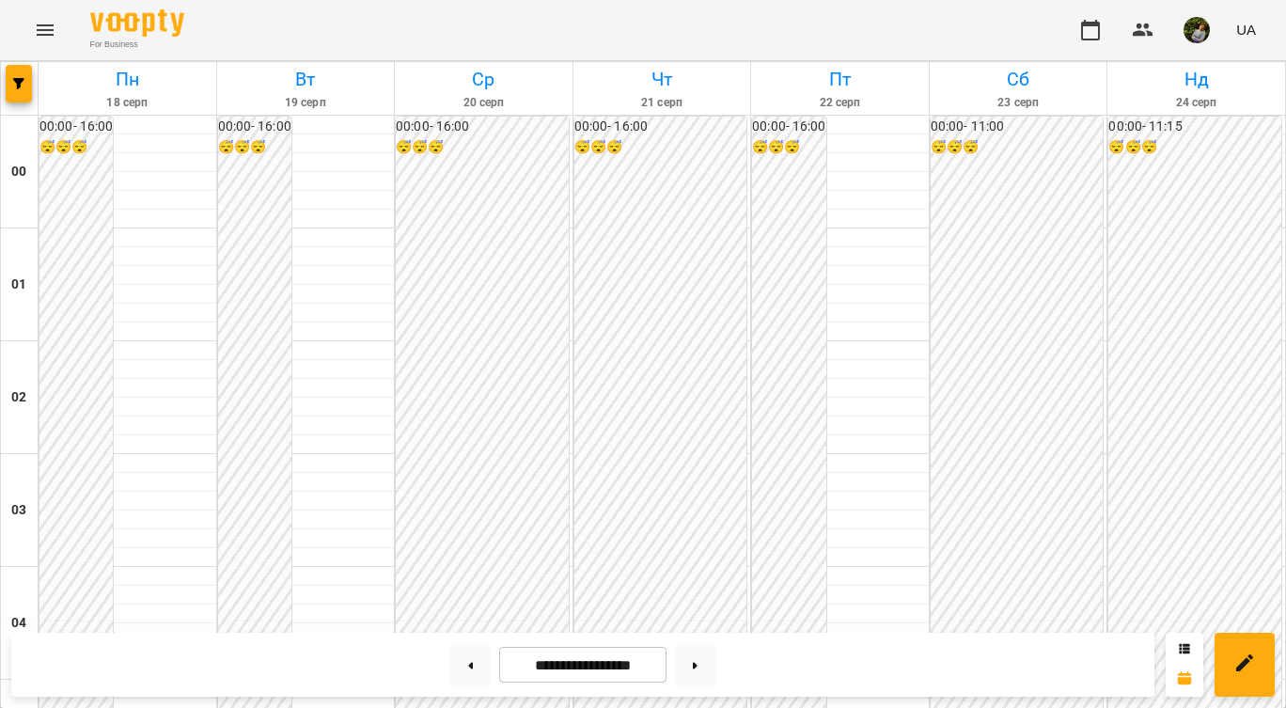
scroll to position [1154, 0]
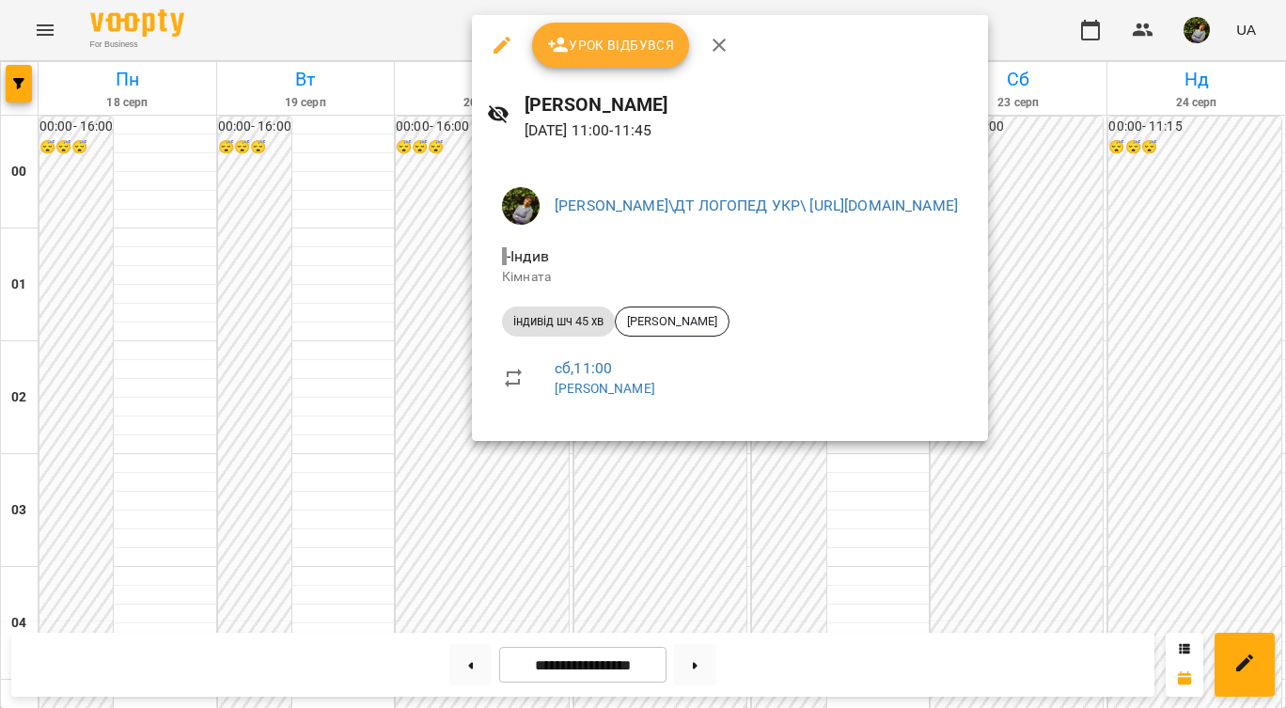
click at [865, 536] on div at bounding box center [643, 354] width 1286 height 708
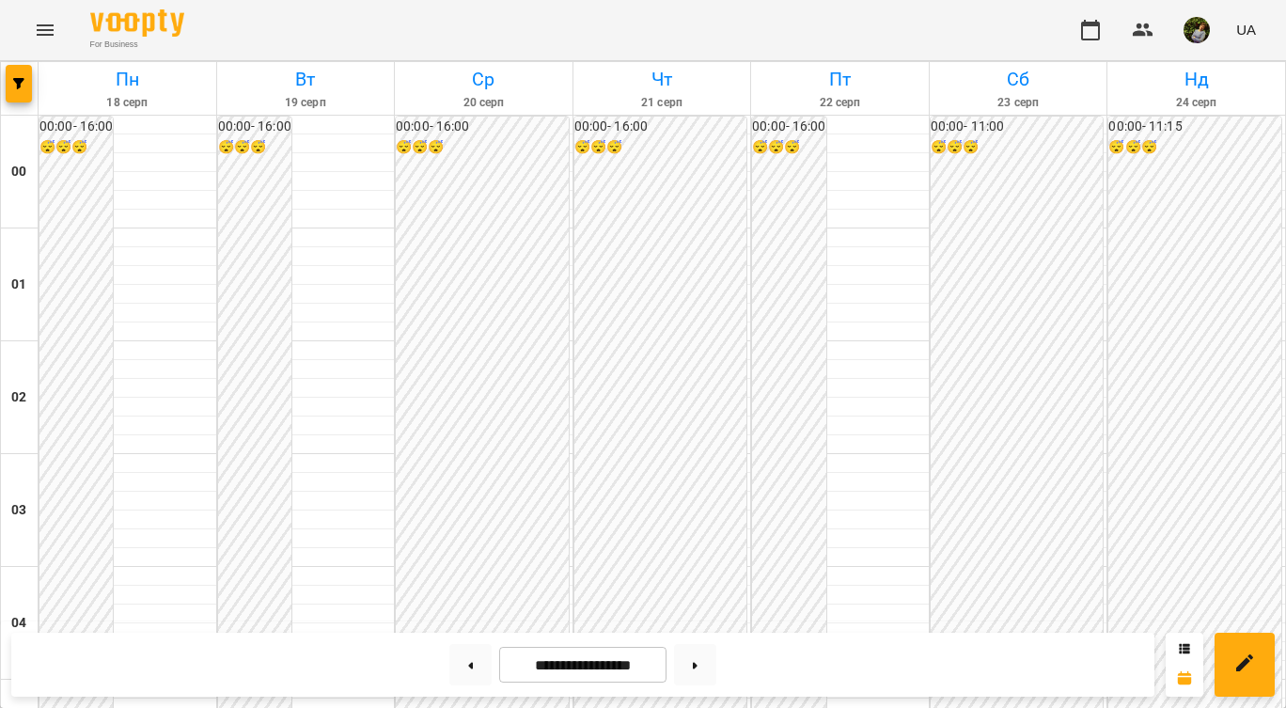
scroll to position [1677, 0]
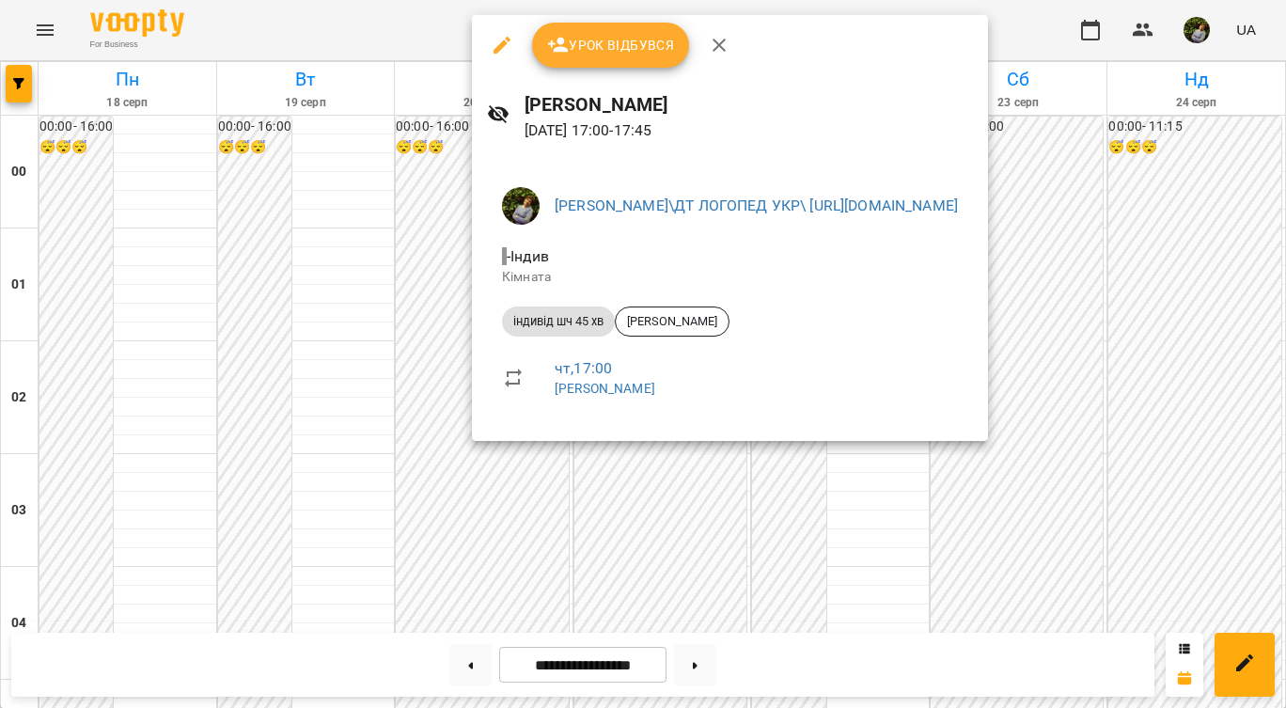
click at [683, 568] on div at bounding box center [643, 354] width 1286 height 708
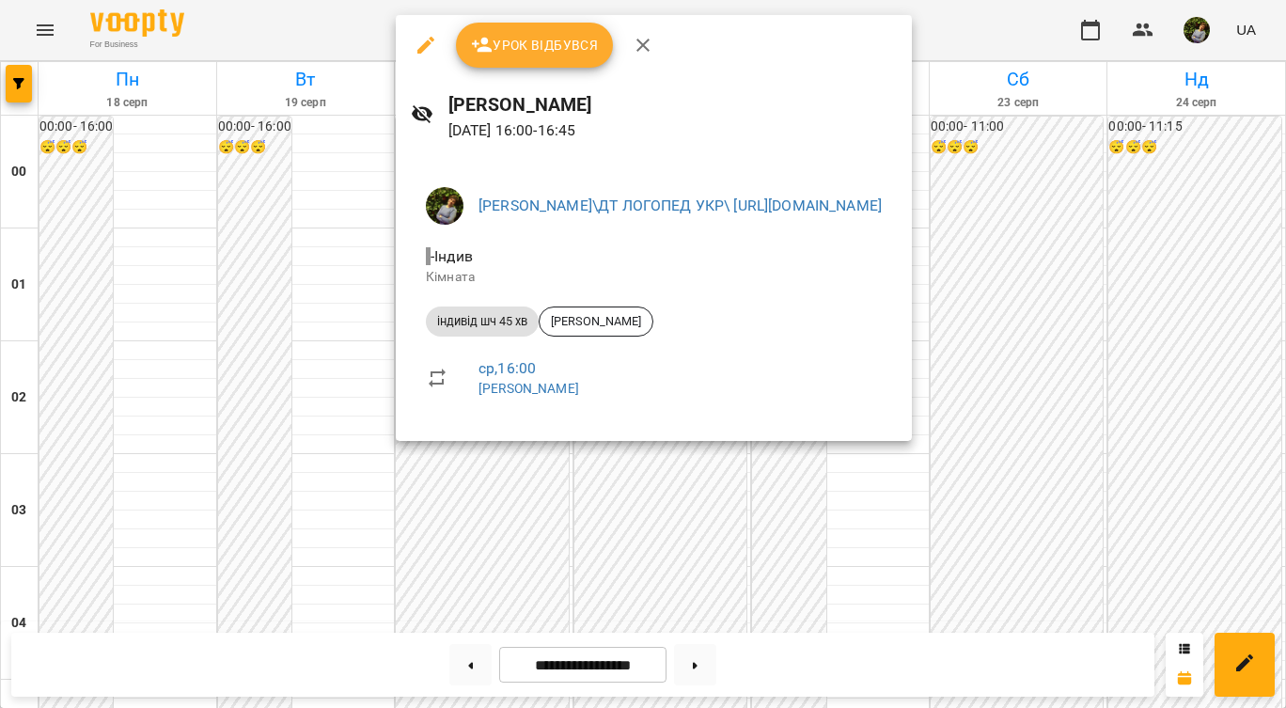
click at [301, 454] on div at bounding box center [643, 354] width 1286 height 708
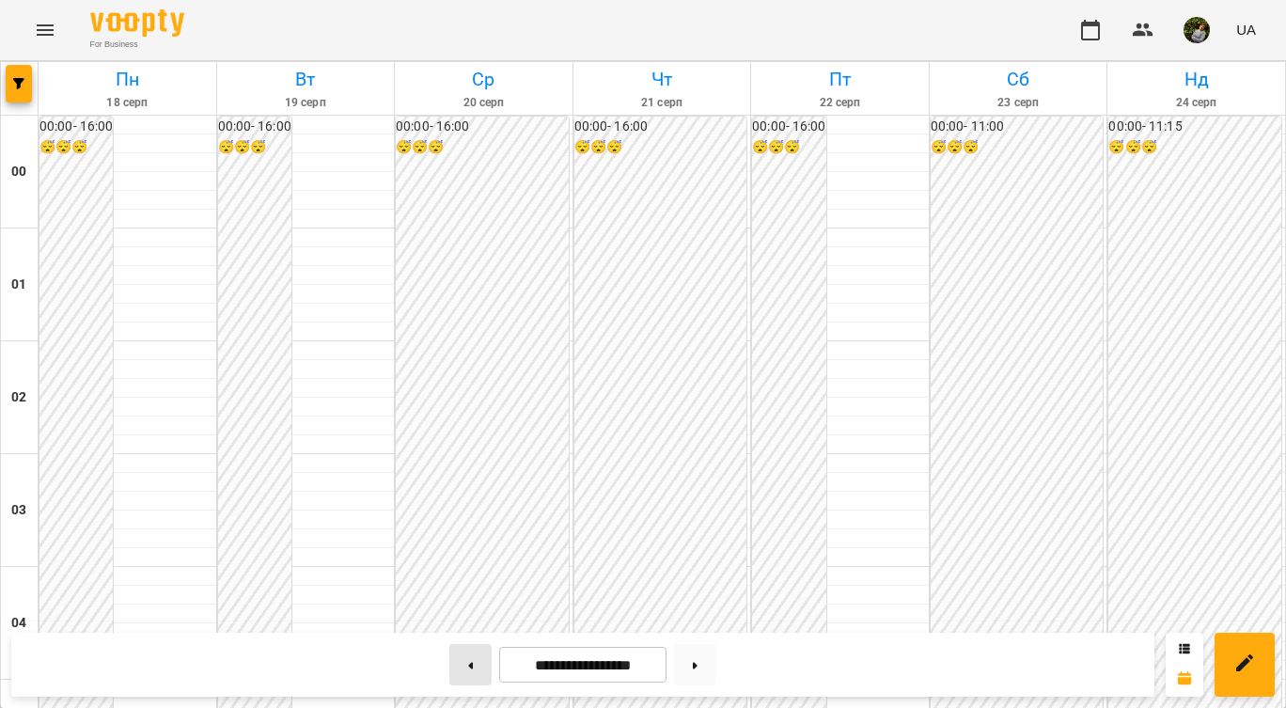
click at [469, 669] on button at bounding box center [470, 664] width 42 height 41
type input "**********"
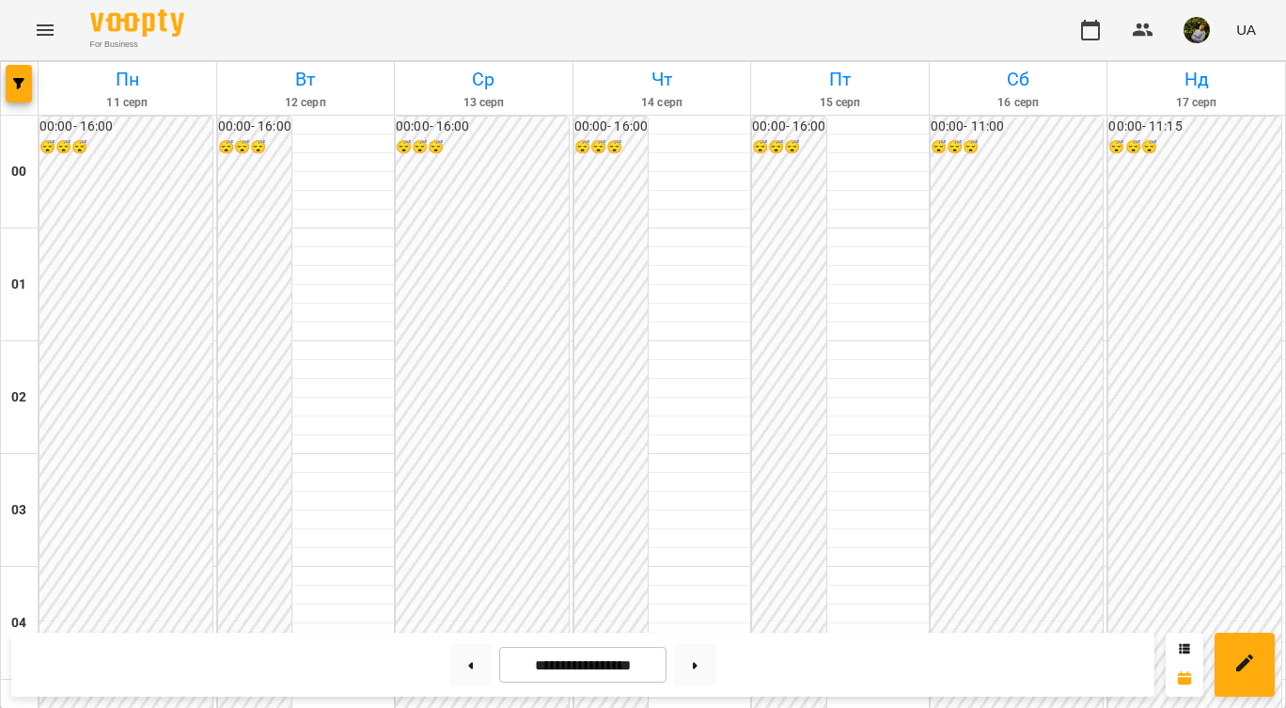
scroll to position [1824, 0]
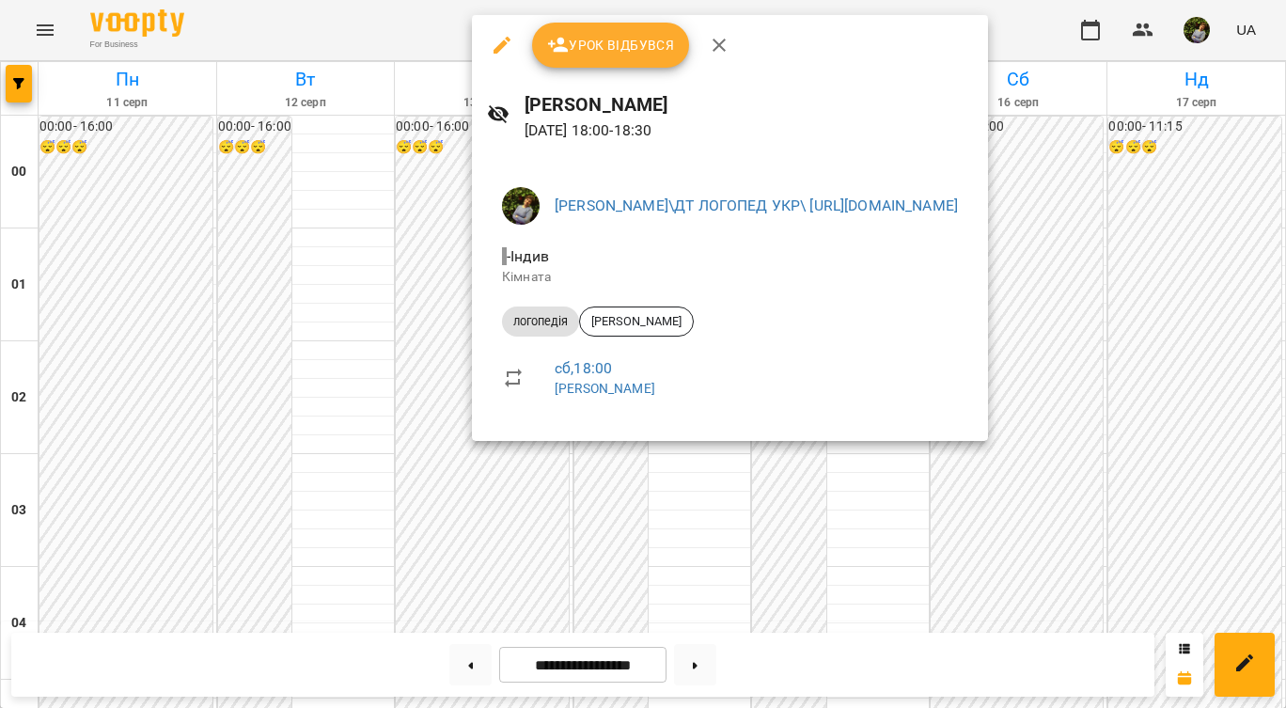
click at [697, 568] on div at bounding box center [643, 354] width 1286 height 708
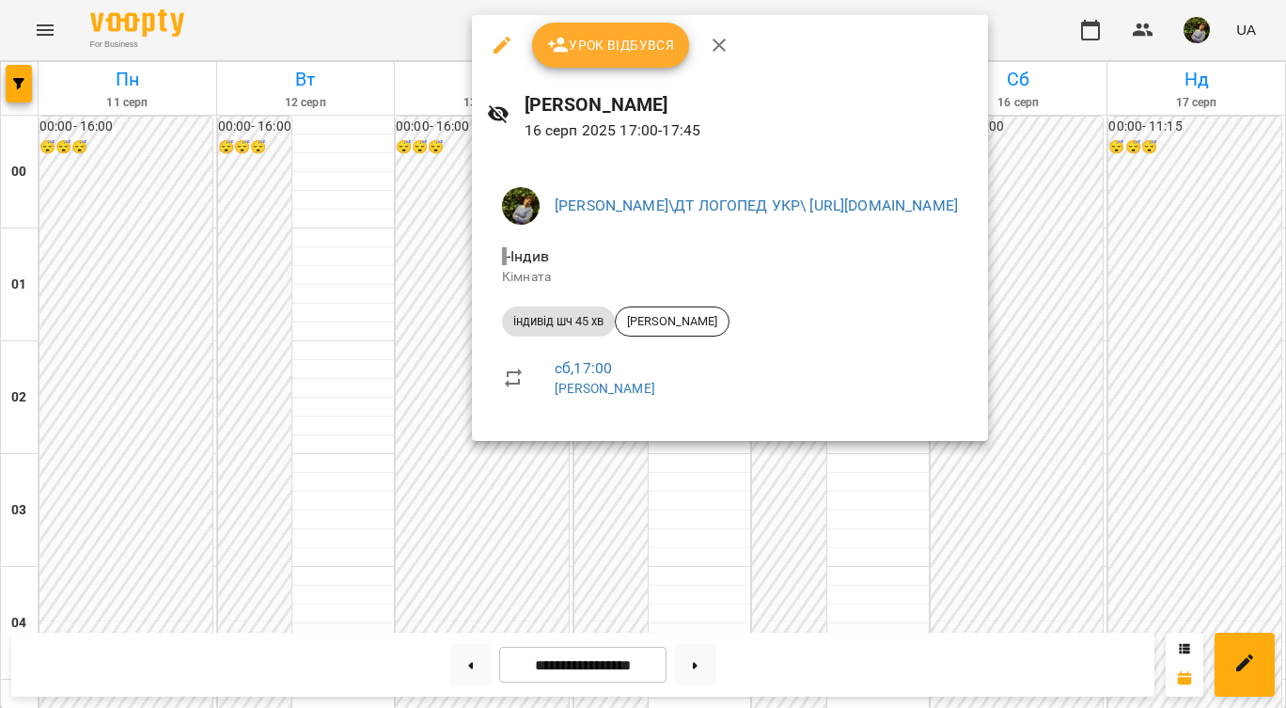
click at [722, 530] on div at bounding box center [643, 354] width 1286 height 708
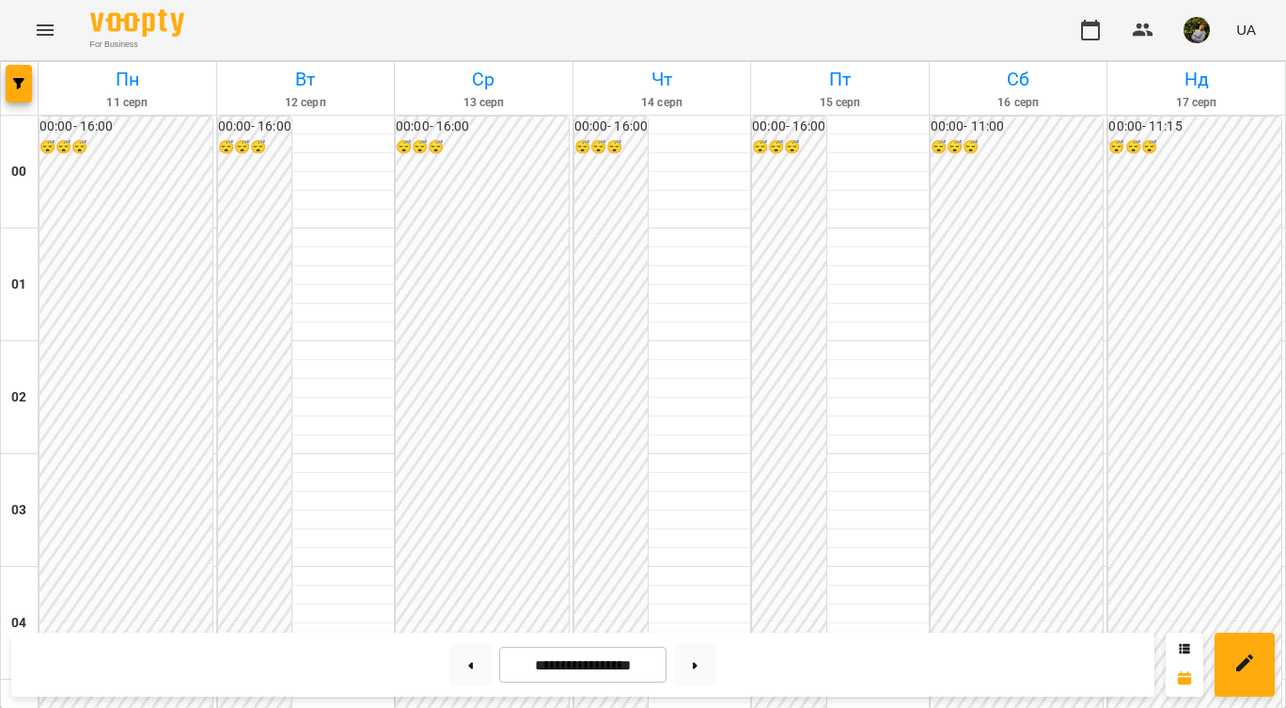
scroll to position [360, 0]
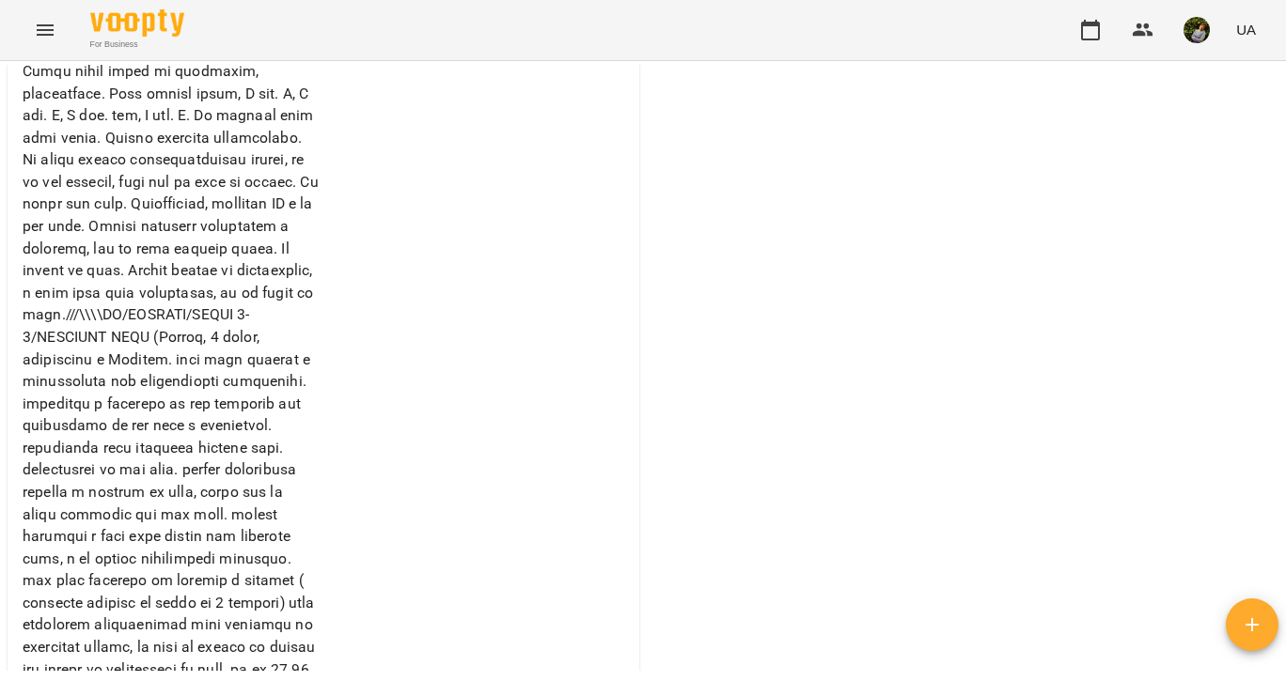
scroll to position [1004, 0]
